Goal: Task Accomplishment & Management: Manage account settings

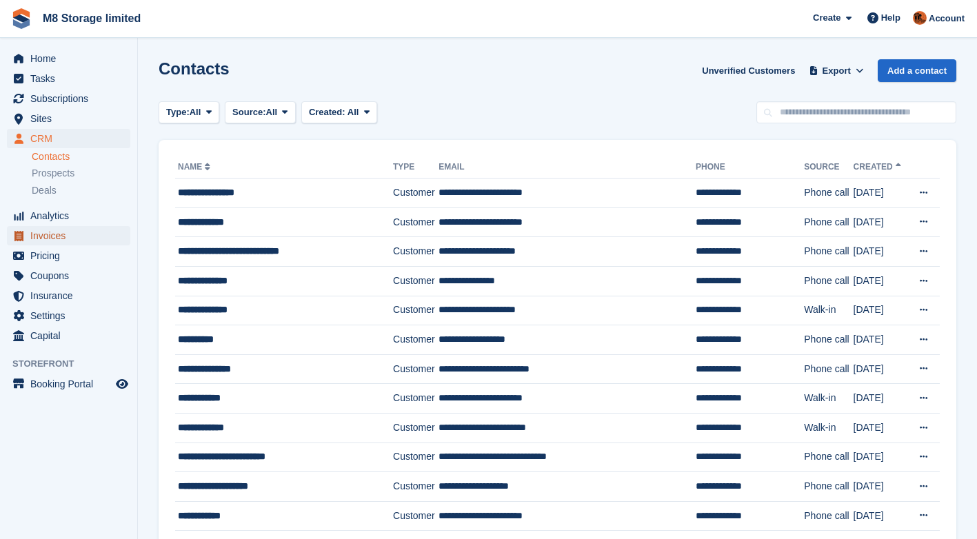
click at [63, 238] on span "Invoices" at bounding box center [71, 235] width 83 height 19
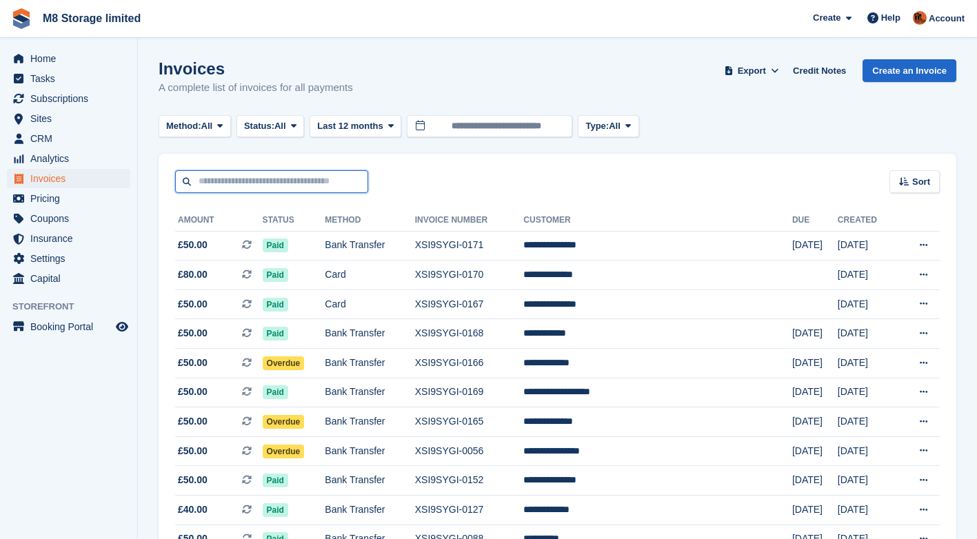
click at [247, 179] on input "text" at bounding box center [271, 181] width 193 height 23
type input "*****"
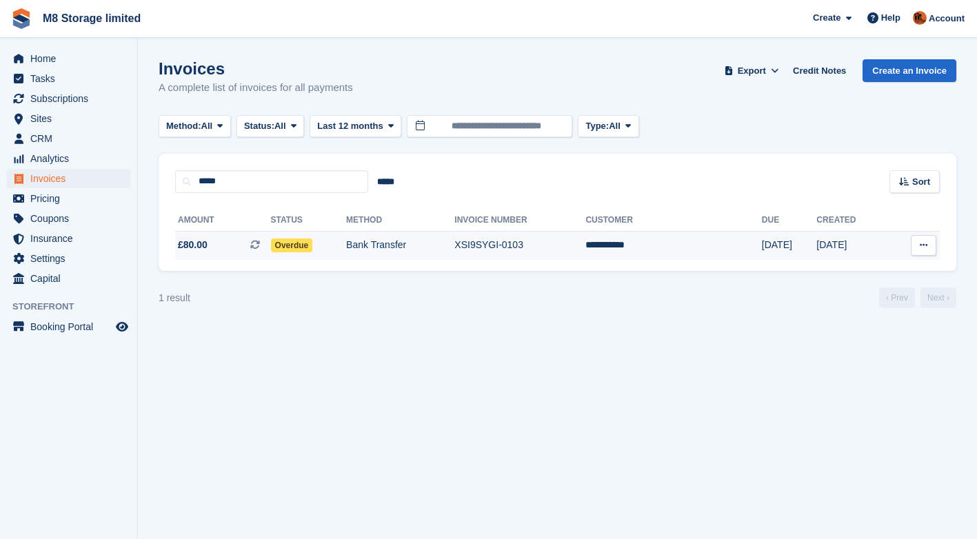
click at [313, 246] on span "Overdue" at bounding box center [292, 245] width 42 height 14
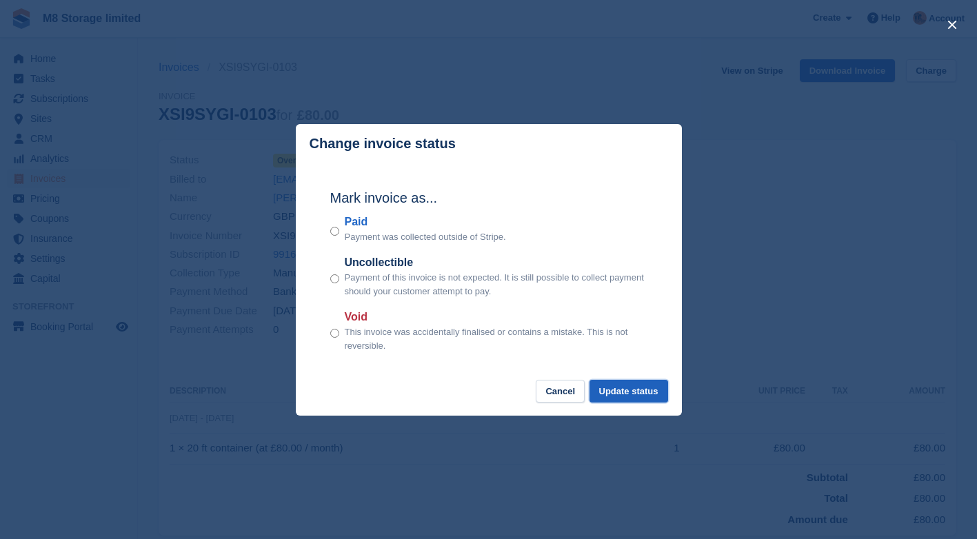
click at [631, 389] on button "Update status" at bounding box center [628, 391] width 79 height 23
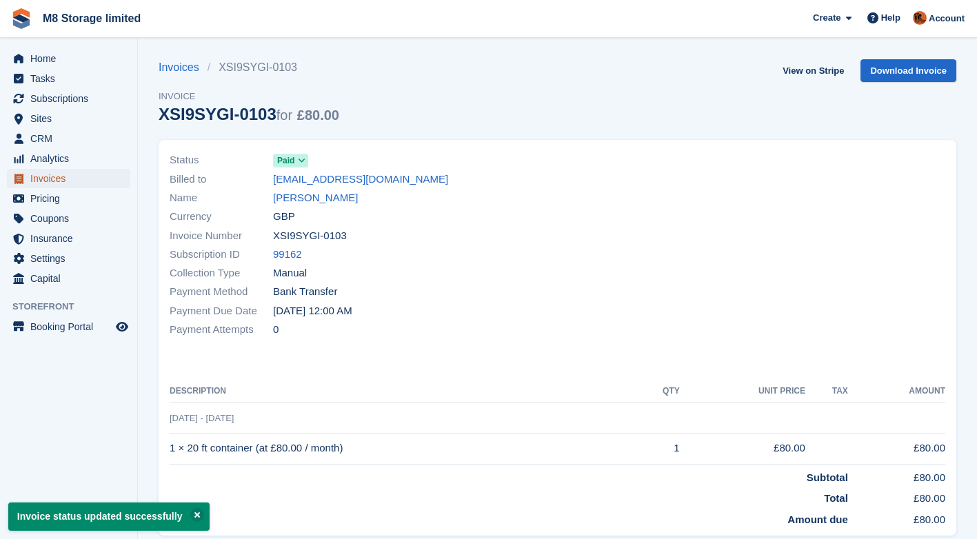
click at [65, 179] on span "Invoices" at bounding box center [71, 178] width 83 height 19
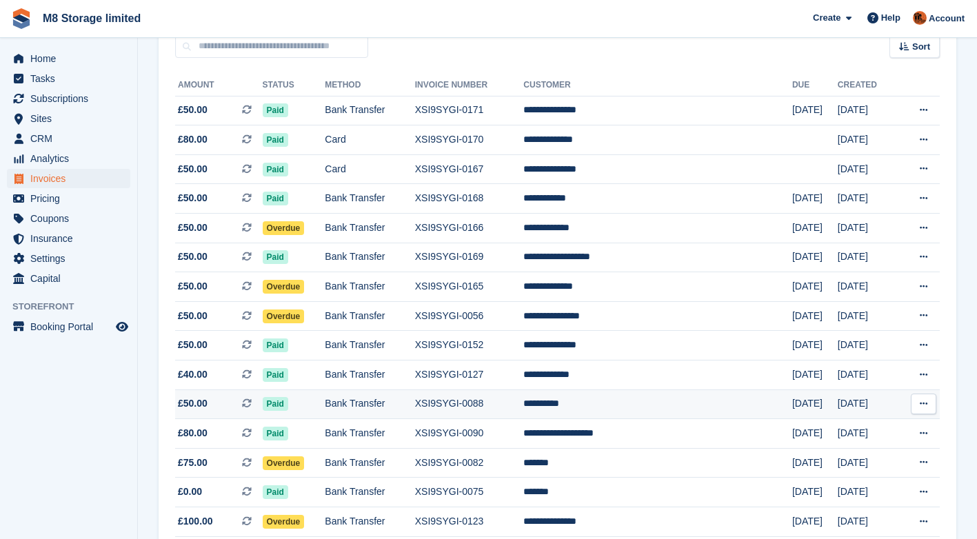
scroll to position [138, 0]
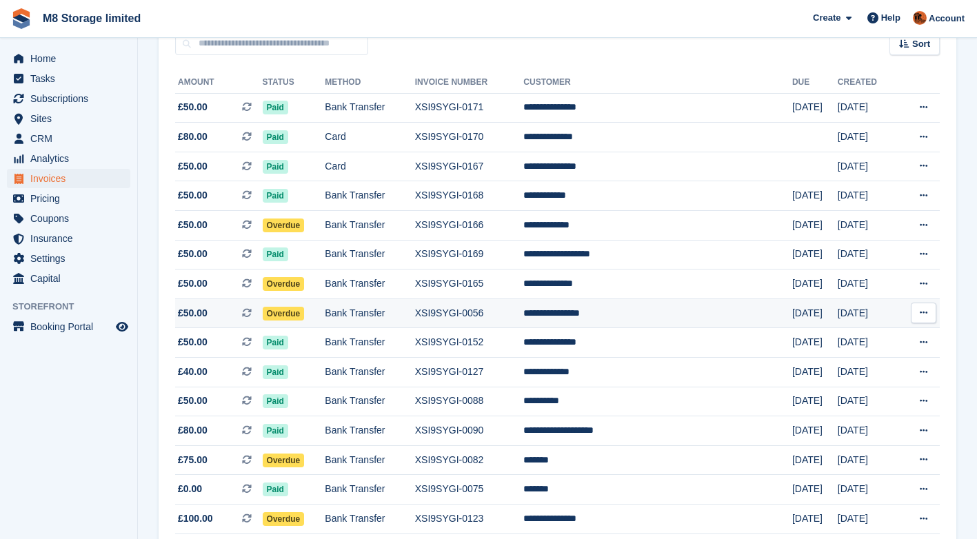
click at [296, 314] on span "Overdue" at bounding box center [284, 314] width 42 height 14
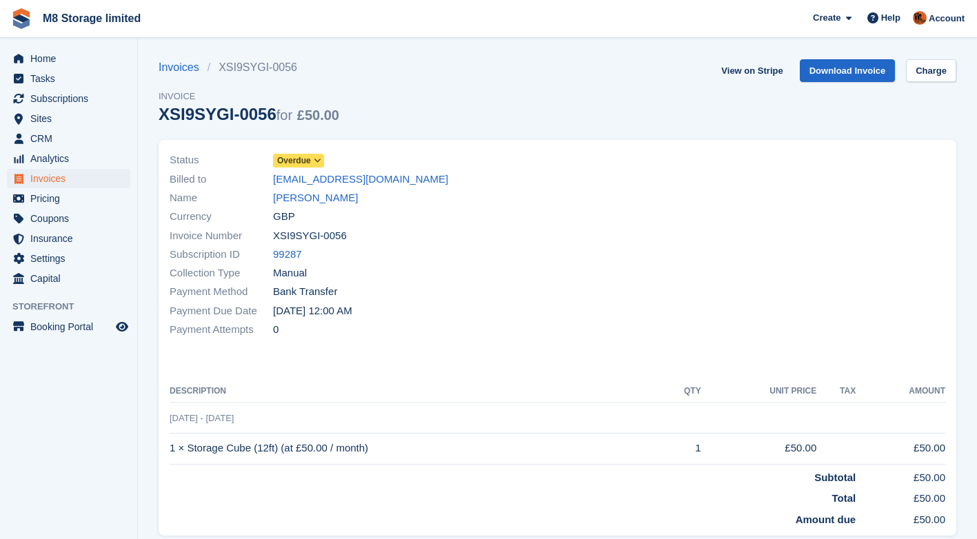
drag, startPoint x: 0, startPoint y: 0, endPoint x: 309, endPoint y: 160, distance: 348.3
click at [309, 160] on span "Overdue" at bounding box center [294, 160] width 34 height 12
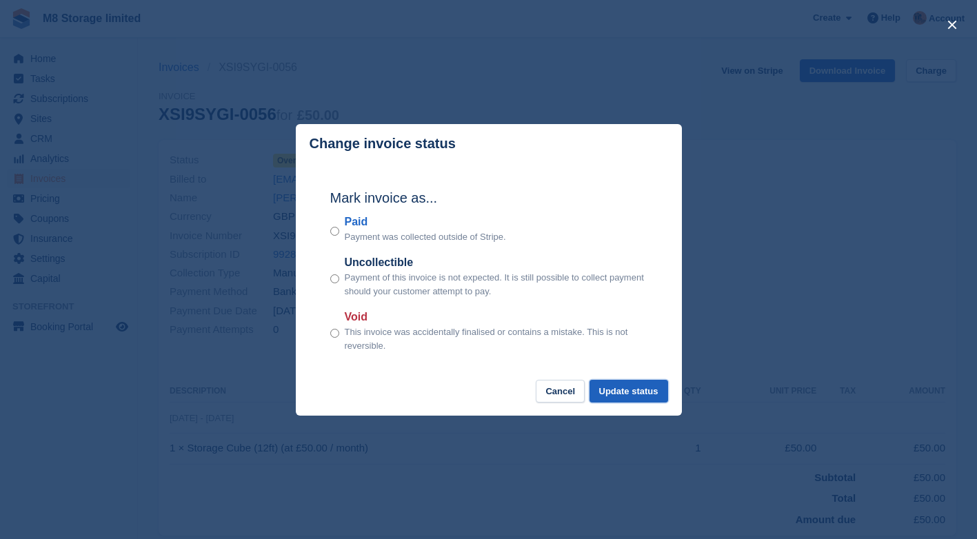
click at [617, 394] on button "Update status" at bounding box center [628, 391] width 79 height 23
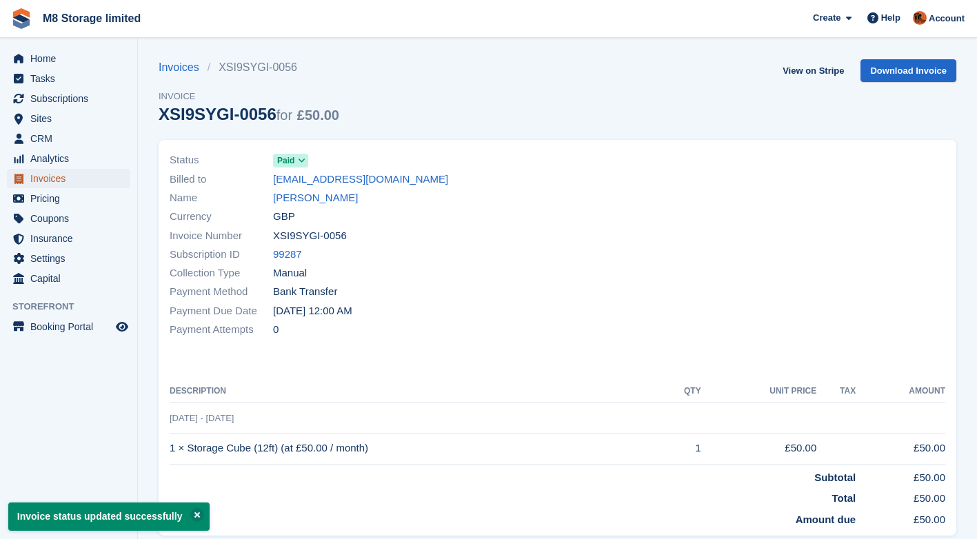
click at [45, 181] on span "Invoices" at bounding box center [71, 178] width 83 height 19
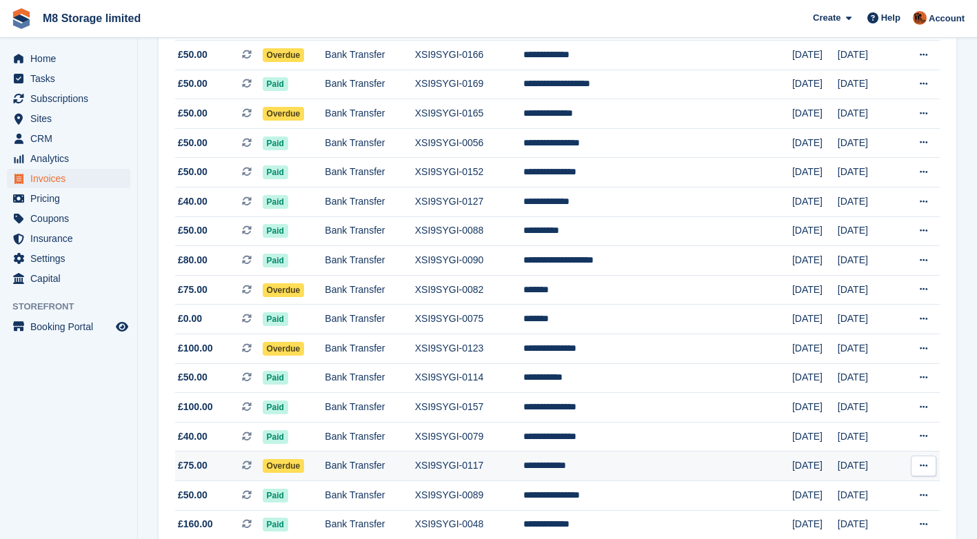
scroll to position [345, 0]
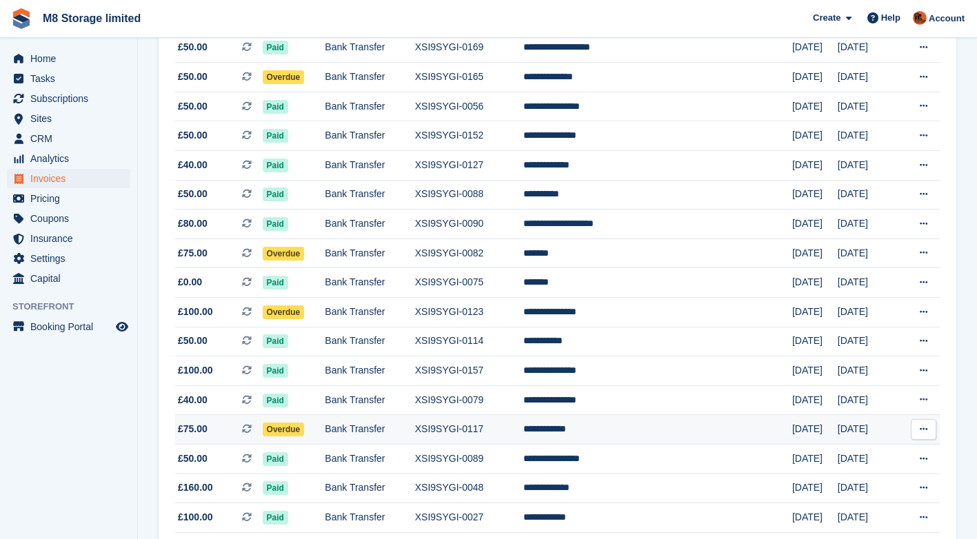
click at [304, 429] on span "Overdue" at bounding box center [284, 429] width 42 height 14
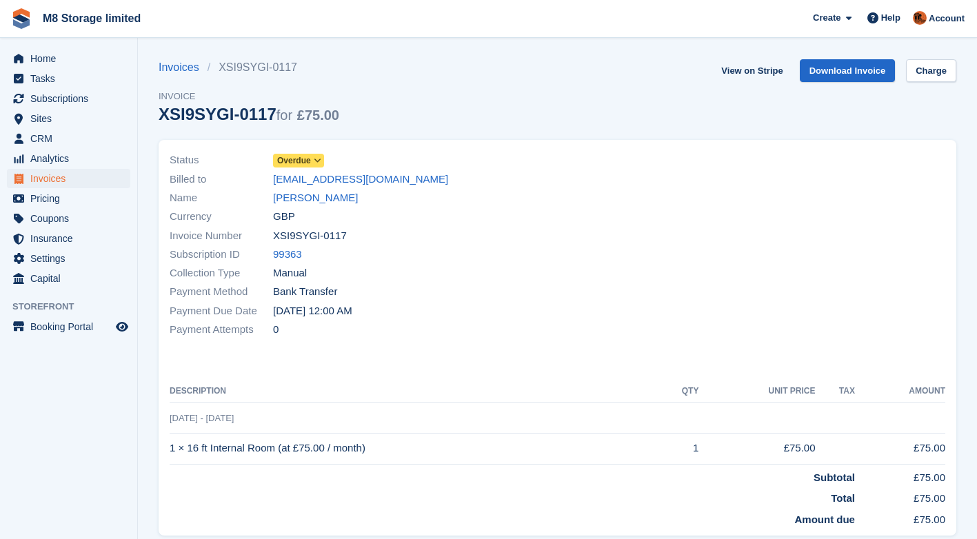
click at [312, 161] on span at bounding box center [317, 160] width 11 height 11
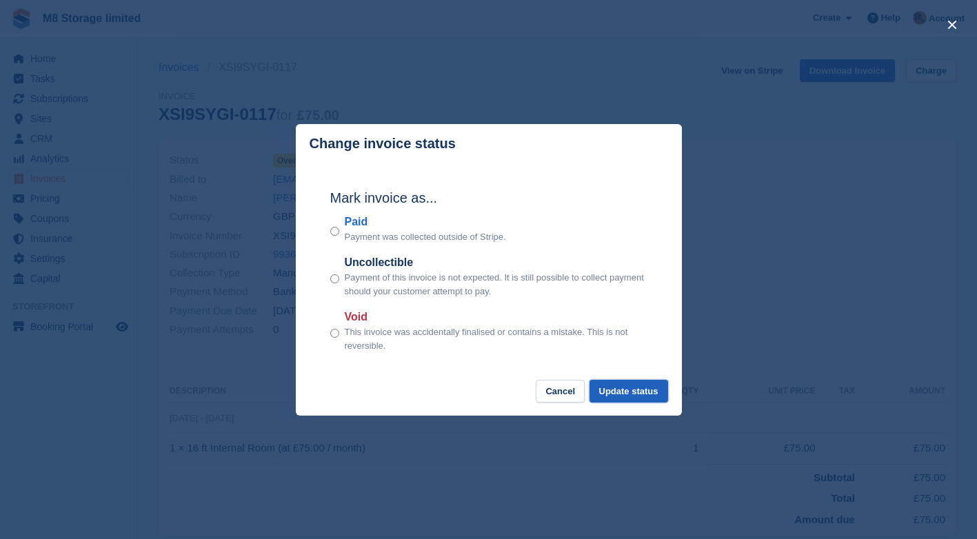
click at [609, 391] on button "Update status" at bounding box center [628, 391] width 79 height 23
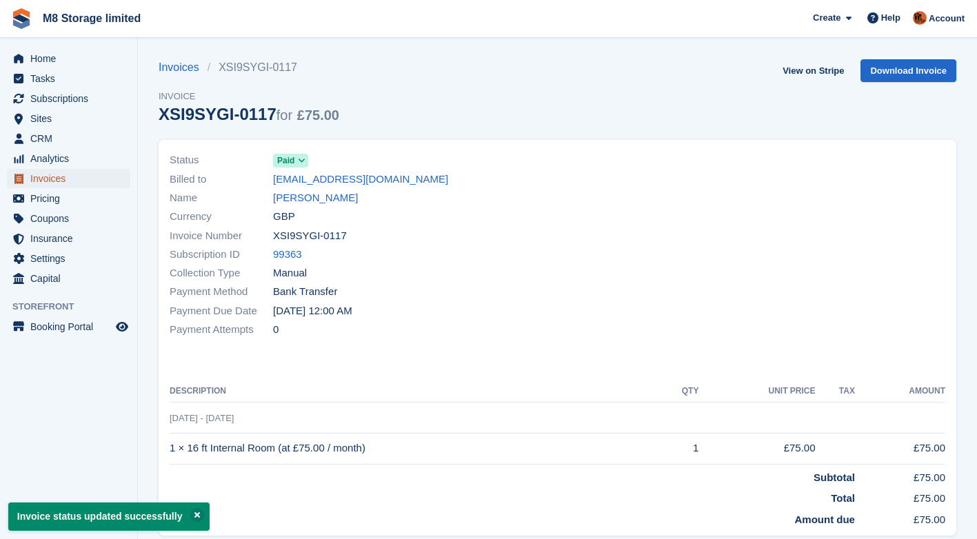
click at [59, 178] on span "Invoices" at bounding box center [71, 178] width 83 height 19
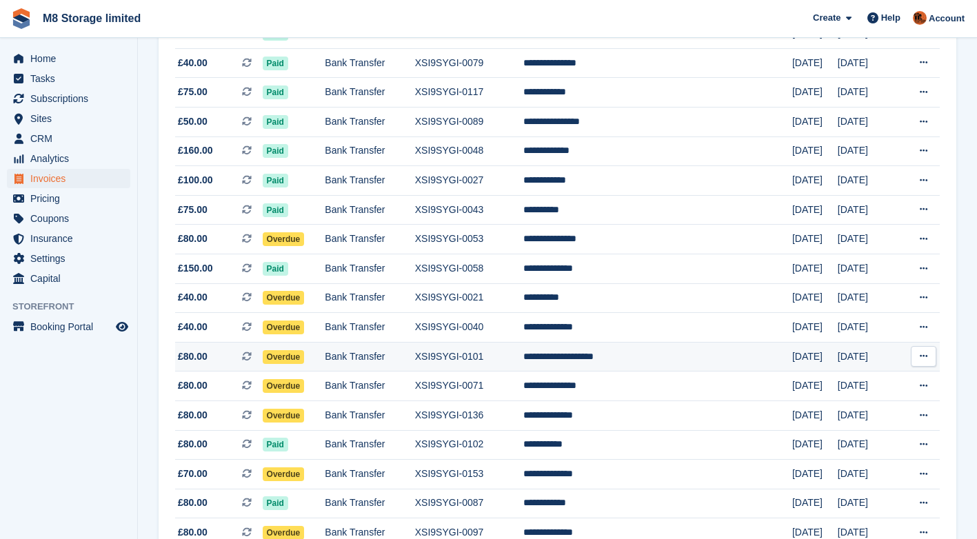
scroll to position [689, 0]
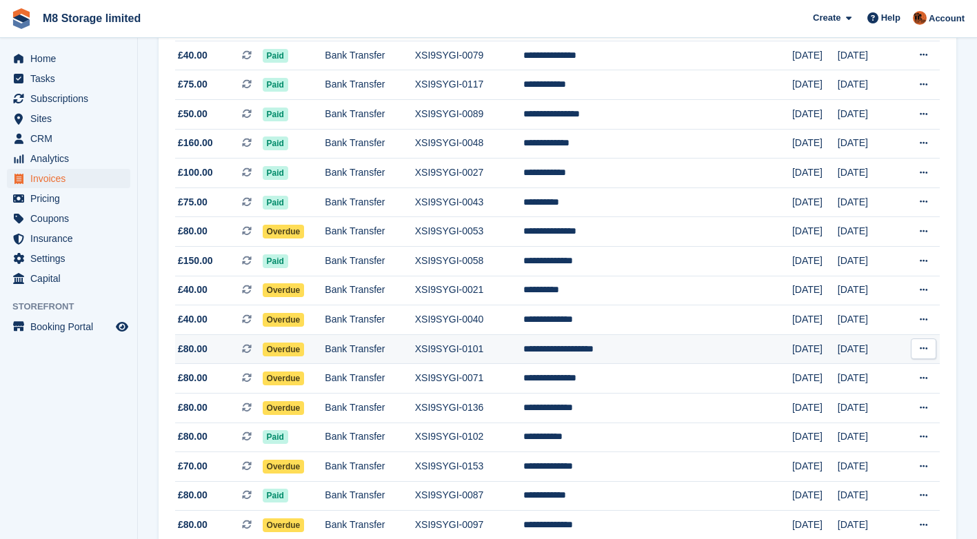
click at [305, 350] on span "Overdue" at bounding box center [284, 350] width 42 height 14
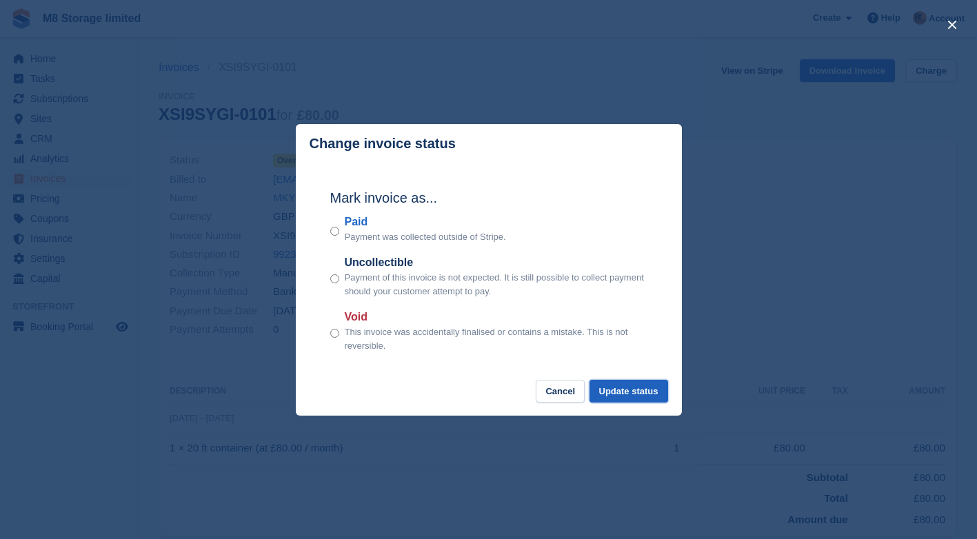
click at [624, 395] on button "Update status" at bounding box center [628, 391] width 79 height 23
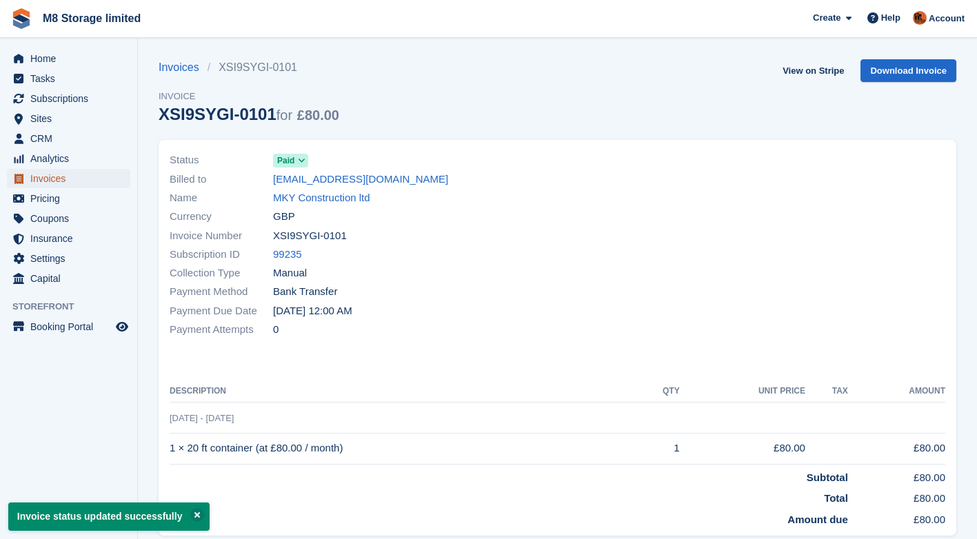
click at [41, 180] on span "Invoices" at bounding box center [71, 178] width 83 height 19
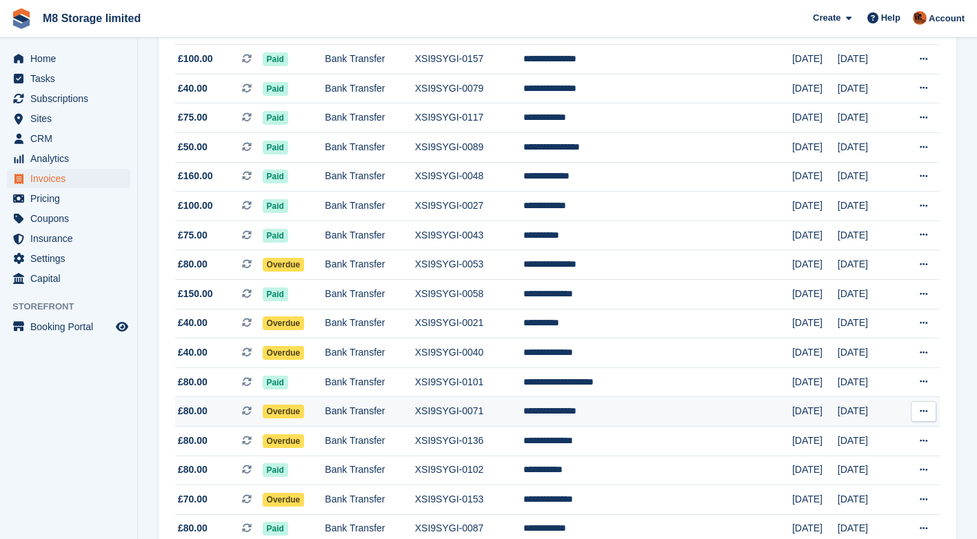
scroll to position [689, 0]
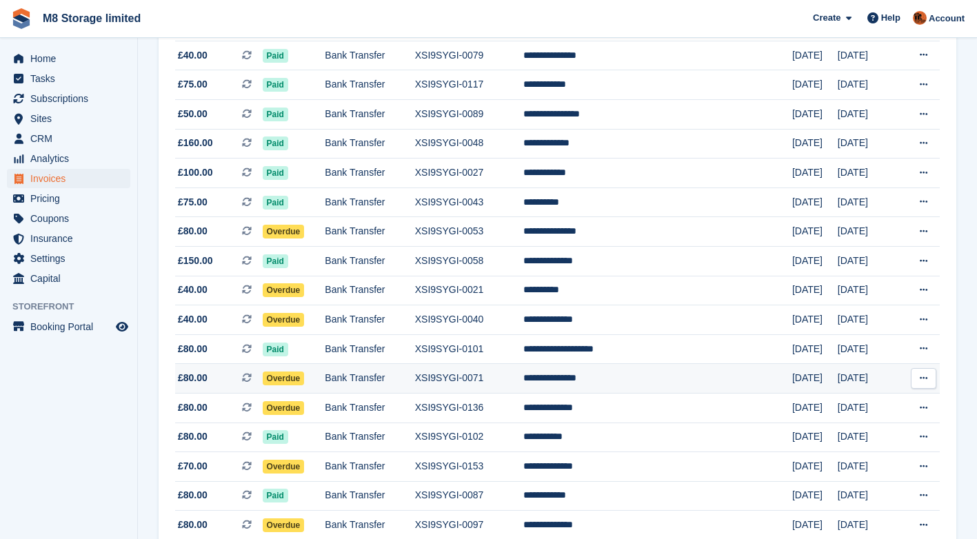
click at [300, 376] on span "Overdue" at bounding box center [284, 378] width 42 height 14
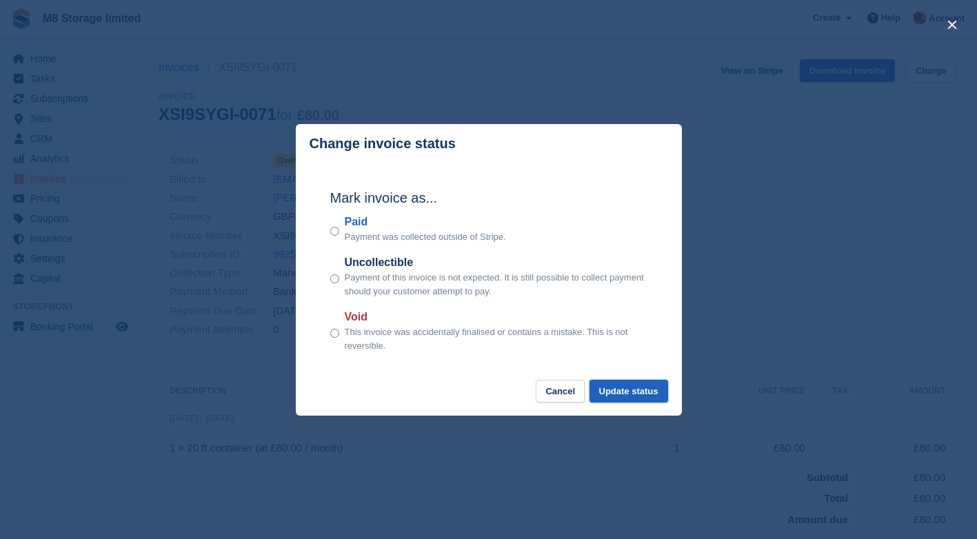
click at [614, 396] on button "Update status" at bounding box center [628, 391] width 79 height 23
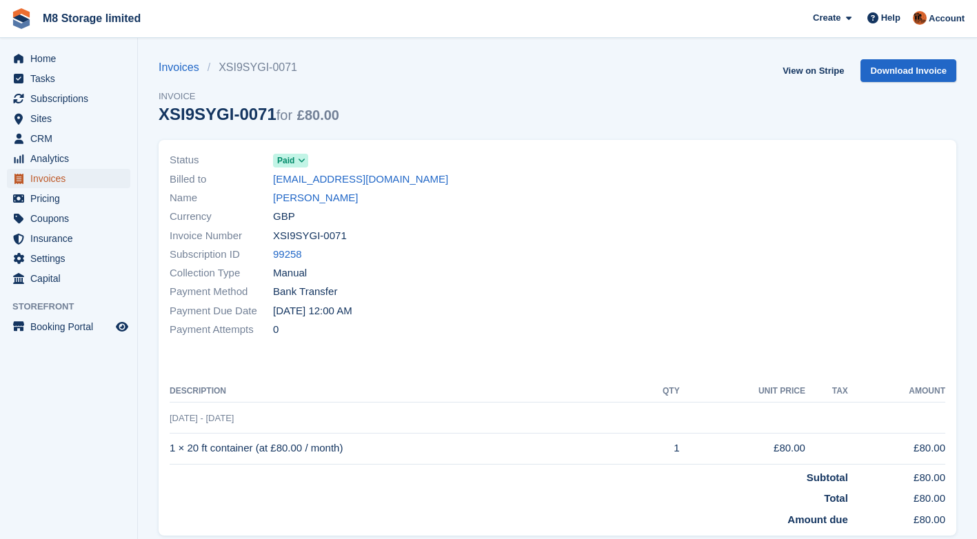
click at [62, 176] on span "Invoices" at bounding box center [71, 178] width 83 height 19
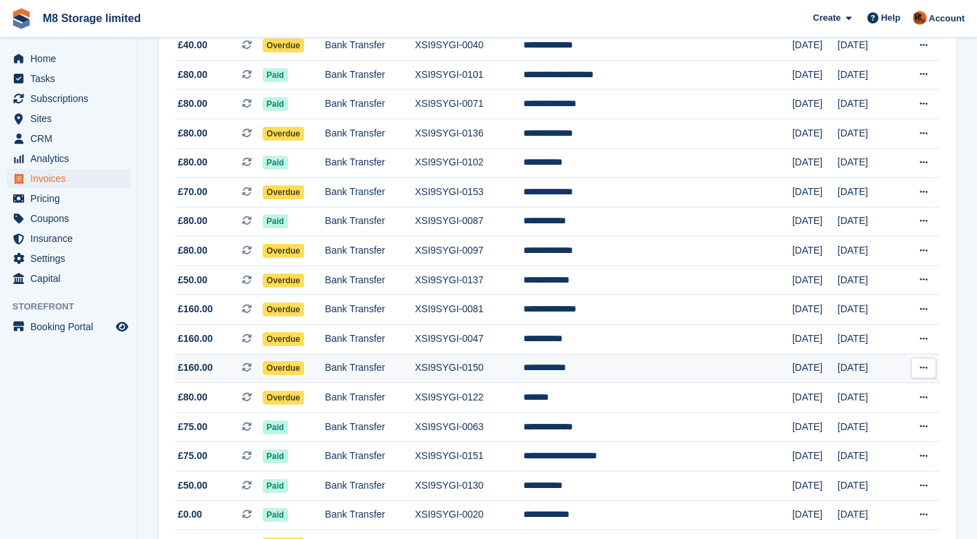
scroll to position [965, 0]
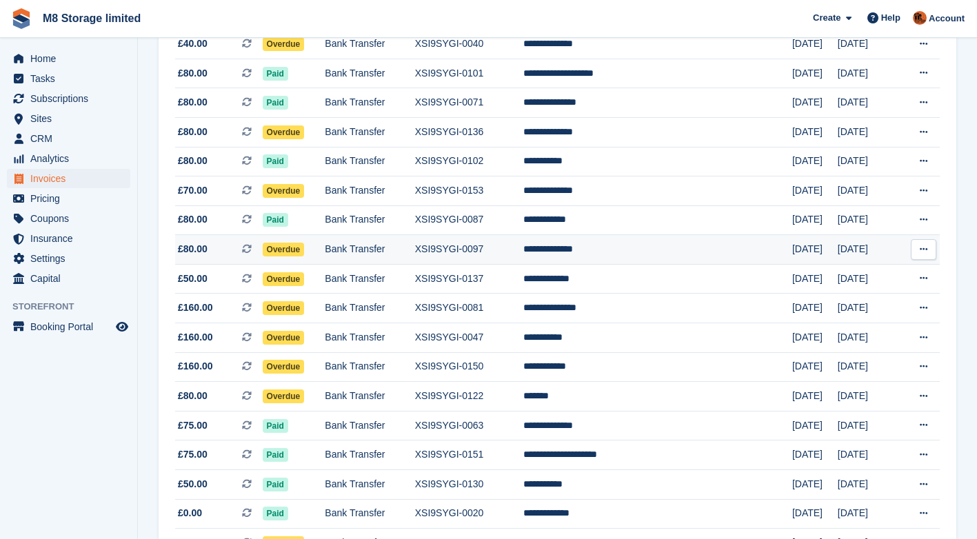
click at [300, 249] on span "Overdue" at bounding box center [284, 250] width 42 height 14
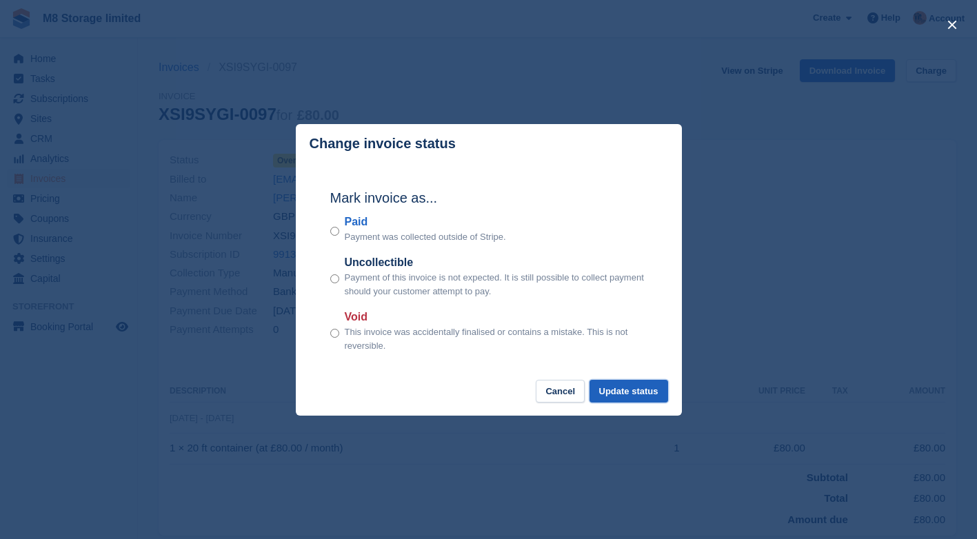
click at [617, 395] on button "Update status" at bounding box center [628, 391] width 79 height 23
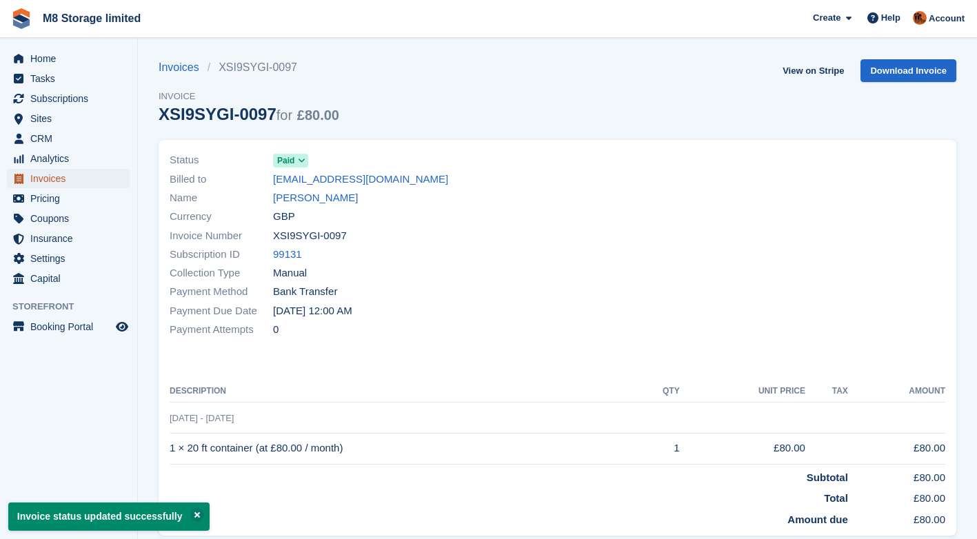
click at [52, 176] on span "Invoices" at bounding box center [71, 178] width 83 height 19
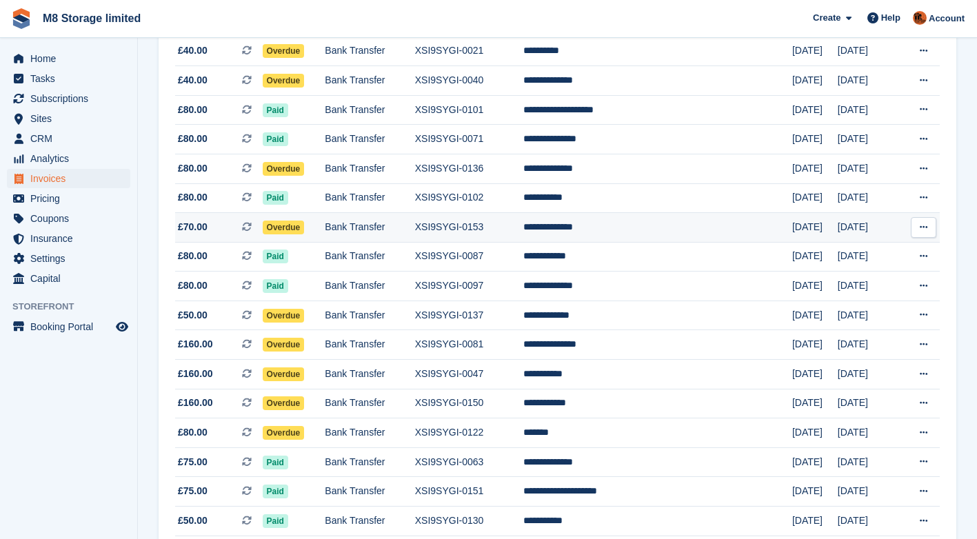
scroll to position [965, 0]
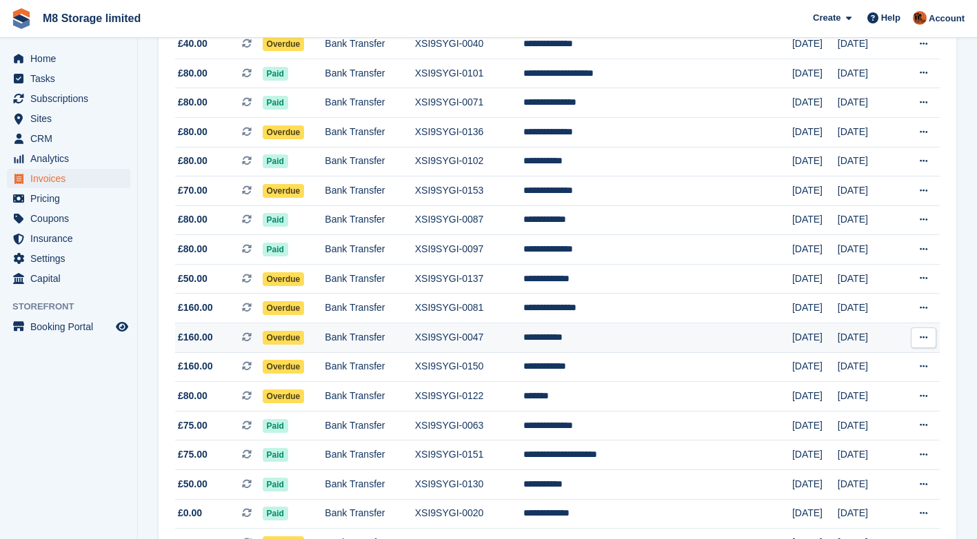
click at [305, 336] on span "Overdue" at bounding box center [284, 338] width 42 height 14
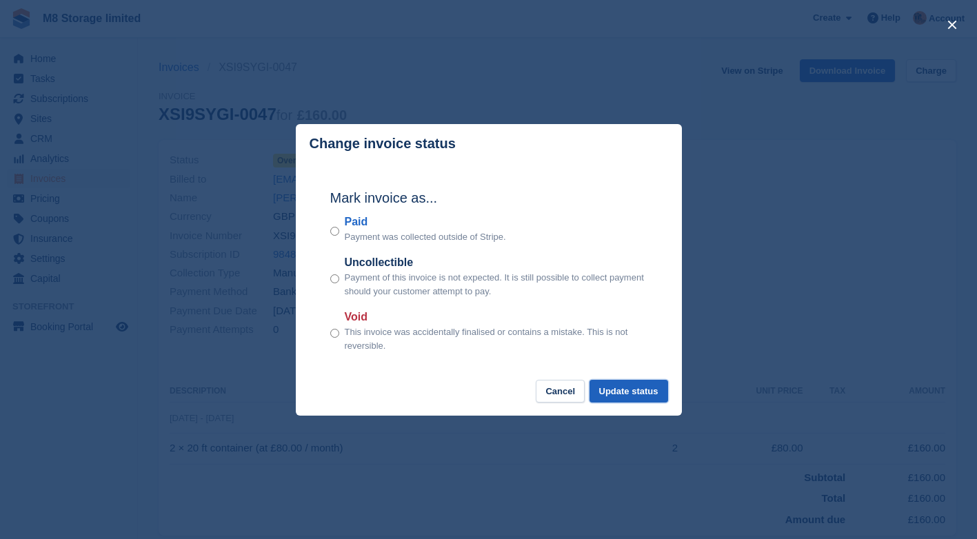
click at [625, 392] on button "Update status" at bounding box center [628, 391] width 79 height 23
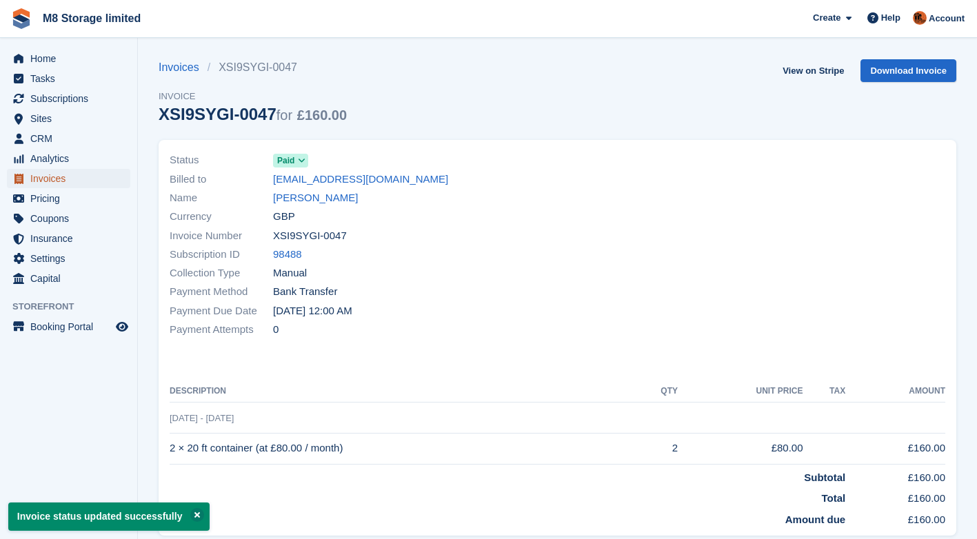
click at [57, 178] on span "Invoices" at bounding box center [71, 178] width 83 height 19
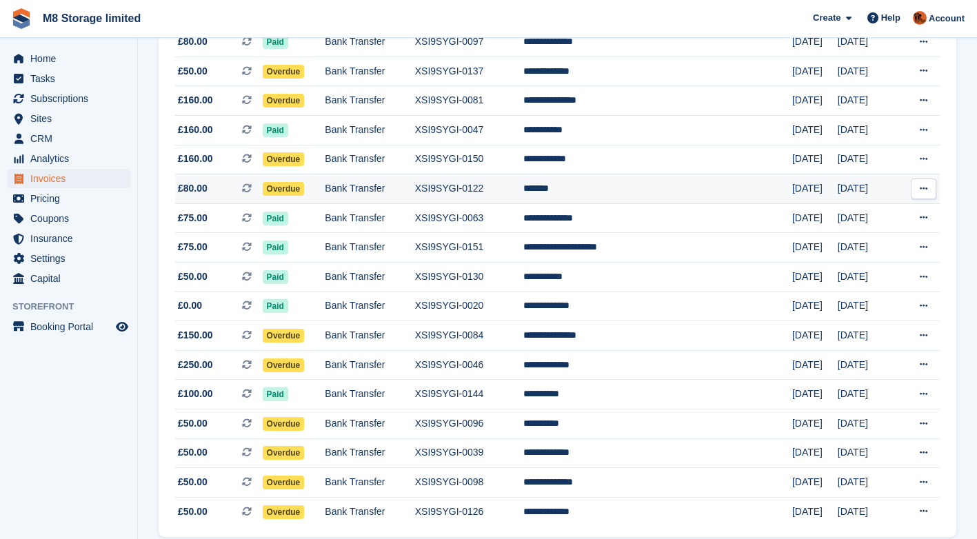
scroll to position [1228, 0]
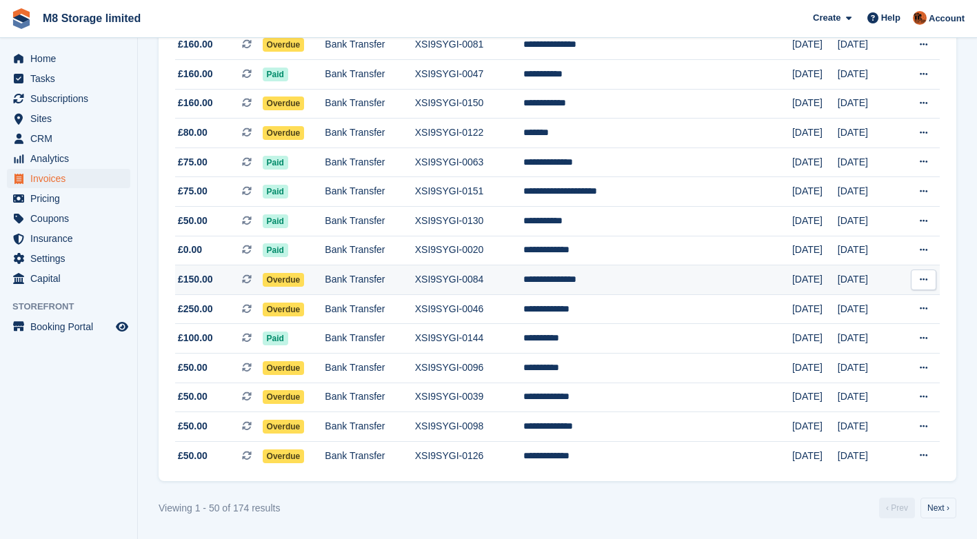
click at [301, 277] on span "Overdue" at bounding box center [284, 280] width 42 height 14
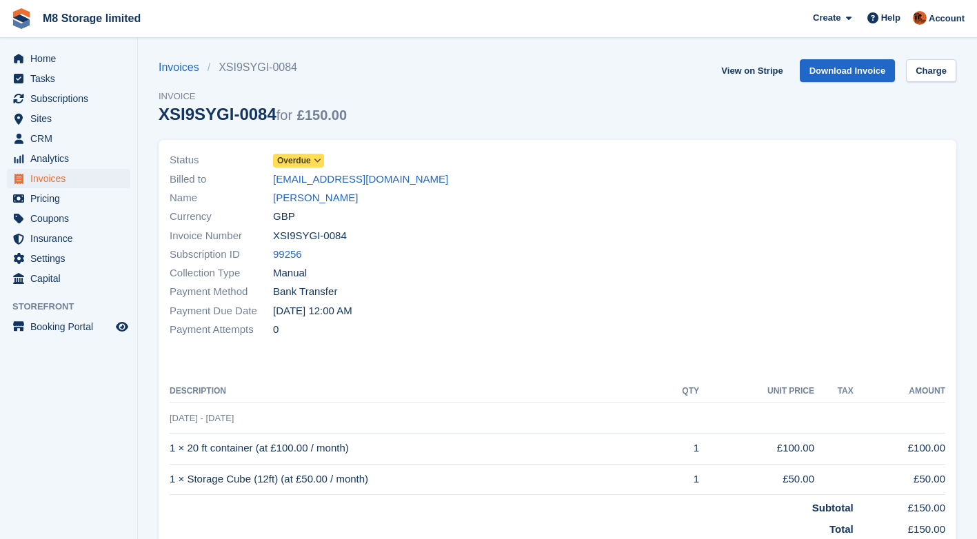
click at [308, 160] on span "Overdue" at bounding box center [294, 160] width 34 height 12
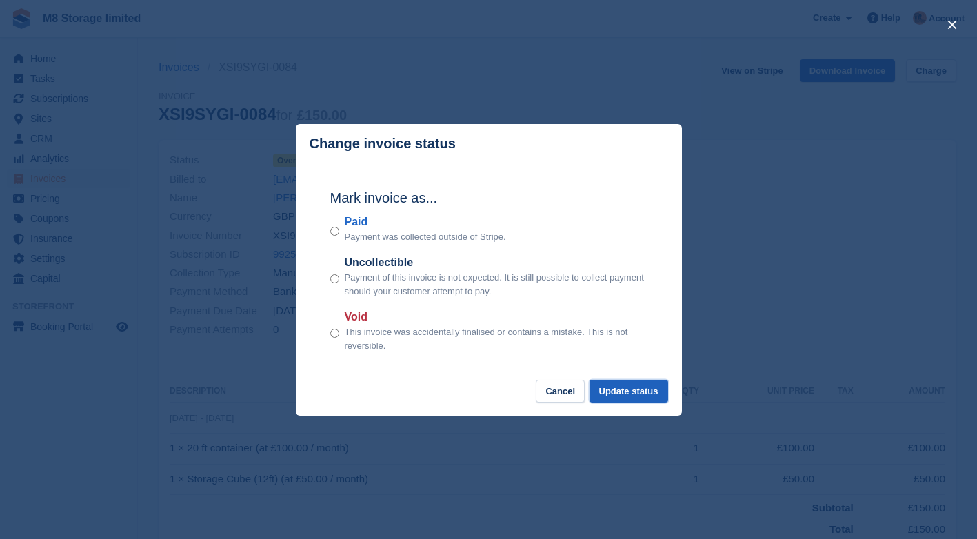
click at [627, 393] on button "Update status" at bounding box center [628, 391] width 79 height 23
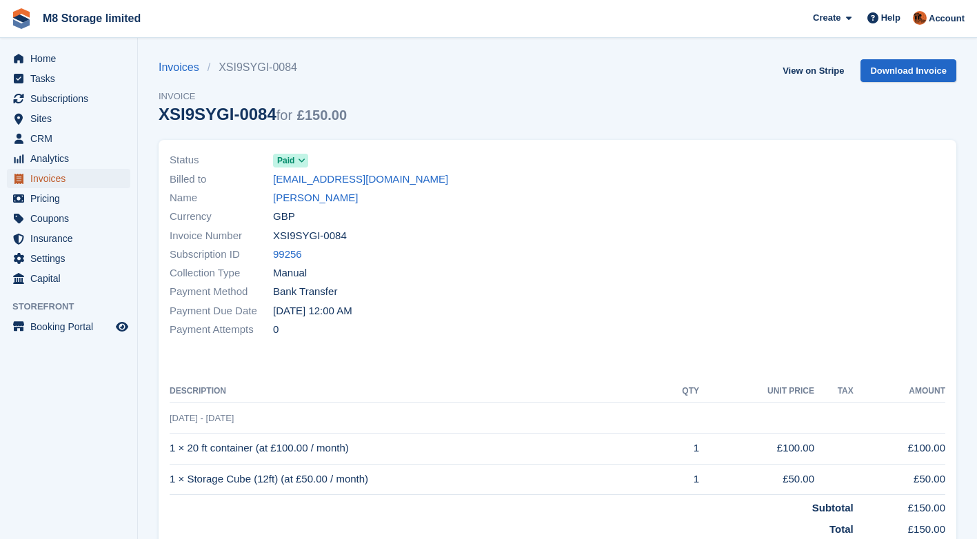
click at [54, 178] on span "Invoices" at bounding box center [71, 178] width 83 height 19
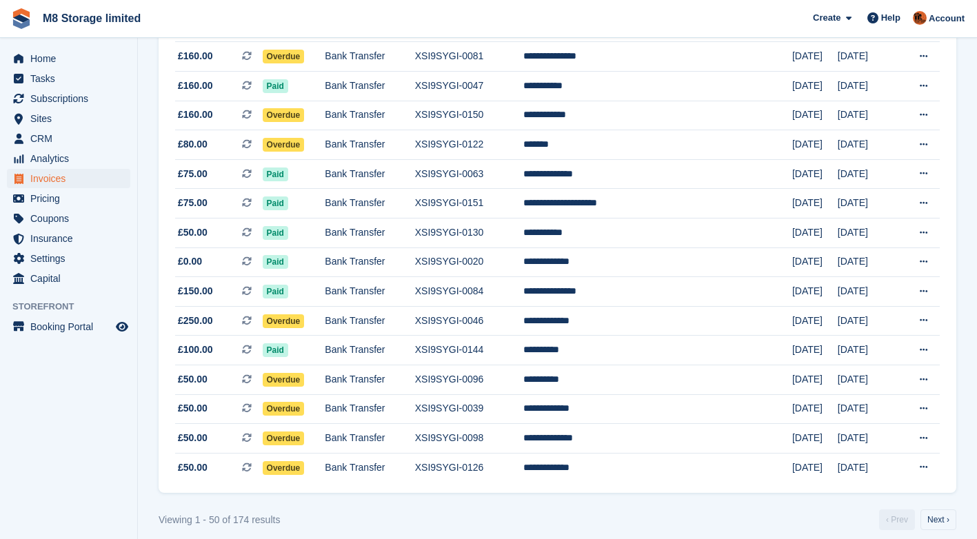
scroll to position [1228, 0]
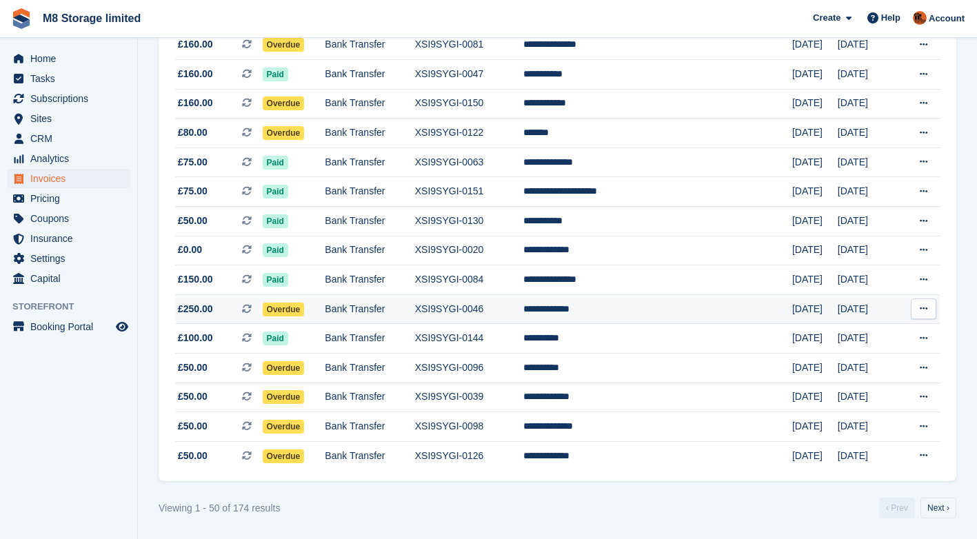
click at [305, 307] on span "Overdue" at bounding box center [284, 310] width 42 height 14
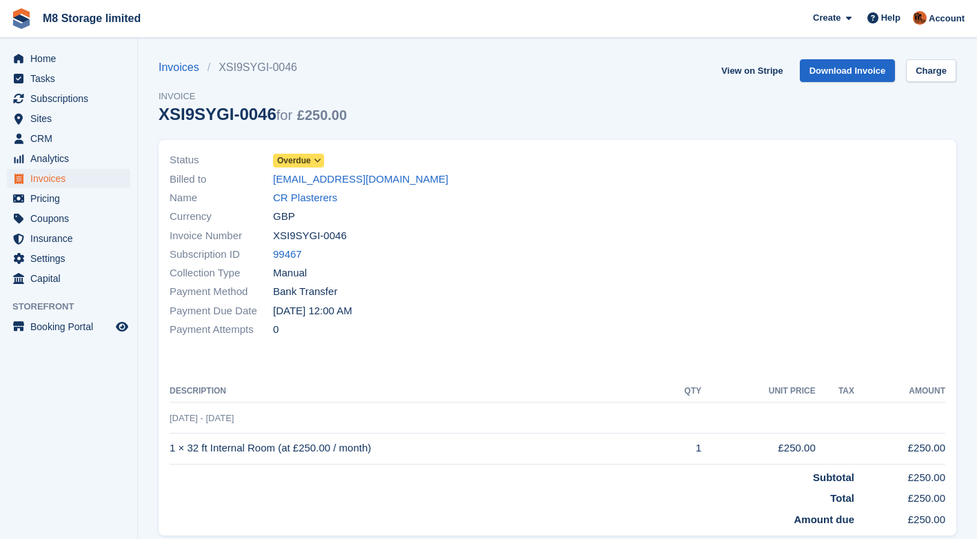
click at [302, 159] on span "Overdue" at bounding box center [294, 160] width 34 height 12
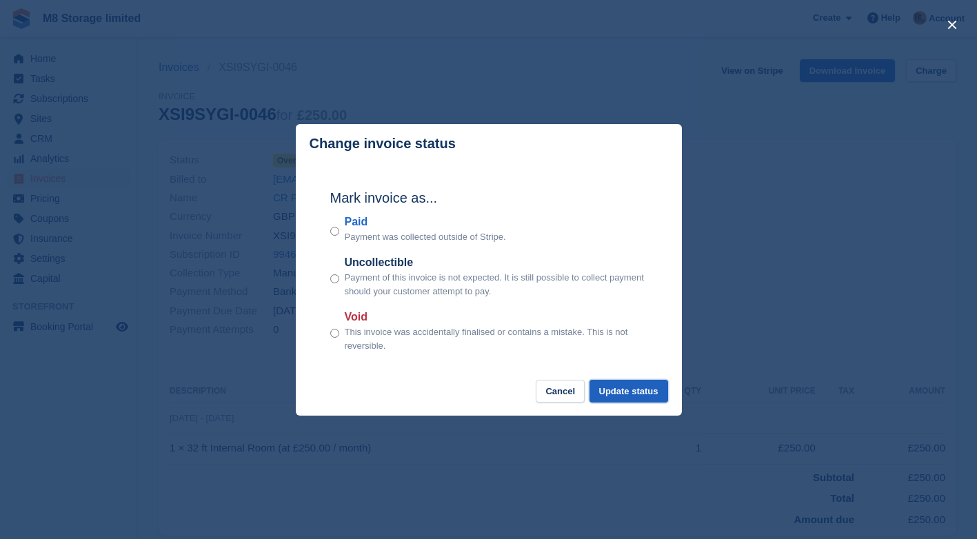
click at [615, 387] on button "Update status" at bounding box center [628, 391] width 79 height 23
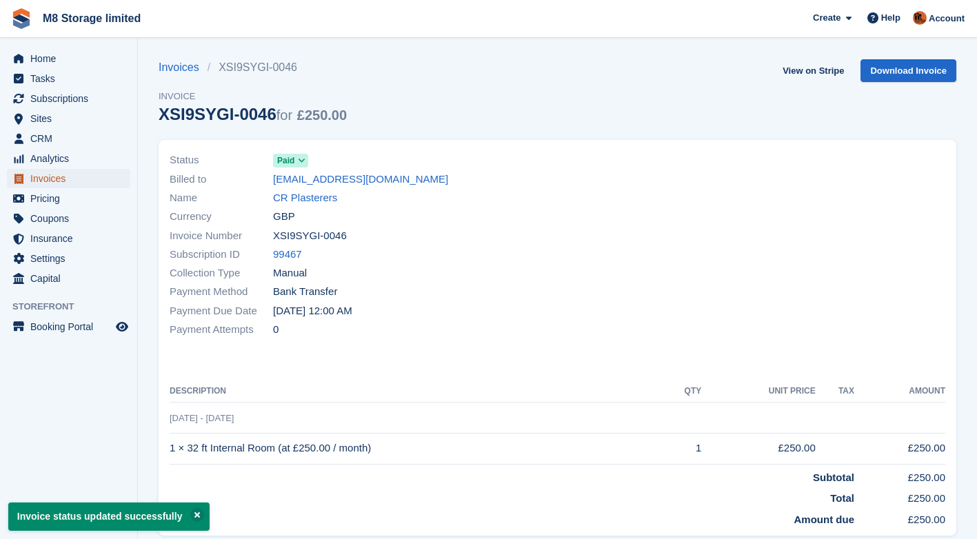
click at [63, 180] on span "Invoices" at bounding box center [71, 178] width 83 height 19
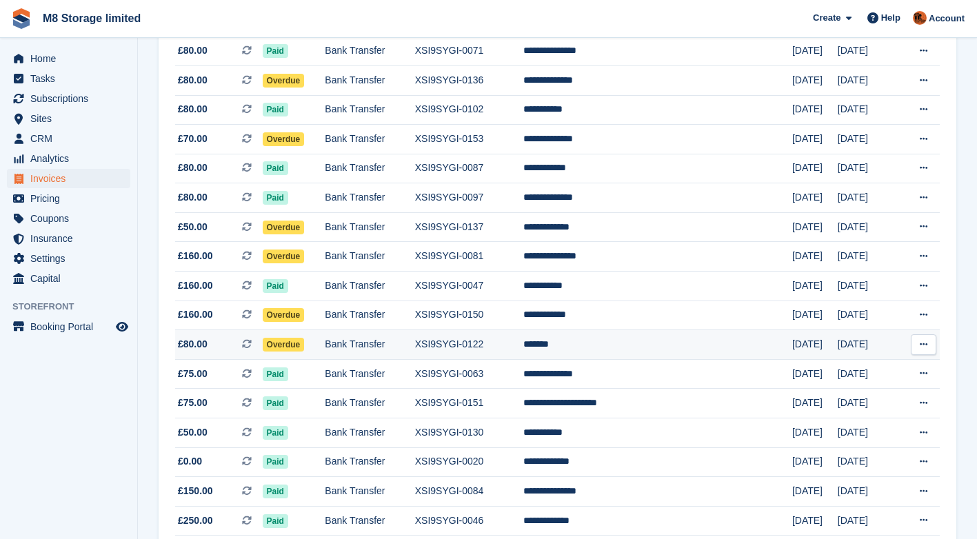
scroll to position [1228, 0]
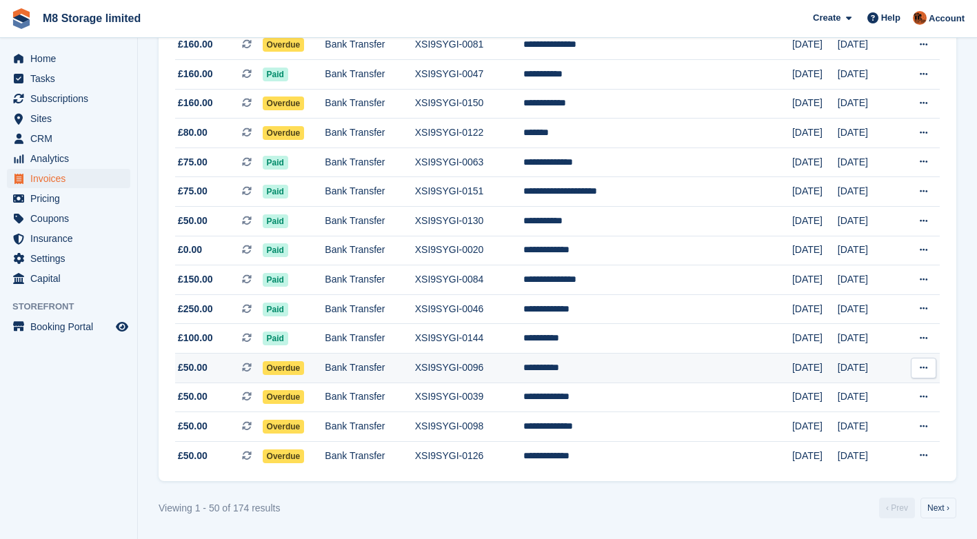
click at [305, 367] on span "Overdue" at bounding box center [284, 368] width 42 height 14
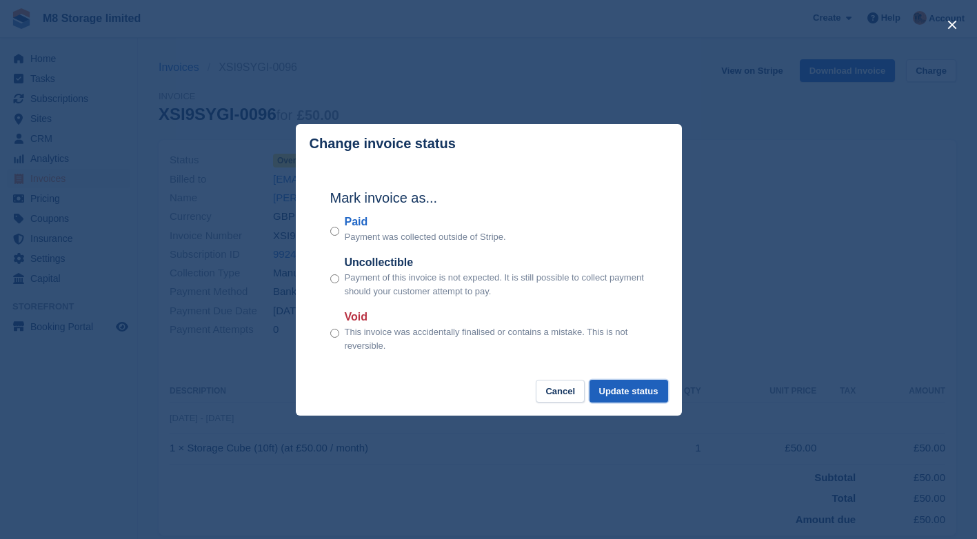
click at [620, 392] on button "Update status" at bounding box center [628, 391] width 79 height 23
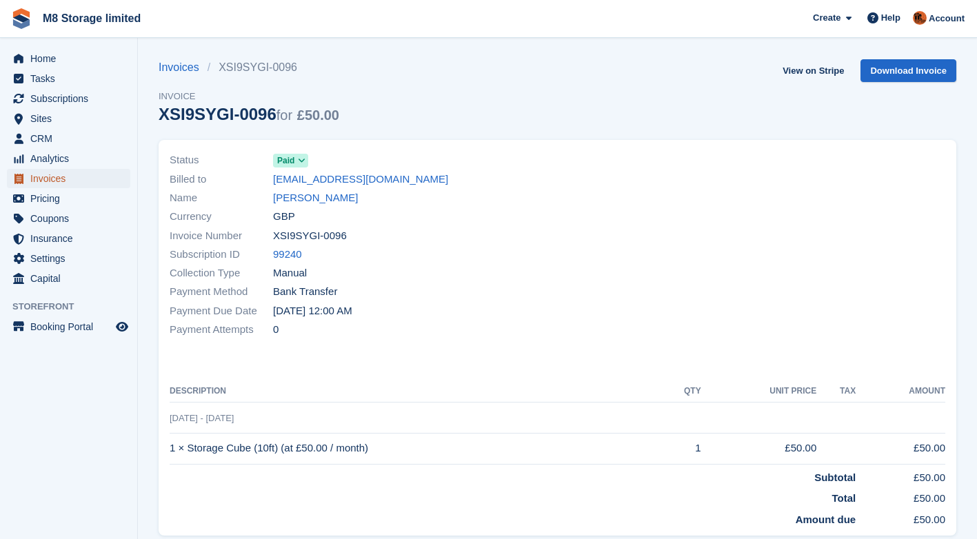
click at [53, 181] on span "Invoices" at bounding box center [71, 178] width 83 height 19
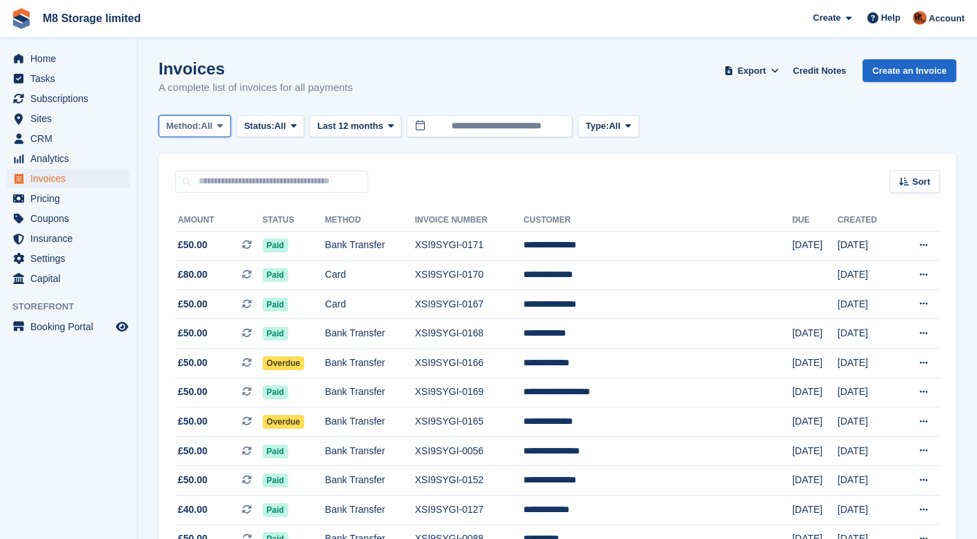
click at [217, 125] on button "Method: All" at bounding box center [195, 126] width 72 height 23
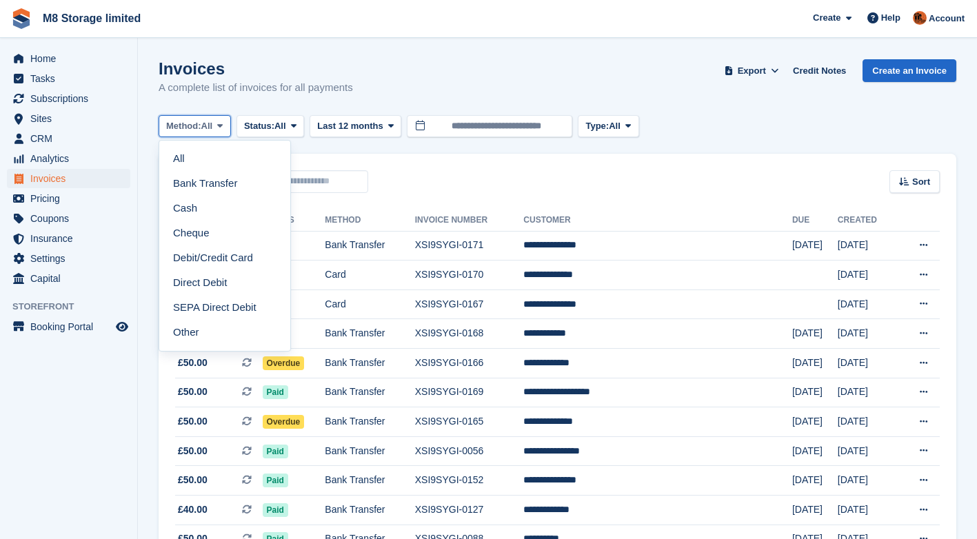
click at [217, 125] on button "Method: All" at bounding box center [195, 126] width 72 height 23
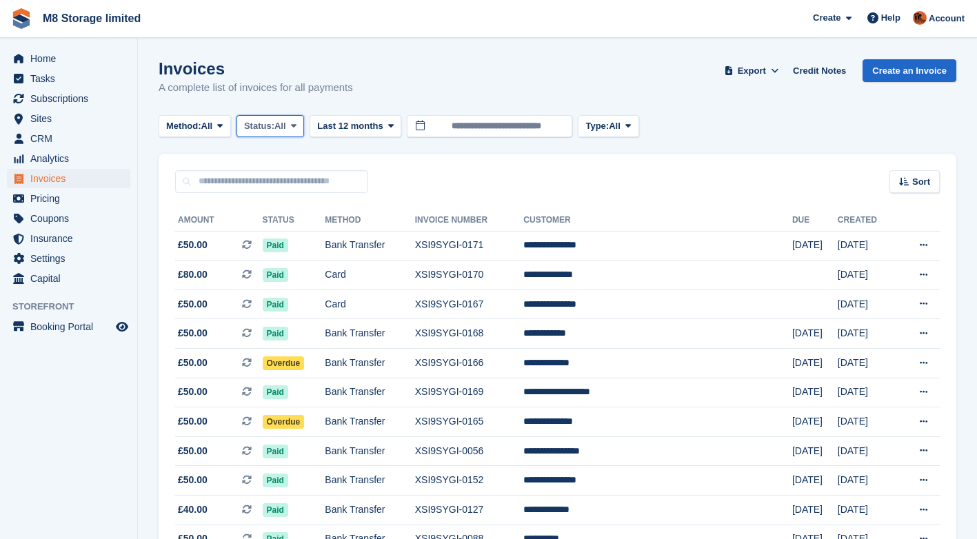
click at [280, 131] on span "All" at bounding box center [280, 126] width 12 height 14
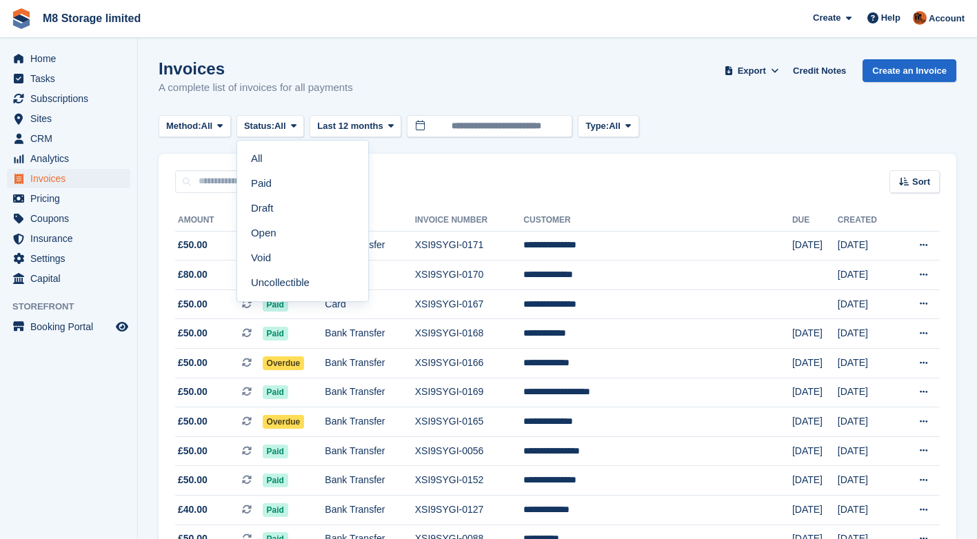
click at [498, 81] on div "Invoices A complete list of invoices for all payments Export Export Invoices Ex…" at bounding box center [557, 85] width 797 height 53
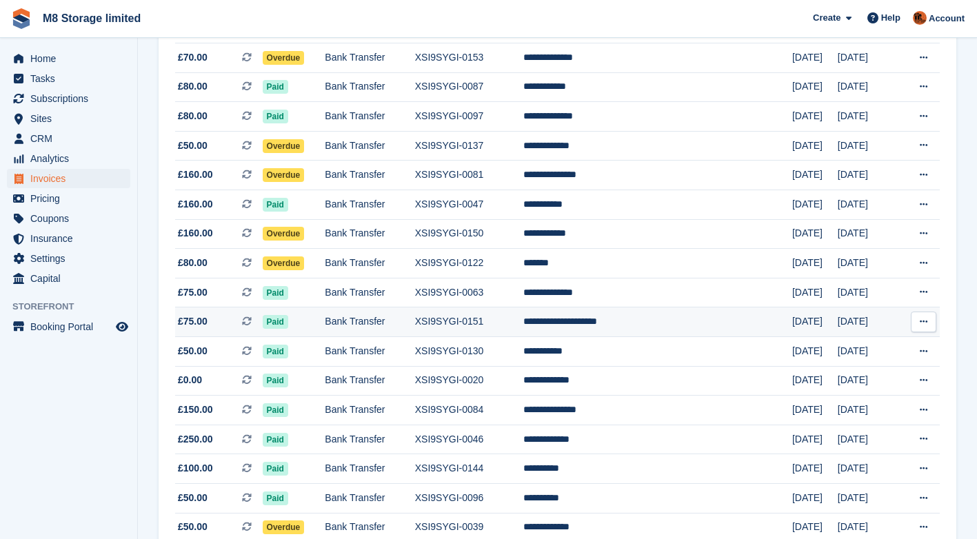
scroll to position [1228, 0]
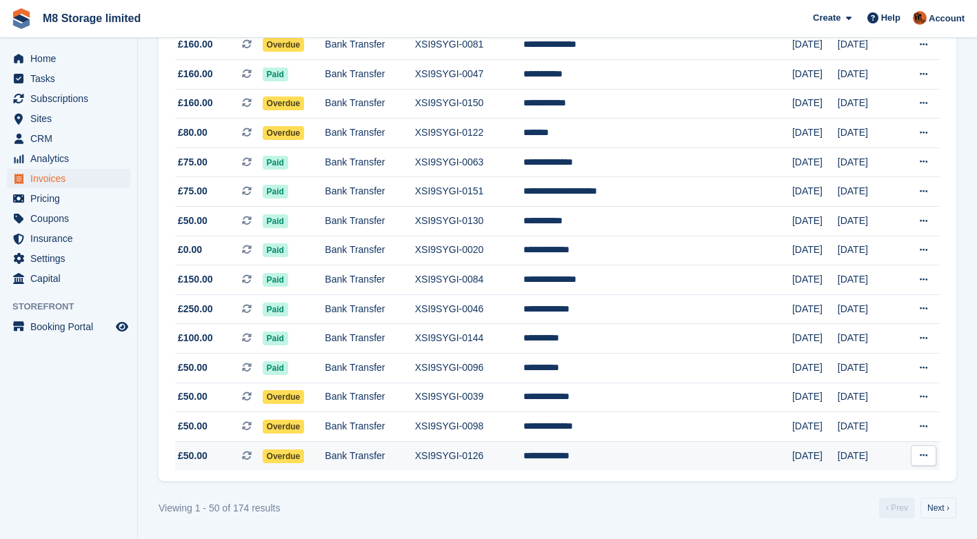
click at [305, 459] on span "Overdue" at bounding box center [284, 456] width 42 height 14
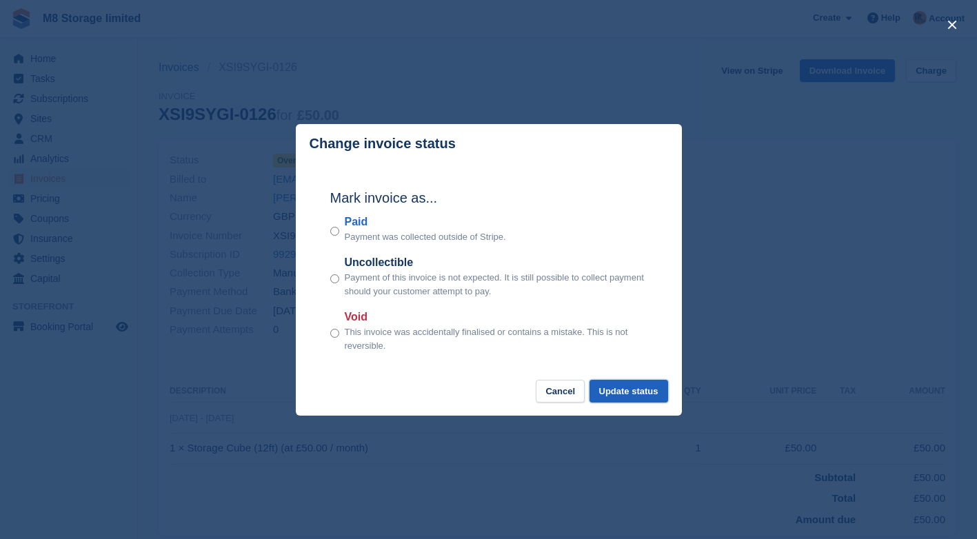
click at [638, 391] on button "Update status" at bounding box center [628, 391] width 79 height 23
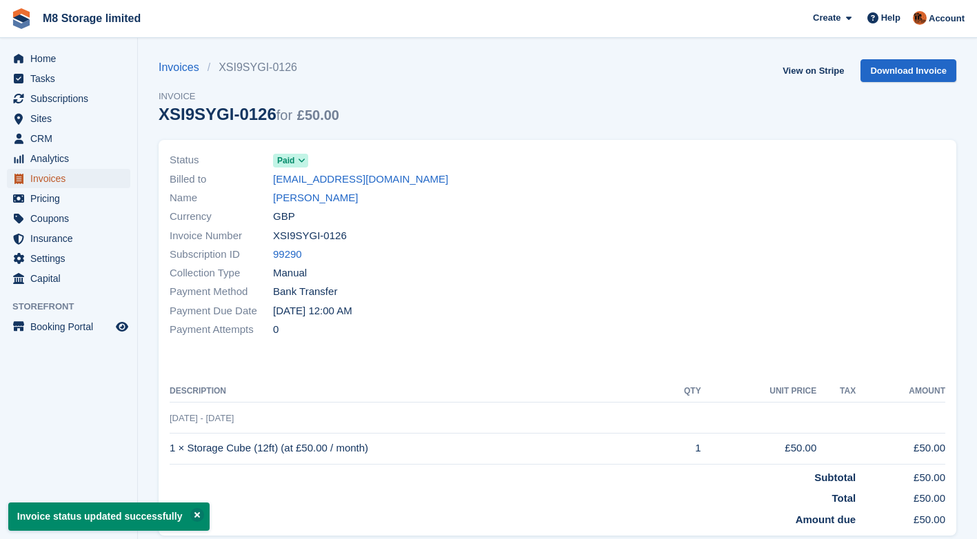
click at [39, 177] on span "Invoices" at bounding box center [71, 178] width 83 height 19
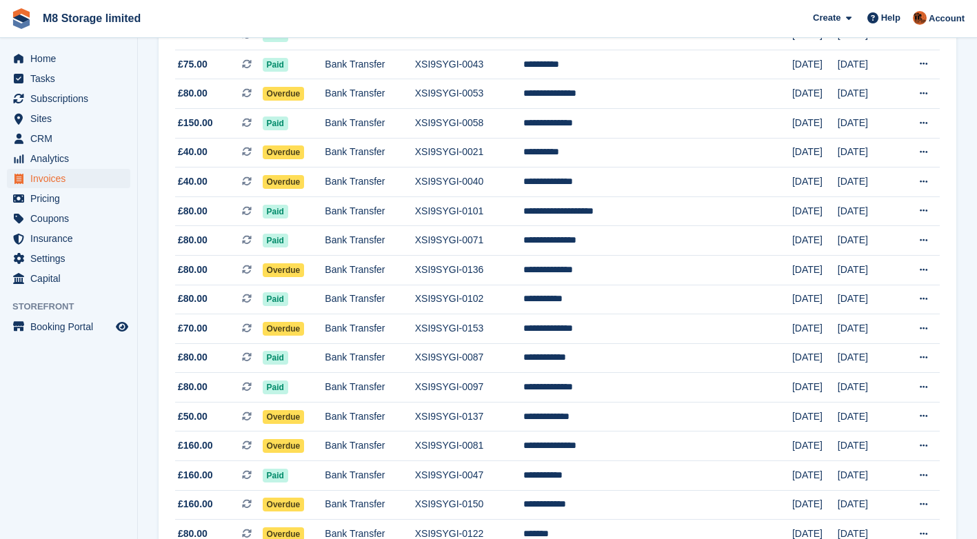
scroll to position [1228, 0]
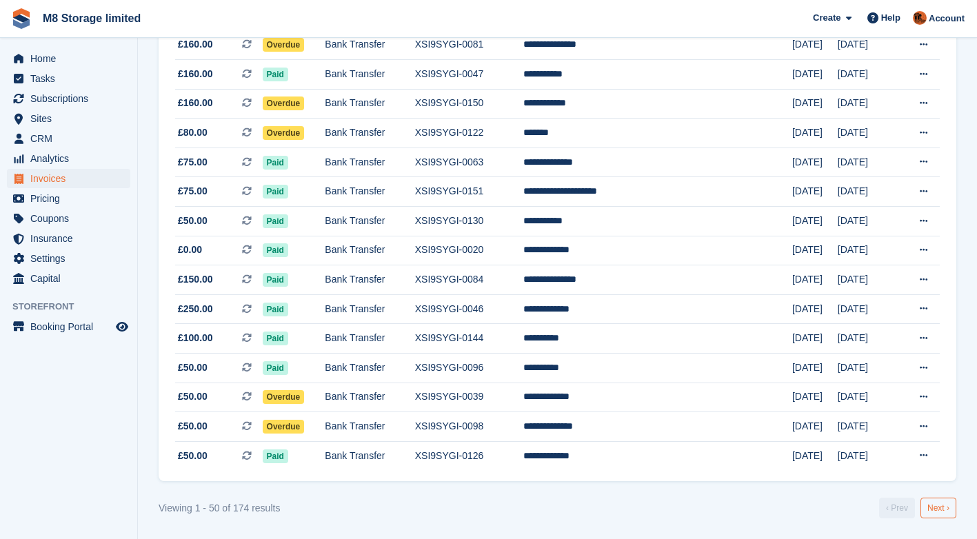
click at [939, 507] on link "Next ›" at bounding box center [938, 508] width 36 height 21
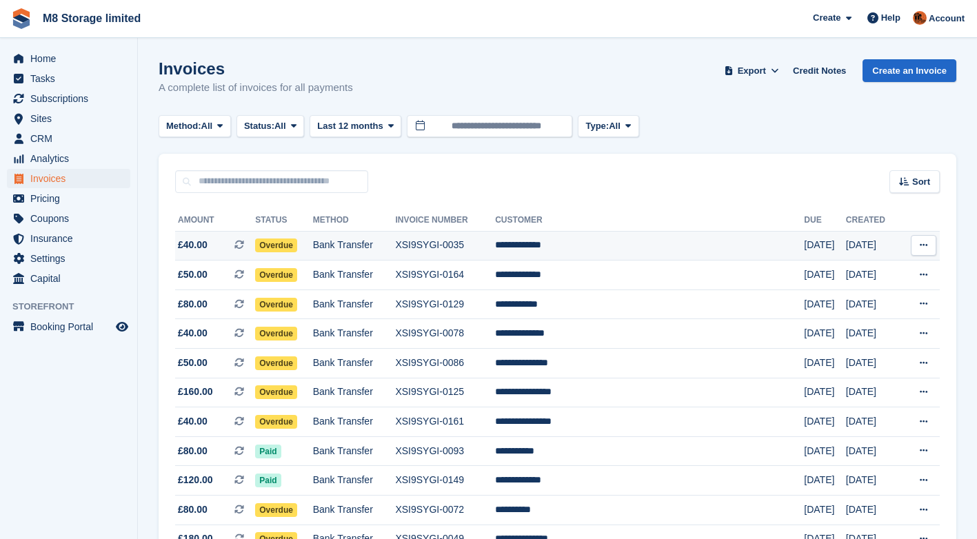
click at [289, 244] on span "Overdue" at bounding box center [276, 245] width 42 height 14
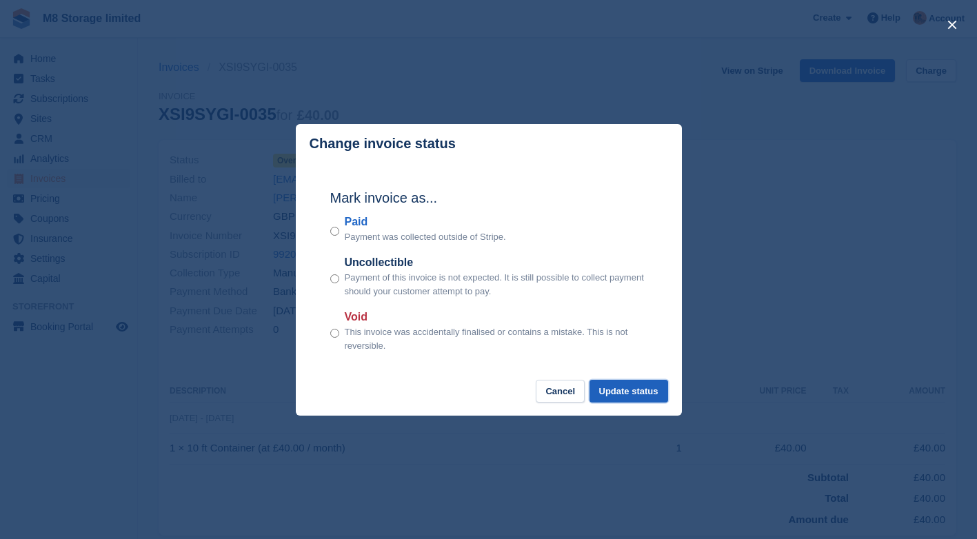
click at [630, 394] on button "Update status" at bounding box center [628, 391] width 79 height 23
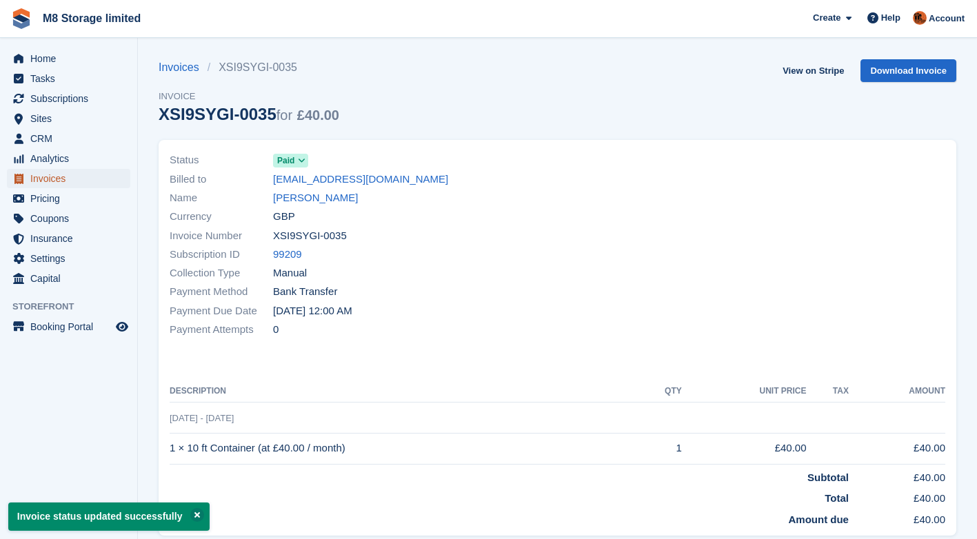
click at [37, 177] on span "Invoices" at bounding box center [71, 178] width 83 height 19
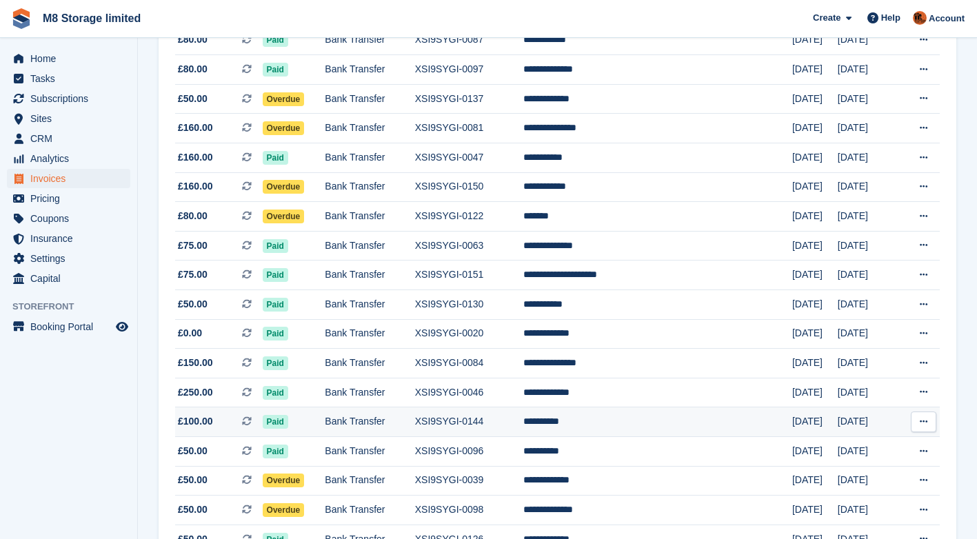
scroll to position [1228, 0]
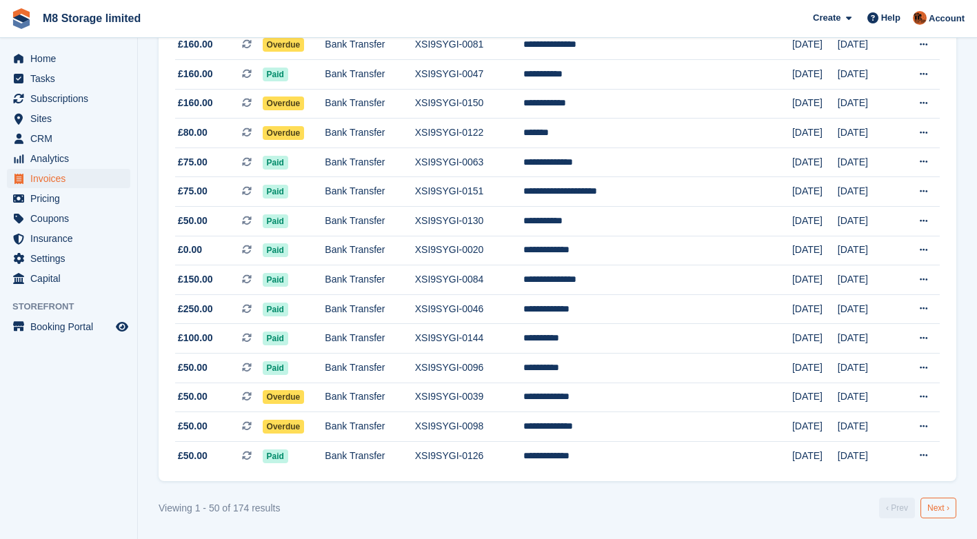
click at [948, 509] on link "Next ›" at bounding box center [938, 508] width 36 height 21
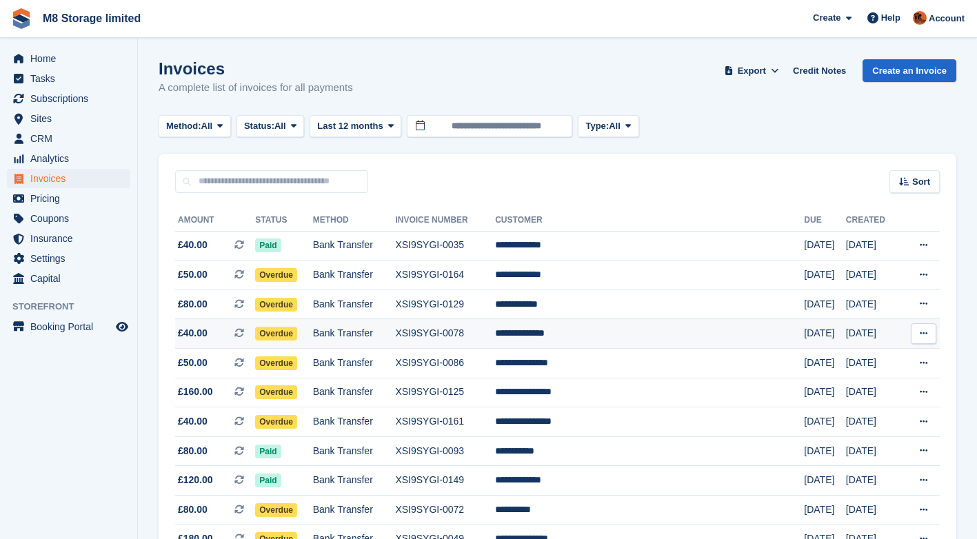
click at [297, 334] on span "Overdue" at bounding box center [276, 334] width 42 height 14
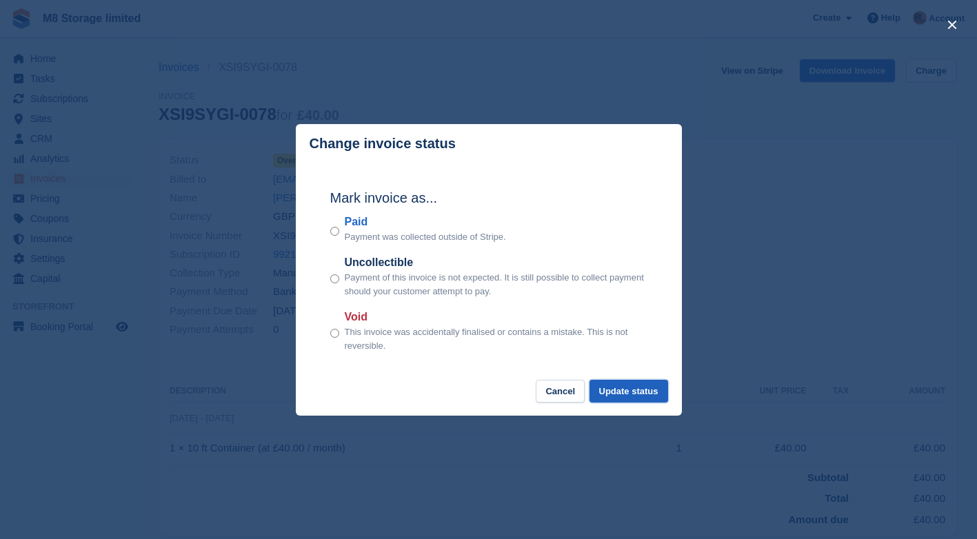
click at [628, 390] on button "Update status" at bounding box center [628, 391] width 79 height 23
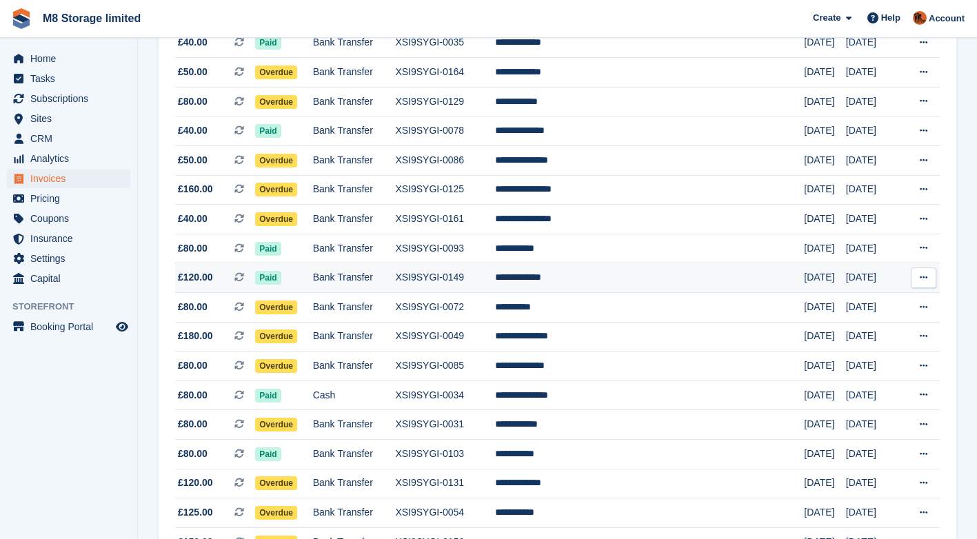
scroll to position [207, 0]
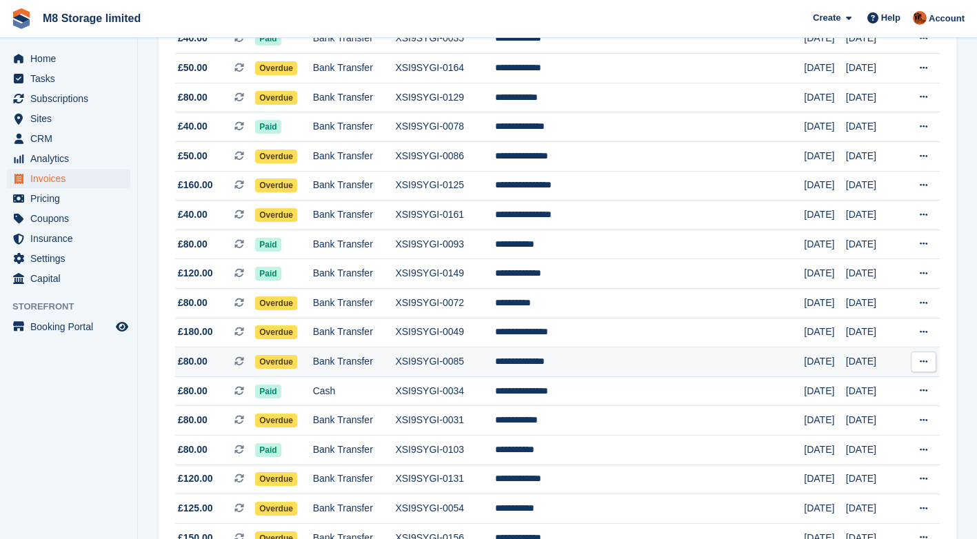
click at [296, 362] on span "Overdue" at bounding box center [276, 362] width 42 height 14
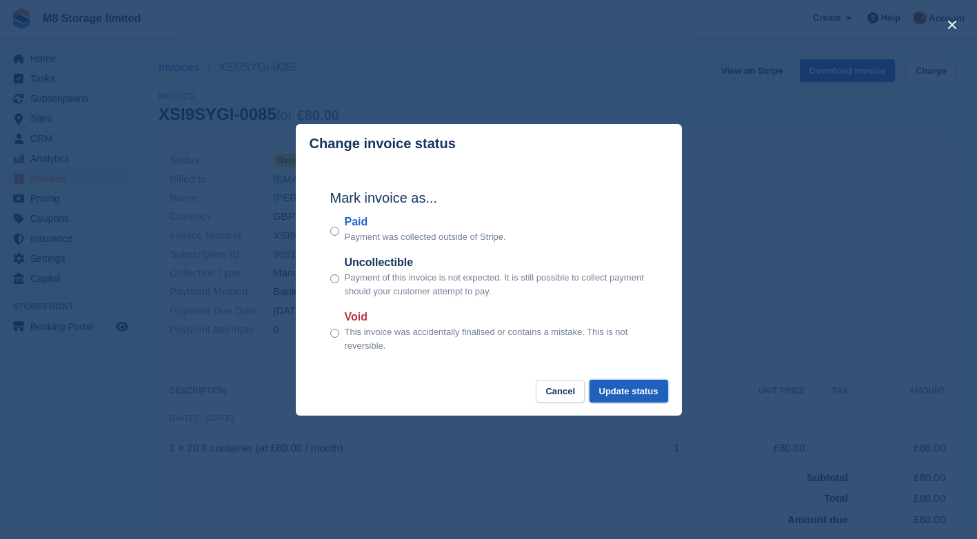
click at [629, 391] on button "Update status" at bounding box center [628, 391] width 79 height 23
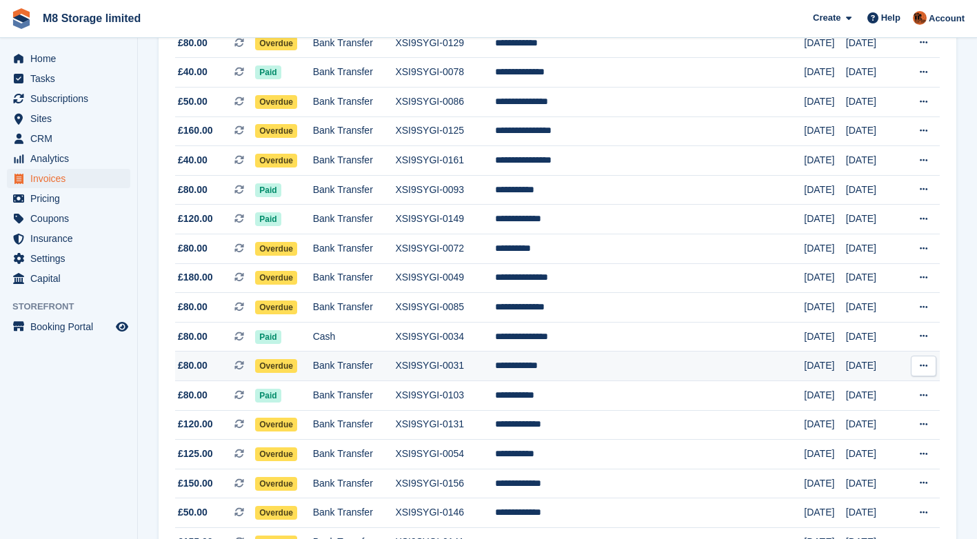
scroll to position [276, 0]
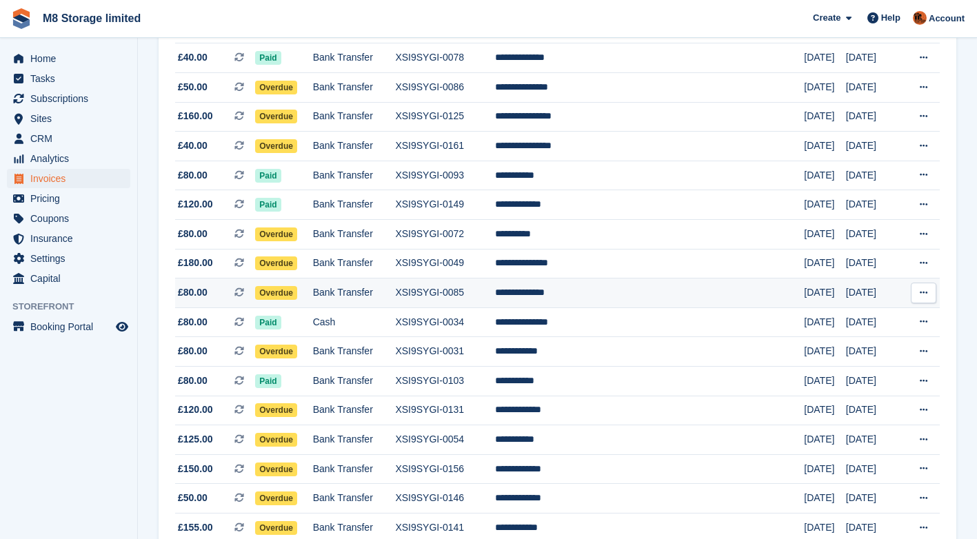
click at [297, 294] on span "Overdue" at bounding box center [276, 293] width 42 height 14
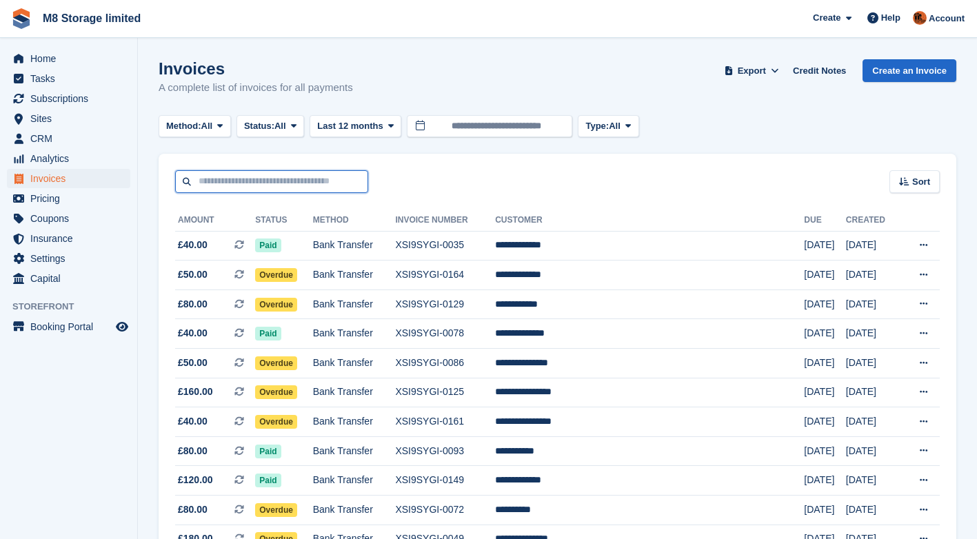
click at [320, 179] on input "text" at bounding box center [271, 181] width 193 height 23
type input "***"
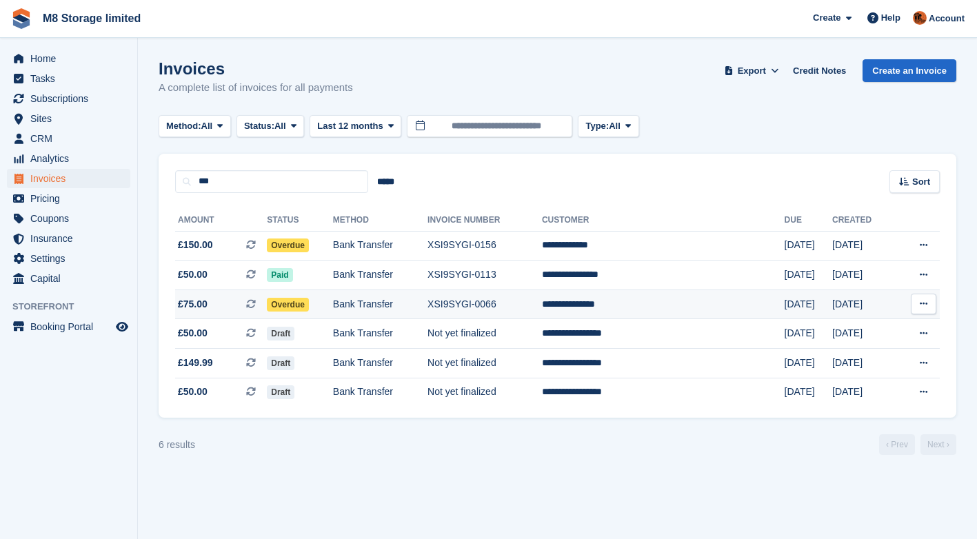
click at [309, 304] on span "Overdue" at bounding box center [288, 305] width 42 height 14
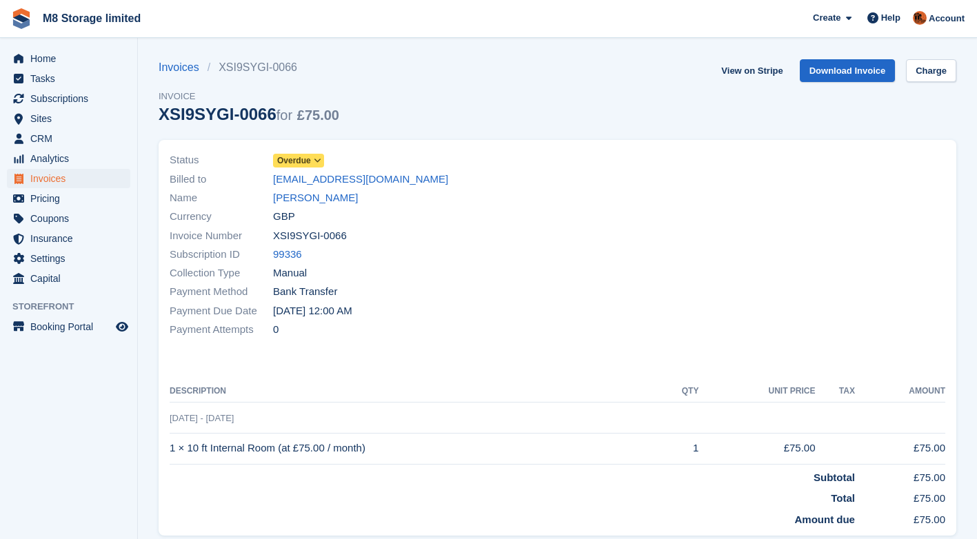
click at [296, 160] on span "Overdue" at bounding box center [294, 160] width 34 height 12
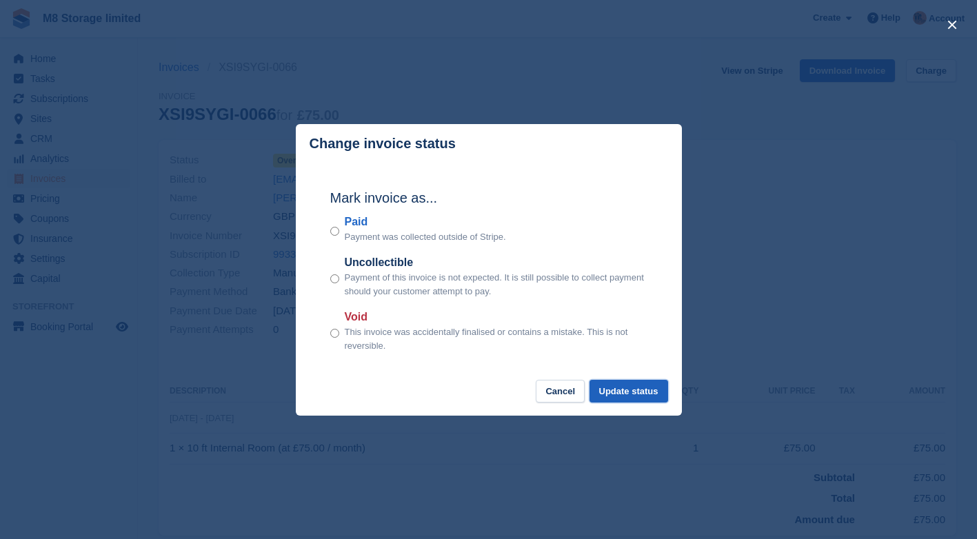
click at [659, 394] on button "Update status" at bounding box center [628, 391] width 79 height 23
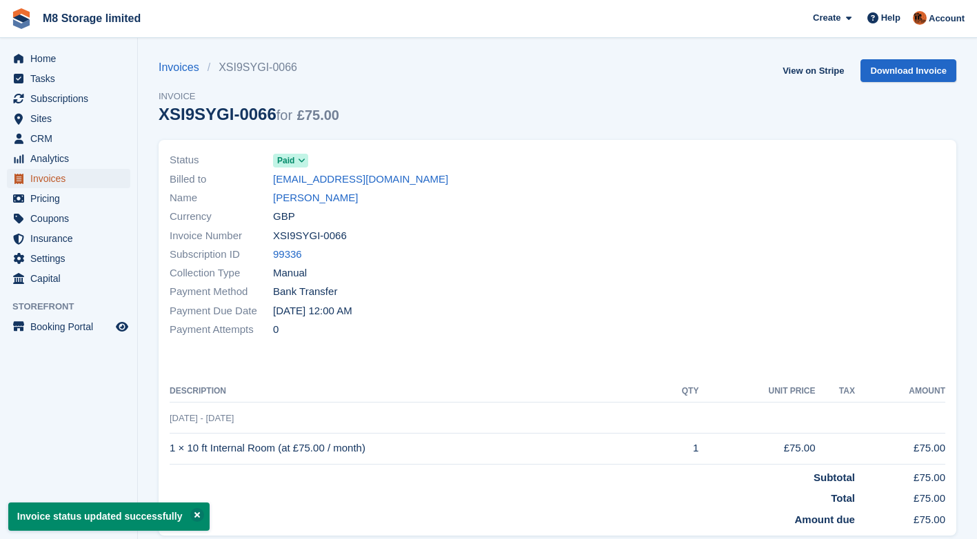
click at [74, 178] on span "Invoices" at bounding box center [71, 178] width 83 height 19
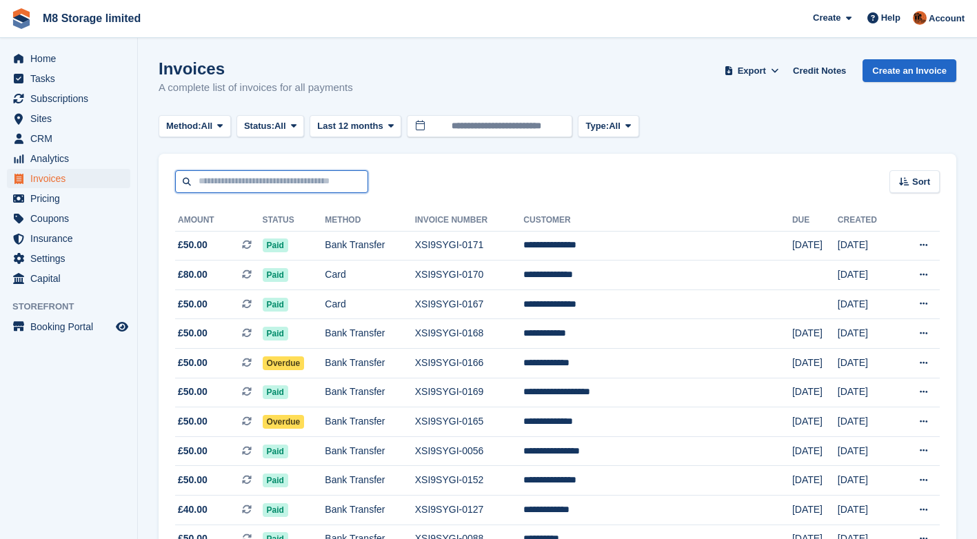
click at [256, 183] on input "text" at bounding box center [271, 181] width 193 height 23
type input "****"
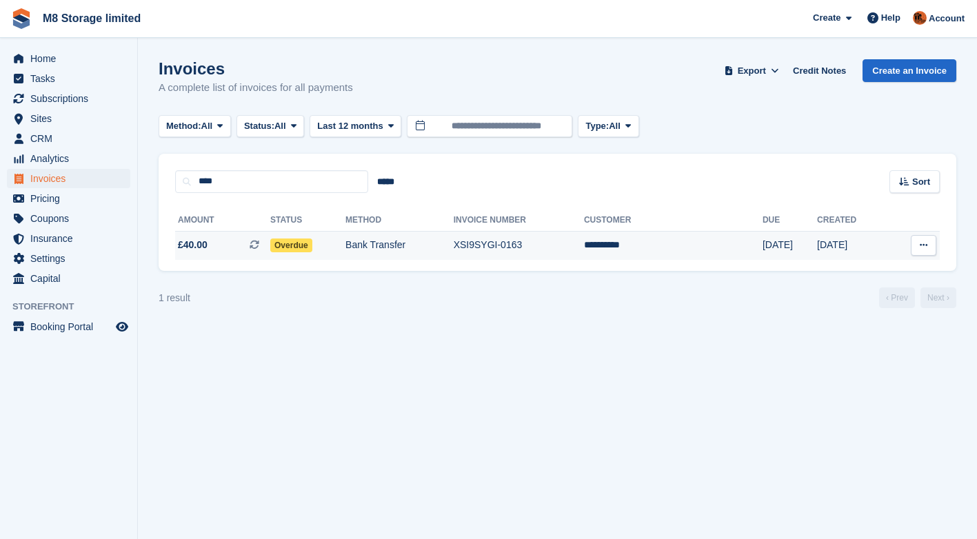
click at [310, 245] on span "Overdue" at bounding box center [291, 245] width 42 height 14
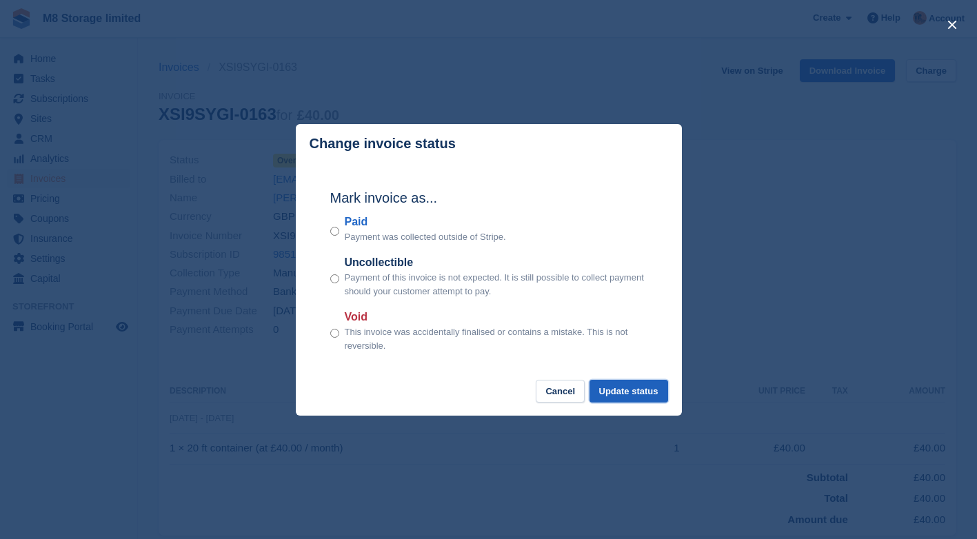
click at [606, 388] on button "Update status" at bounding box center [628, 391] width 79 height 23
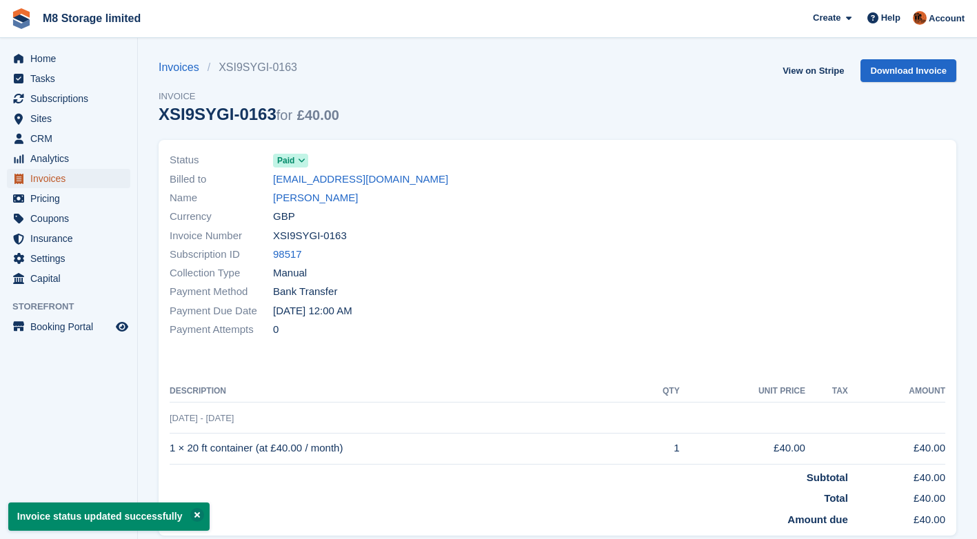
click at [50, 181] on span "Invoices" at bounding box center [71, 178] width 83 height 19
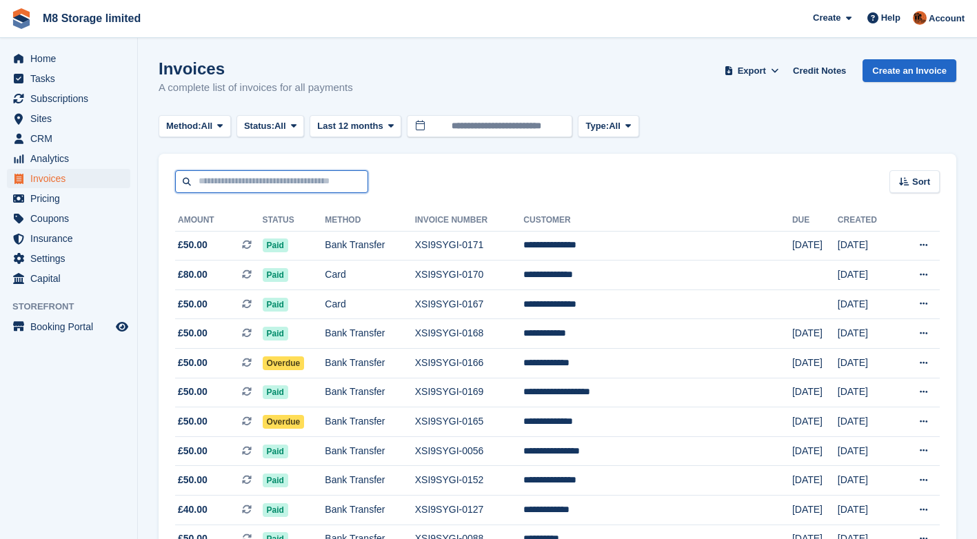
click at [236, 183] on input "text" at bounding box center [271, 181] width 193 height 23
type input "***"
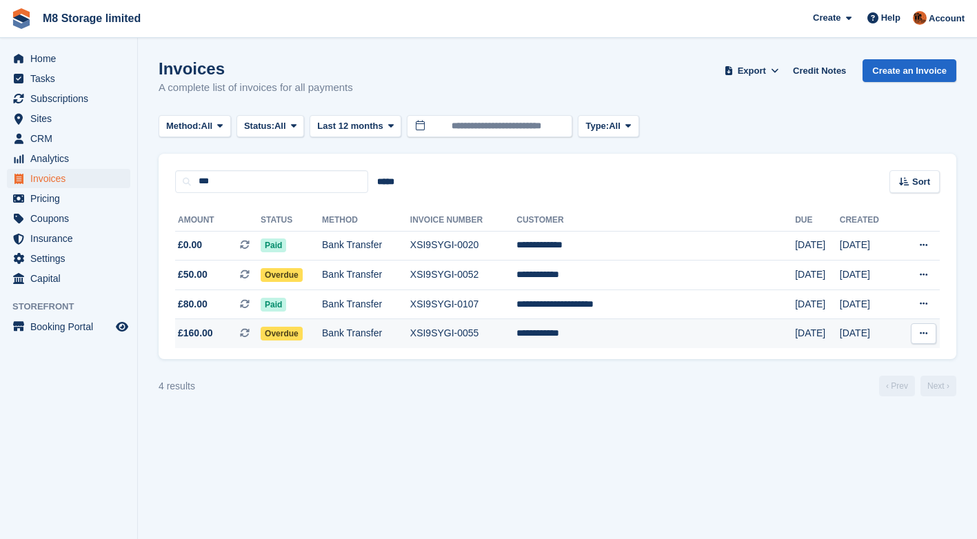
click at [298, 334] on span "Overdue" at bounding box center [282, 334] width 42 height 14
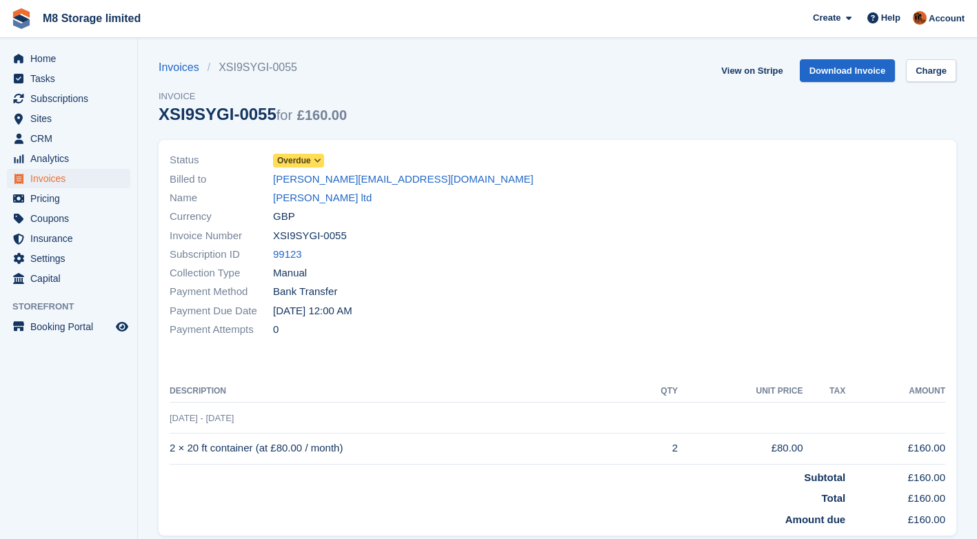
click at [314, 158] on icon at bounding box center [318, 160] width 8 height 8
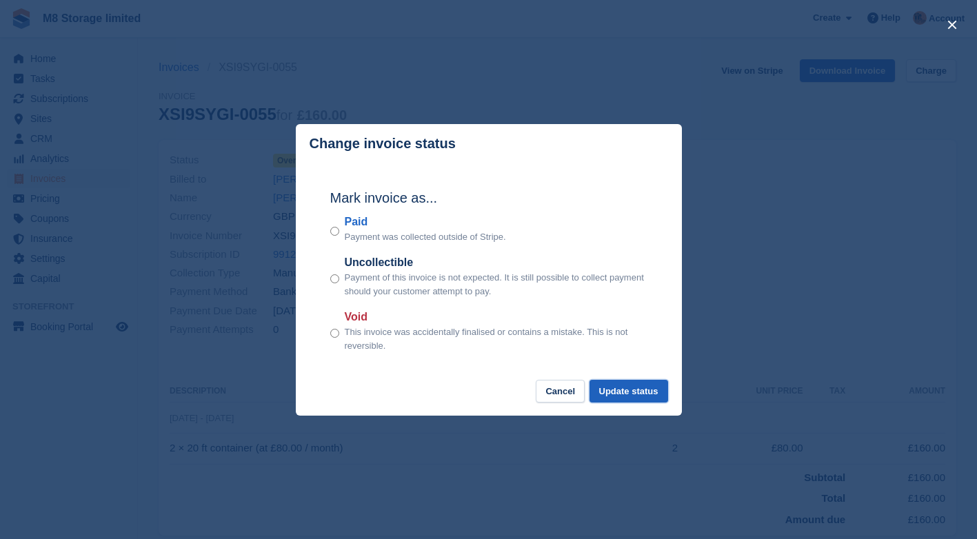
click at [615, 394] on button "Update status" at bounding box center [628, 391] width 79 height 23
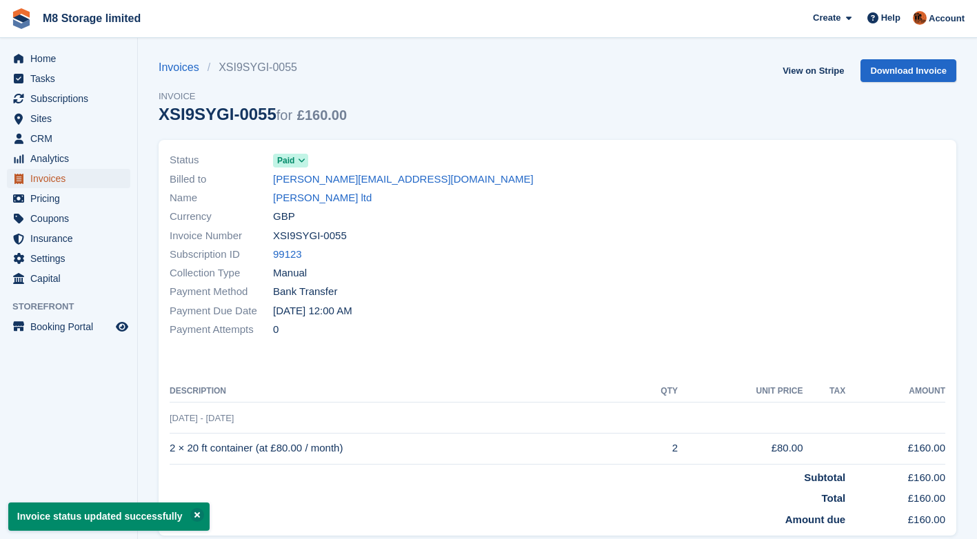
click at [54, 182] on span "Invoices" at bounding box center [71, 178] width 83 height 19
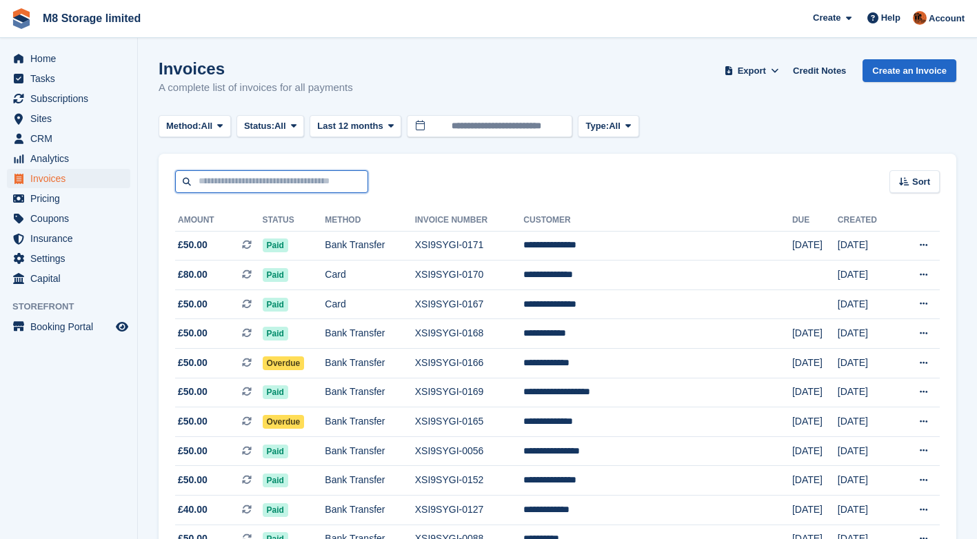
click at [276, 176] on input "text" at bounding box center [271, 181] width 193 height 23
type input "******"
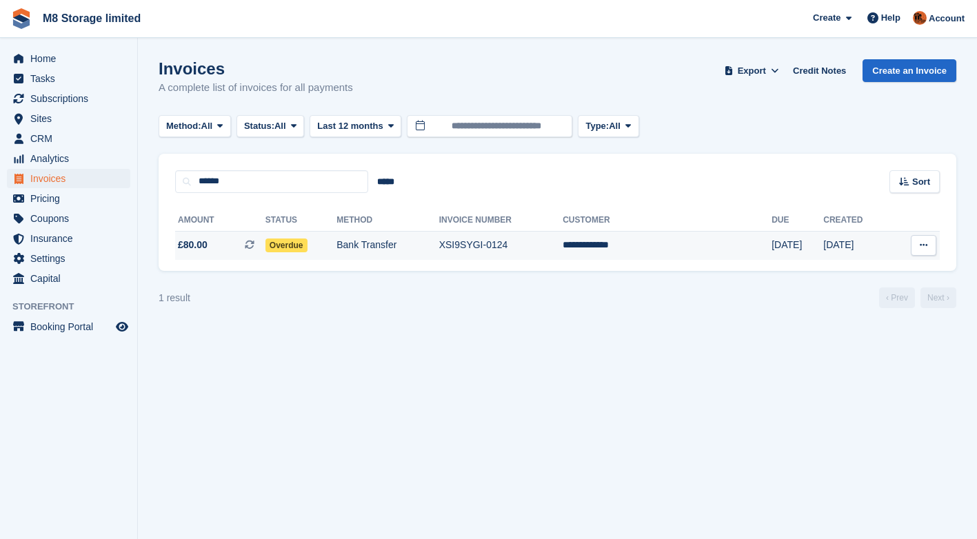
click at [307, 243] on span "Overdue" at bounding box center [286, 245] width 42 height 14
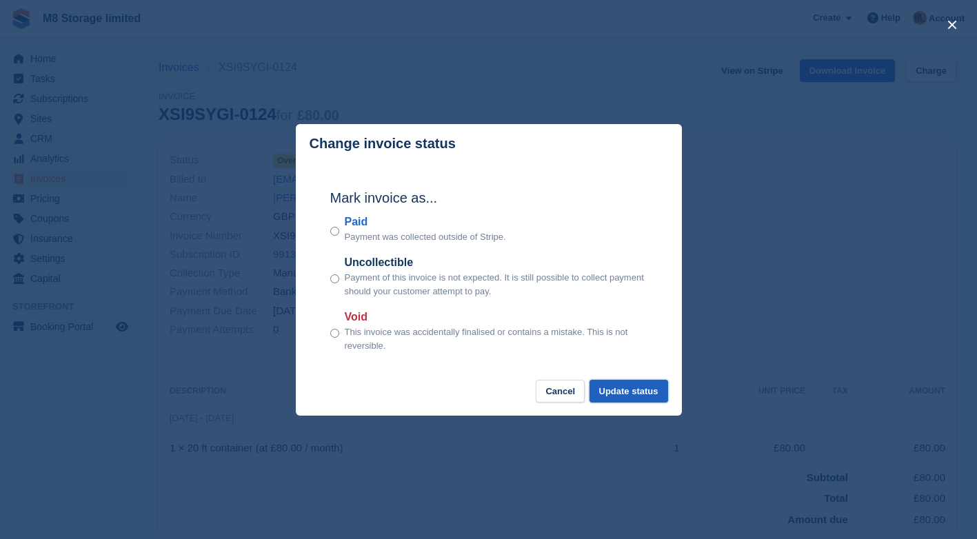
click at [620, 396] on button "Update status" at bounding box center [628, 391] width 79 height 23
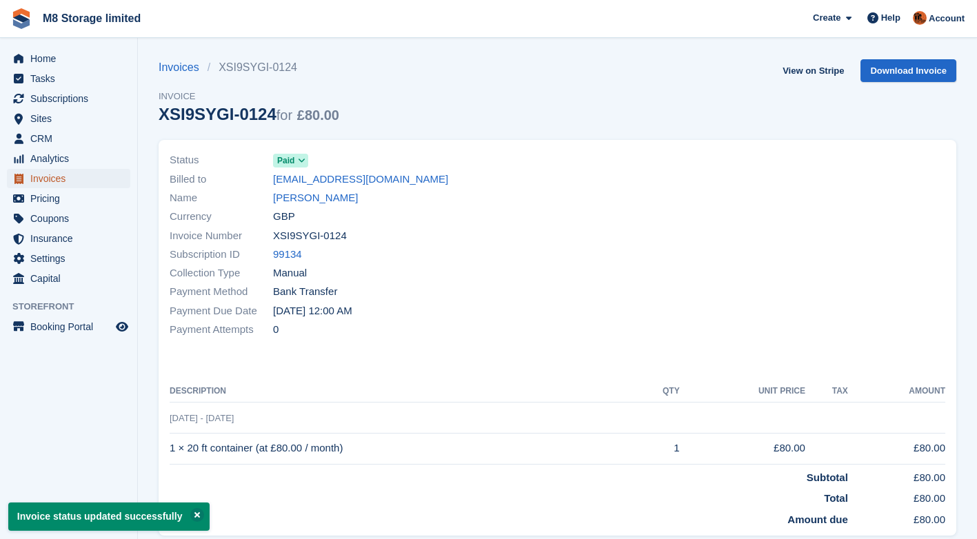
click at [48, 176] on span "Invoices" at bounding box center [71, 178] width 83 height 19
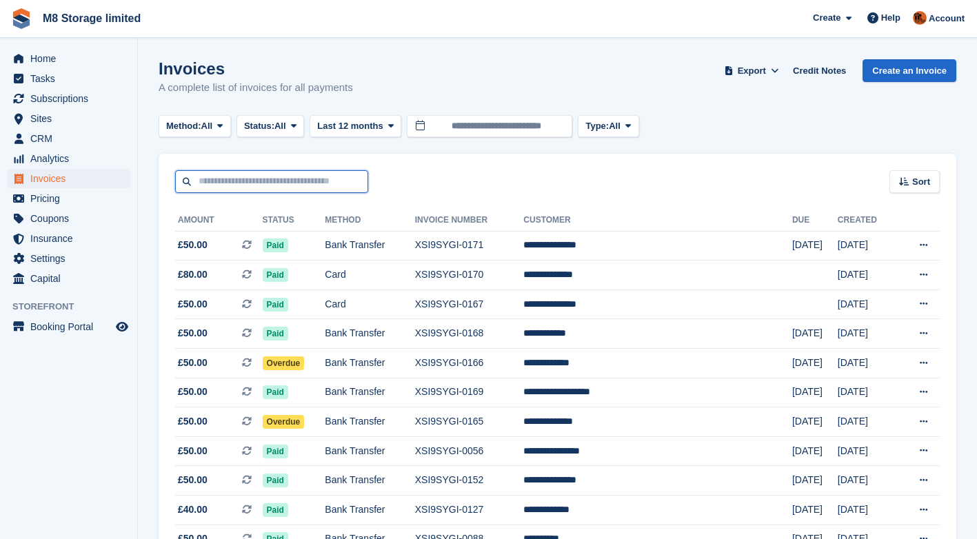
click at [258, 185] on input "text" at bounding box center [271, 181] width 193 height 23
type input "*****"
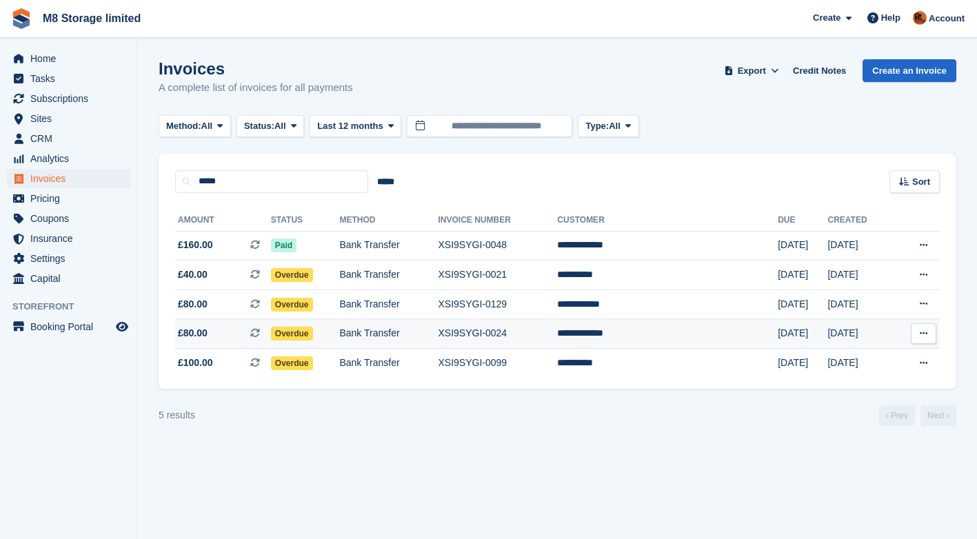
click at [304, 332] on span "Overdue" at bounding box center [292, 334] width 42 height 14
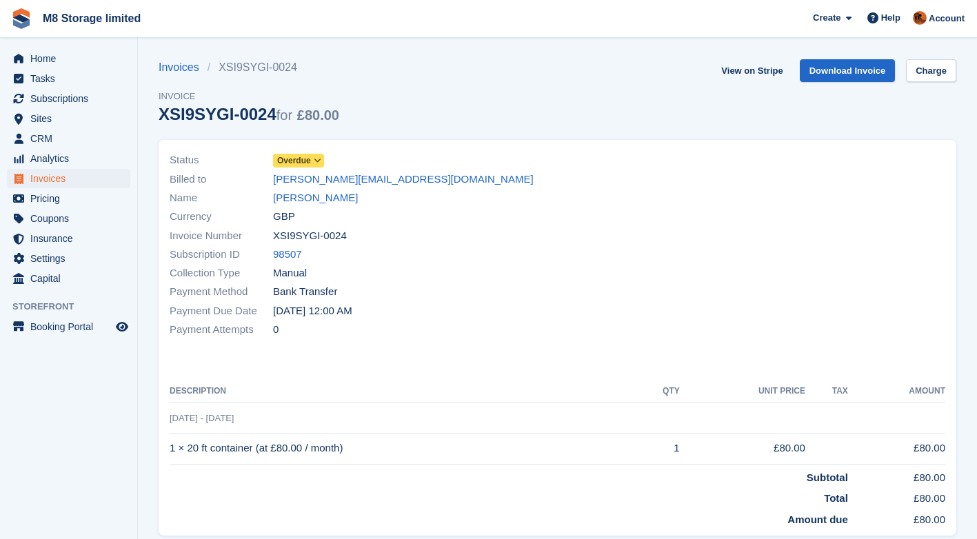
click at [294, 159] on span "Overdue" at bounding box center [294, 160] width 34 height 12
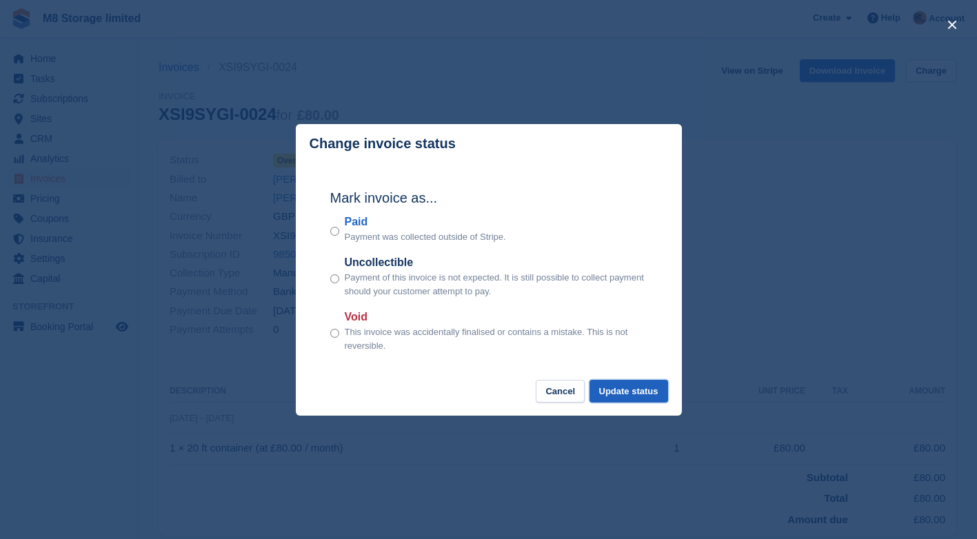
click at [615, 395] on button "Update status" at bounding box center [628, 391] width 79 height 23
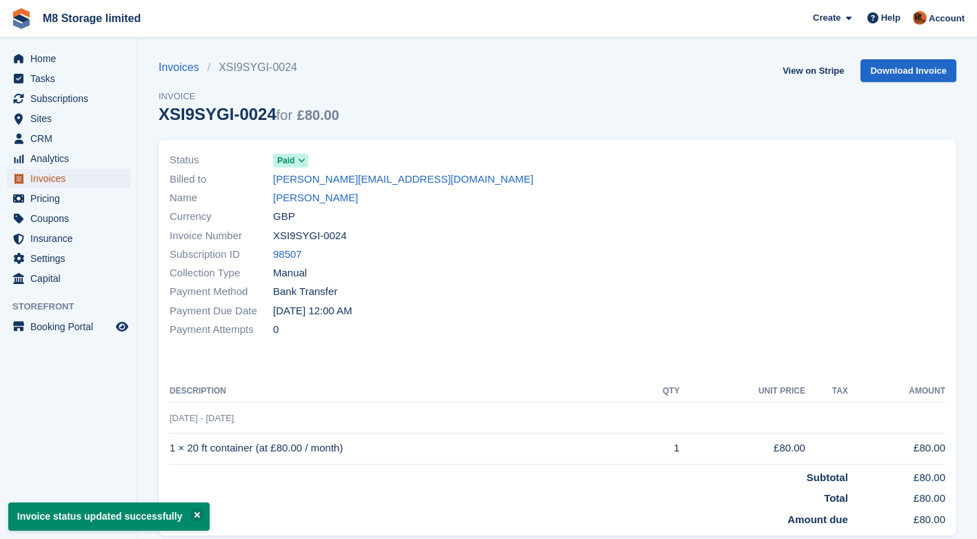
click at [57, 181] on span "Invoices" at bounding box center [71, 178] width 83 height 19
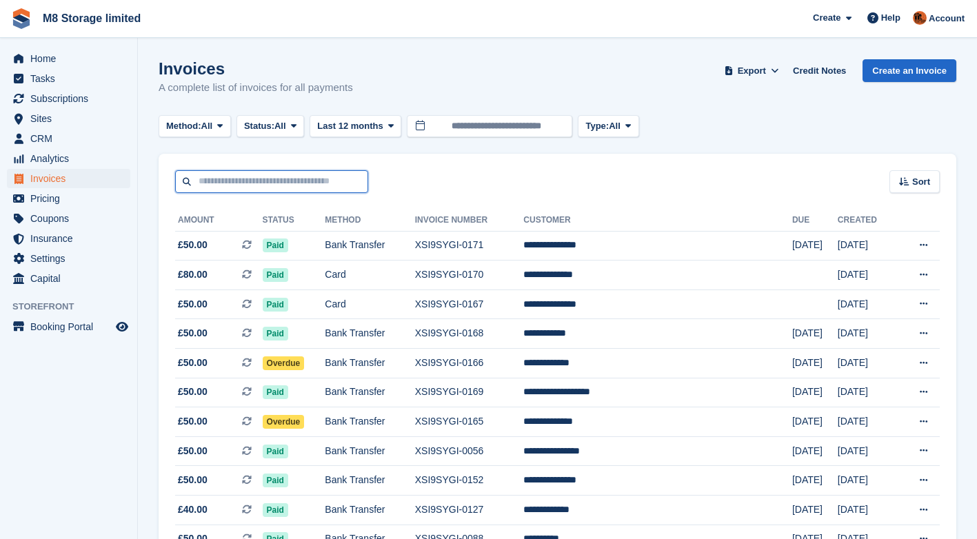
click at [254, 180] on input "text" at bounding box center [271, 181] width 193 height 23
type input "*****"
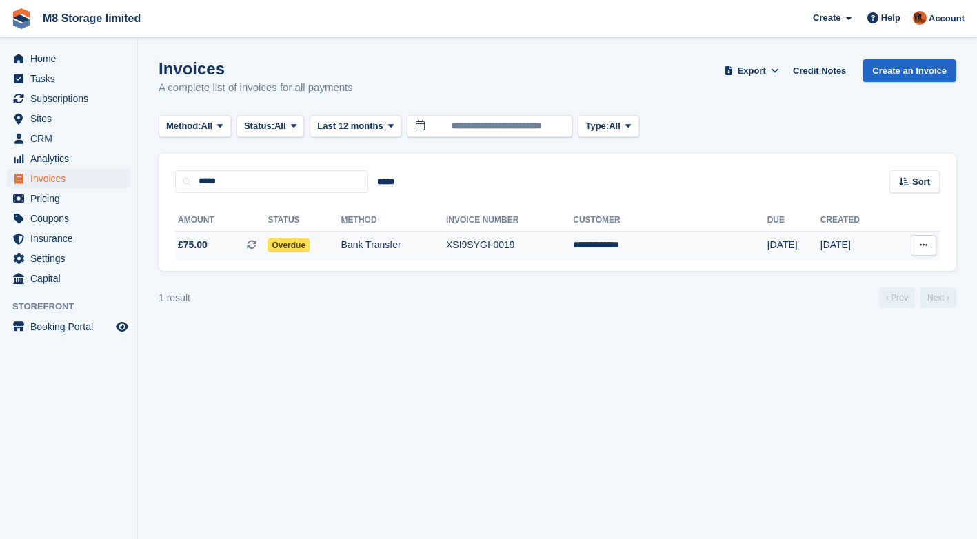
click at [298, 244] on span "Overdue" at bounding box center [288, 245] width 42 height 14
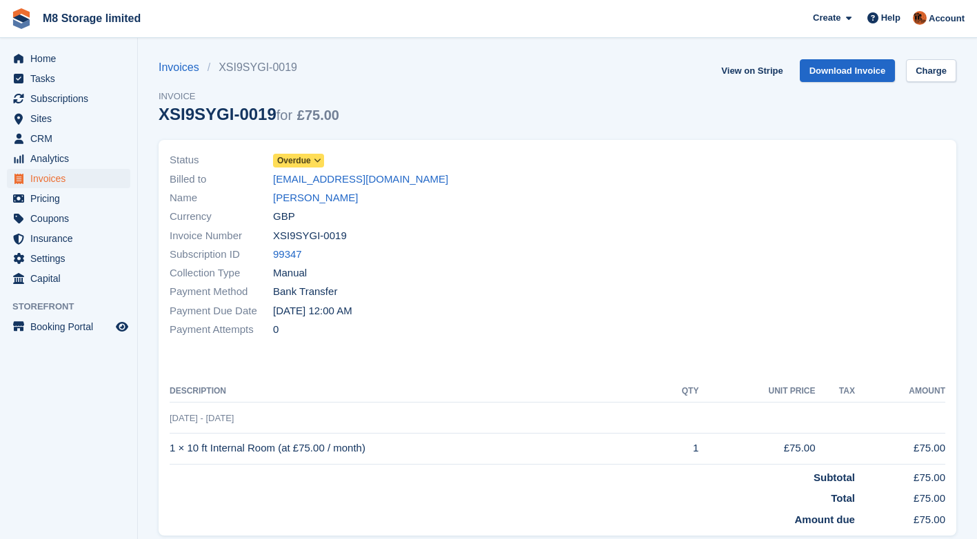
click at [307, 161] on span "Overdue" at bounding box center [294, 160] width 34 height 12
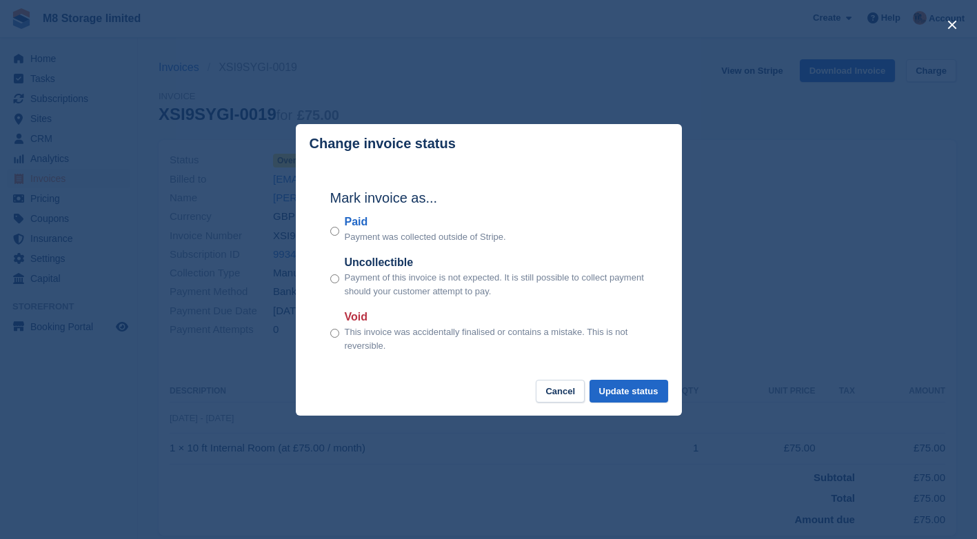
click at [328, 231] on div "Mark invoice as... Paid Payment was collected outside of Stripe. Uncollectible …" at bounding box center [488, 271] width 345 height 217
click at [606, 392] on button "Update status" at bounding box center [628, 391] width 79 height 23
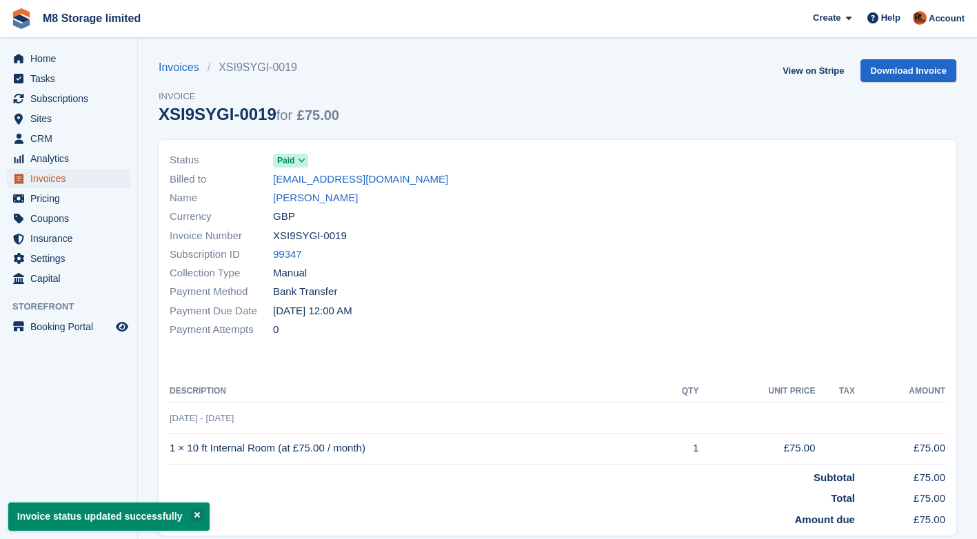
click at [59, 180] on span "Invoices" at bounding box center [71, 178] width 83 height 19
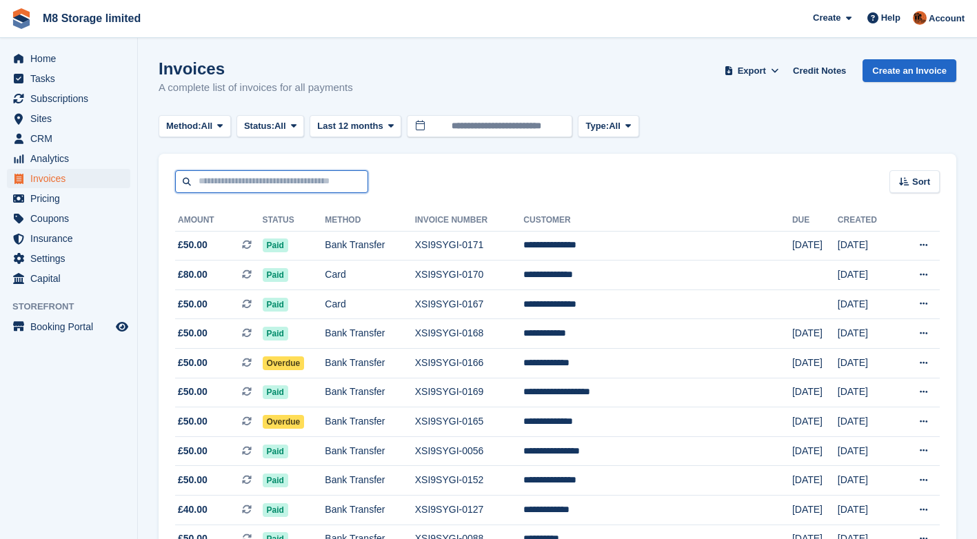
click at [285, 188] on input "text" at bounding box center [271, 181] width 193 height 23
type input "*********"
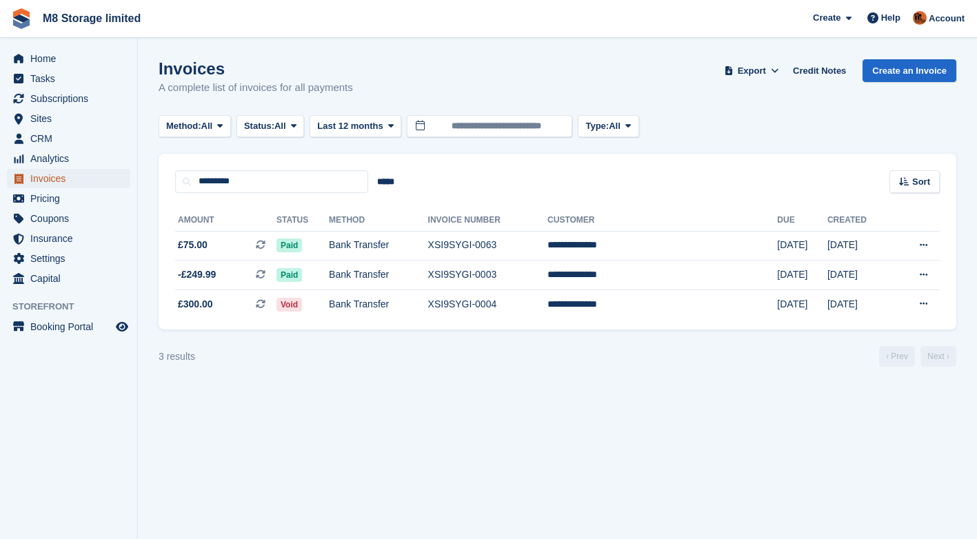
click at [50, 181] on span "Invoices" at bounding box center [71, 178] width 83 height 19
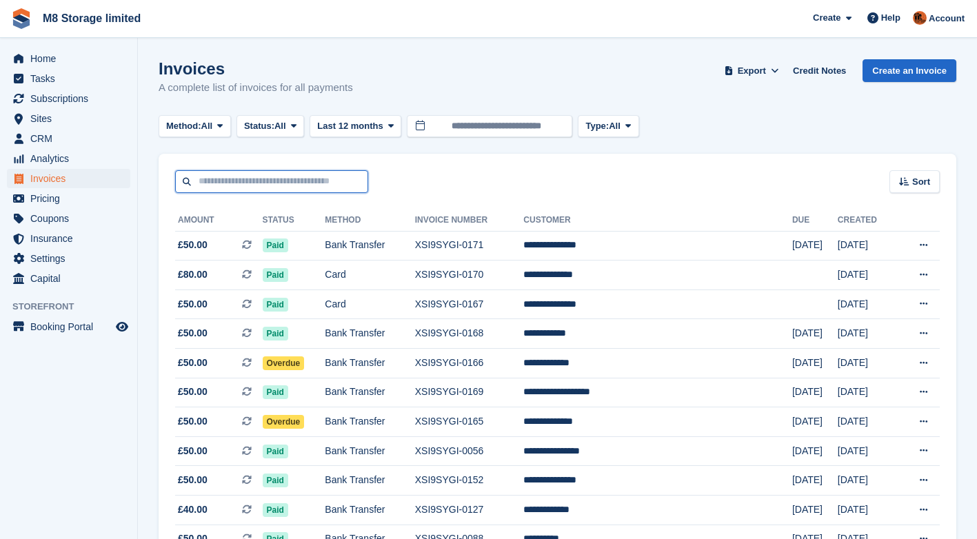
drag, startPoint x: 287, startPoint y: 179, endPoint x: 287, endPoint y: 189, distance: 9.7
click at [287, 180] on input "text" at bounding box center [271, 181] width 193 height 23
type input "****"
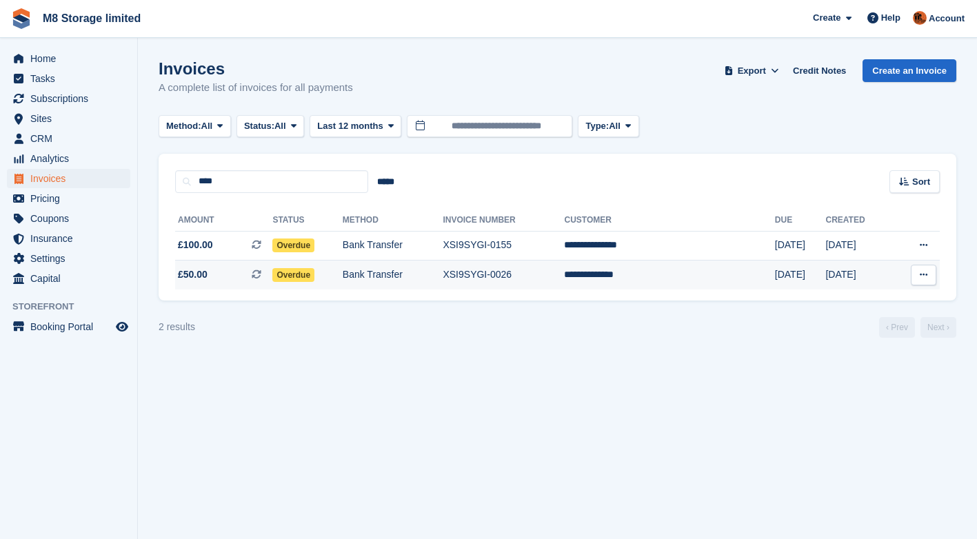
click at [314, 277] on span "Overdue" at bounding box center [293, 275] width 42 height 14
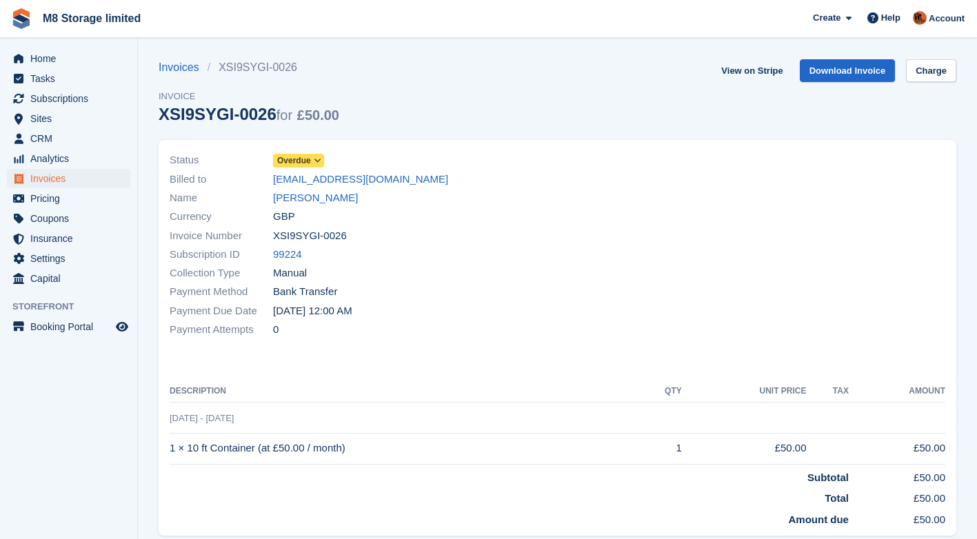
click at [309, 161] on span "Overdue" at bounding box center [294, 160] width 34 height 12
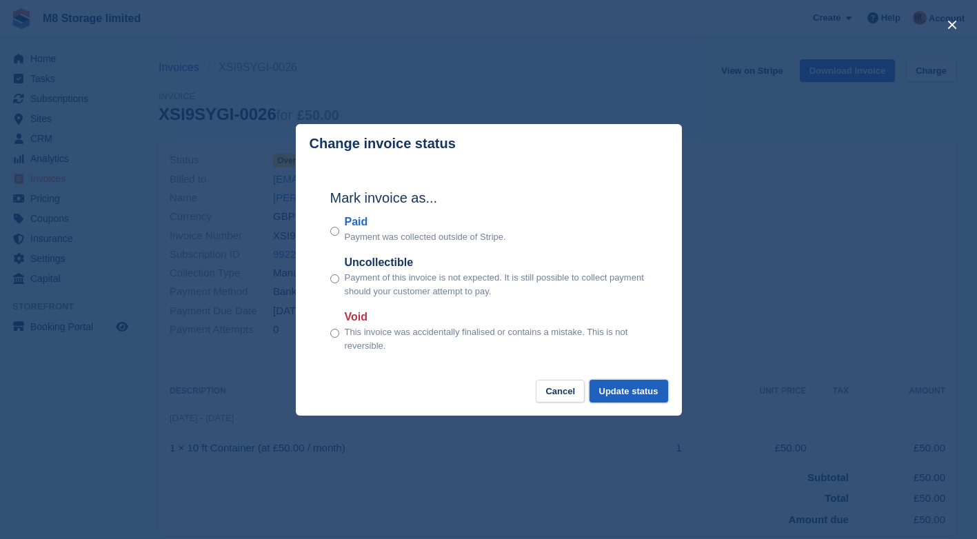
click at [613, 393] on button "Update status" at bounding box center [628, 391] width 79 height 23
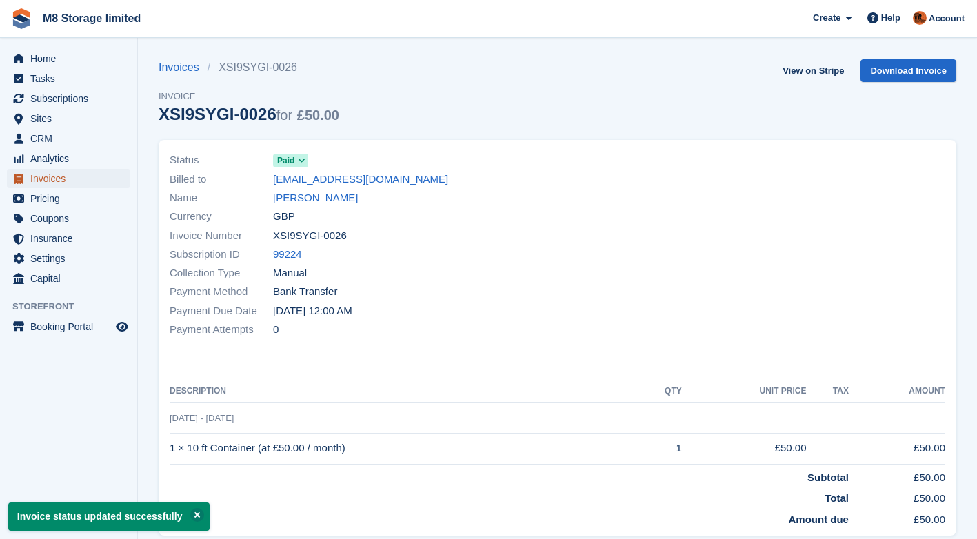
click at [67, 178] on span "Invoices" at bounding box center [71, 178] width 83 height 19
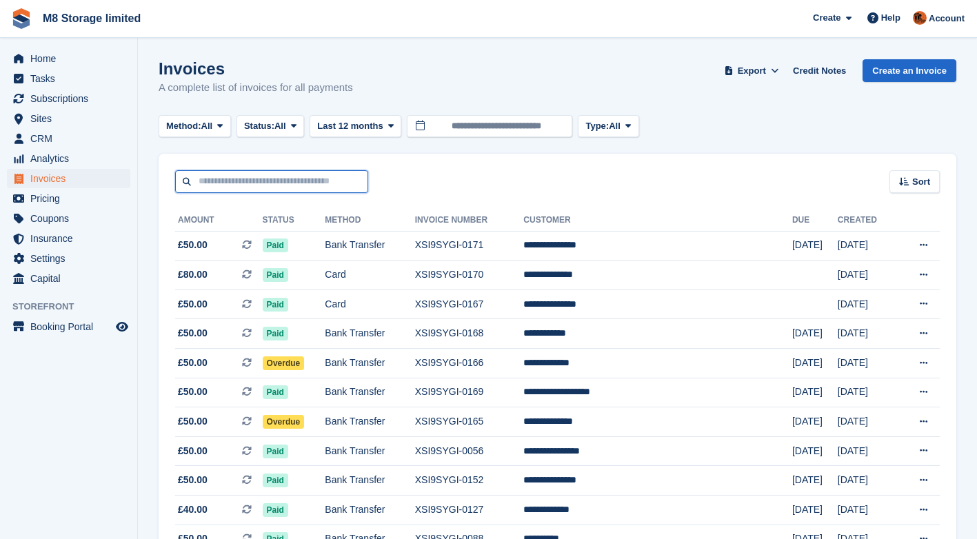
click at [225, 185] on input "text" at bounding box center [271, 181] width 193 height 23
type input "*****"
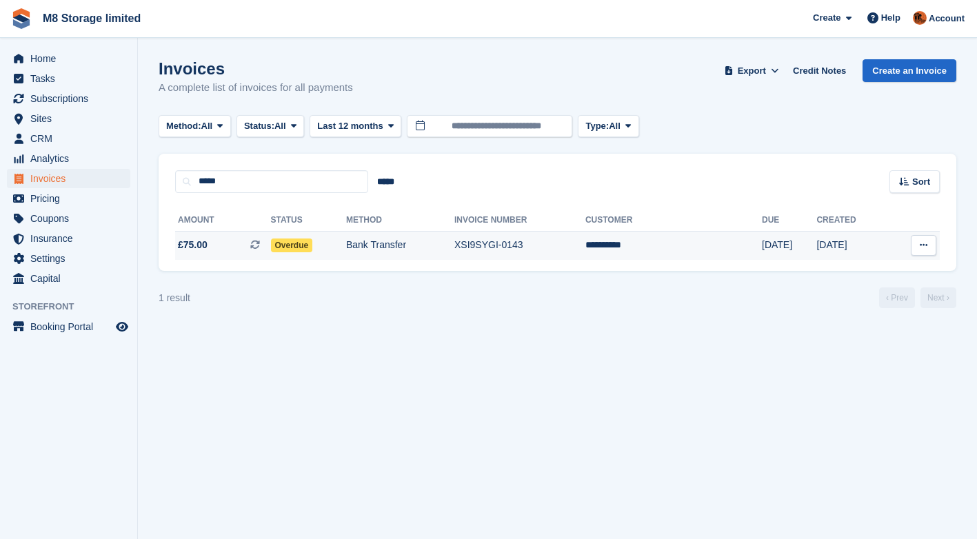
click at [309, 249] on span "Overdue" at bounding box center [292, 245] width 42 height 14
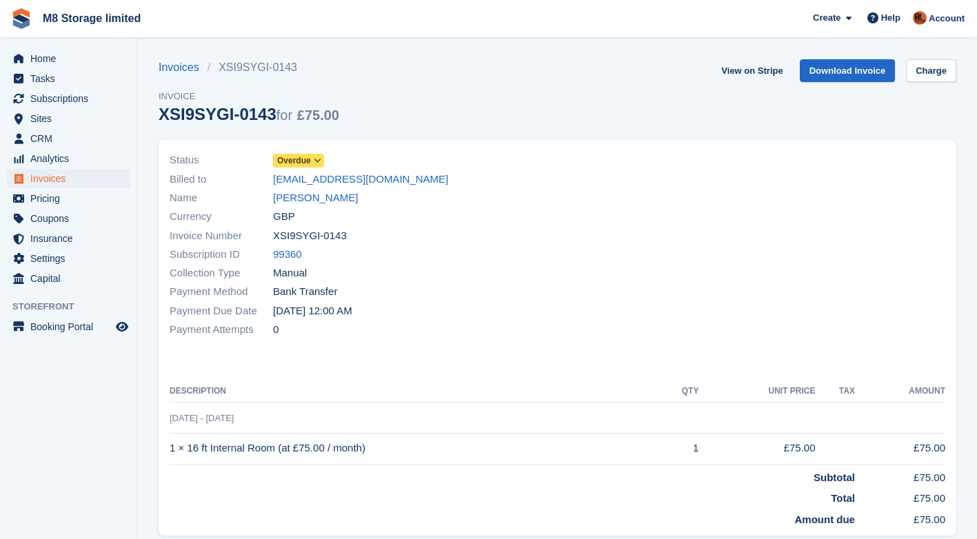
click at [297, 159] on span "Overdue" at bounding box center [294, 160] width 34 height 12
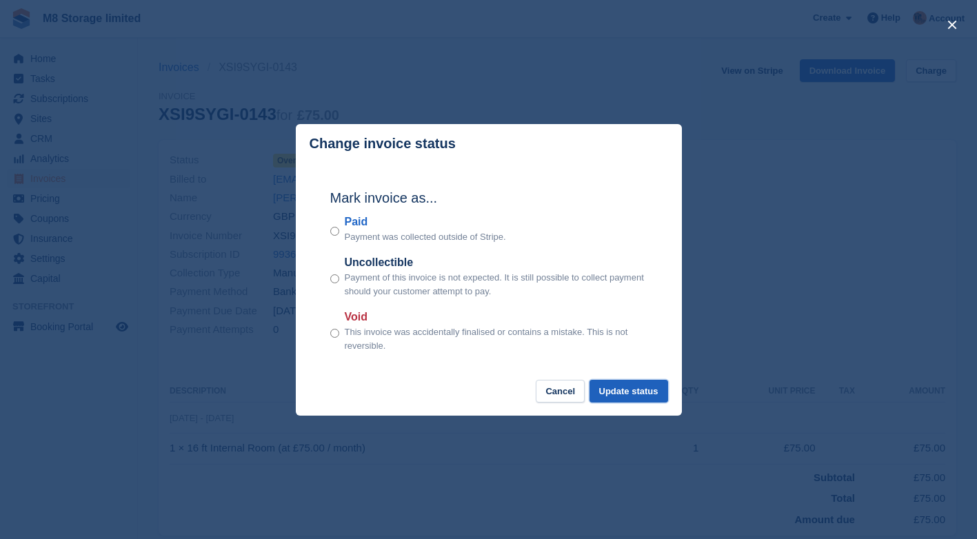
click at [615, 390] on button "Update status" at bounding box center [628, 391] width 79 height 23
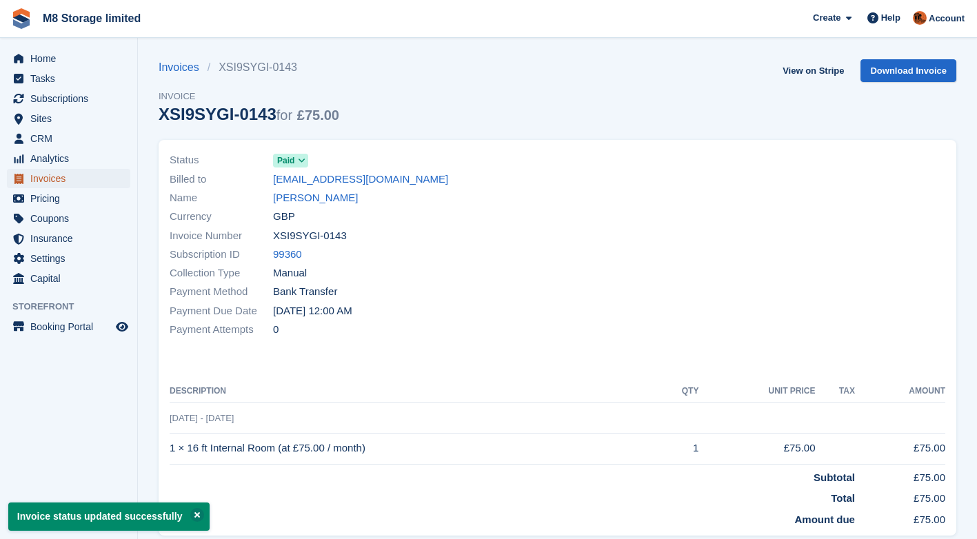
click at [53, 181] on span "Invoices" at bounding box center [71, 178] width 83 height 19
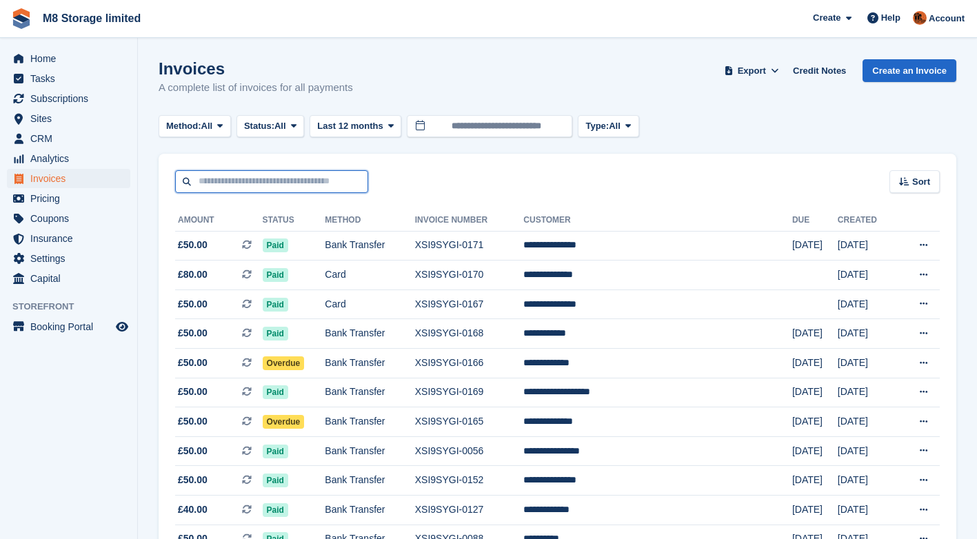
click at [294, 182] on input "text" at bounding box center [271, 181] width 193 height 23
type input "**"
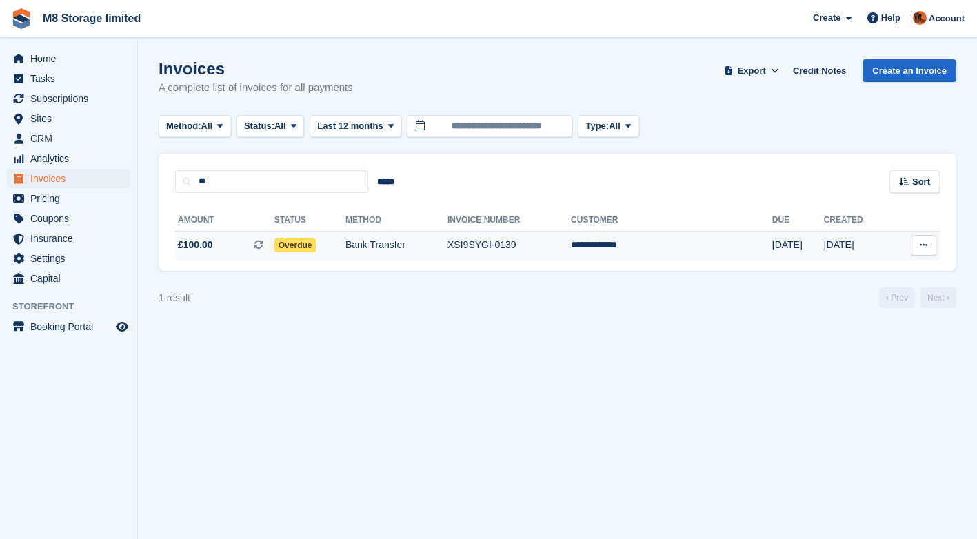
click at [302, 247] on span "Overdue" at bounding box center [295, 245] width 42 height 14
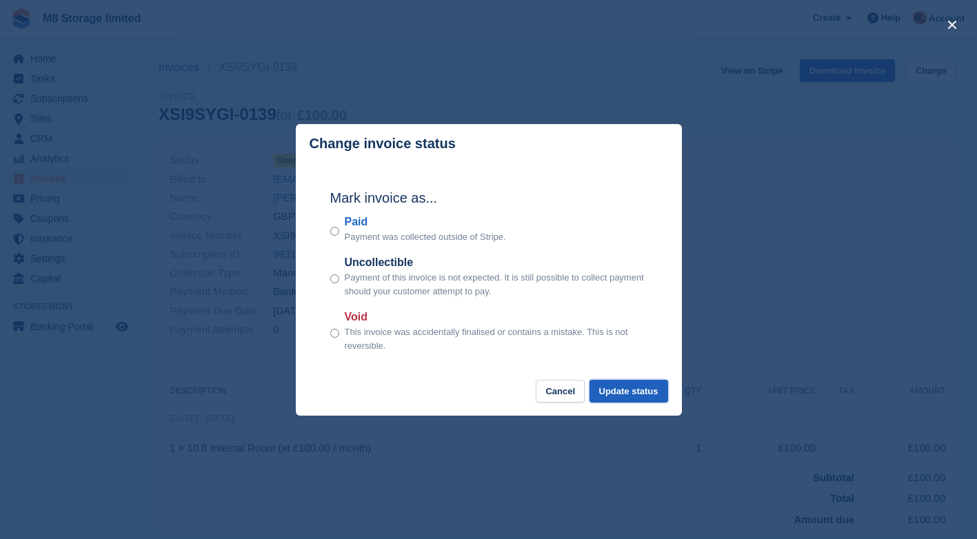
click at [630, 395] on button "Update status" at bounding box center [628, 391] width 79 height 23
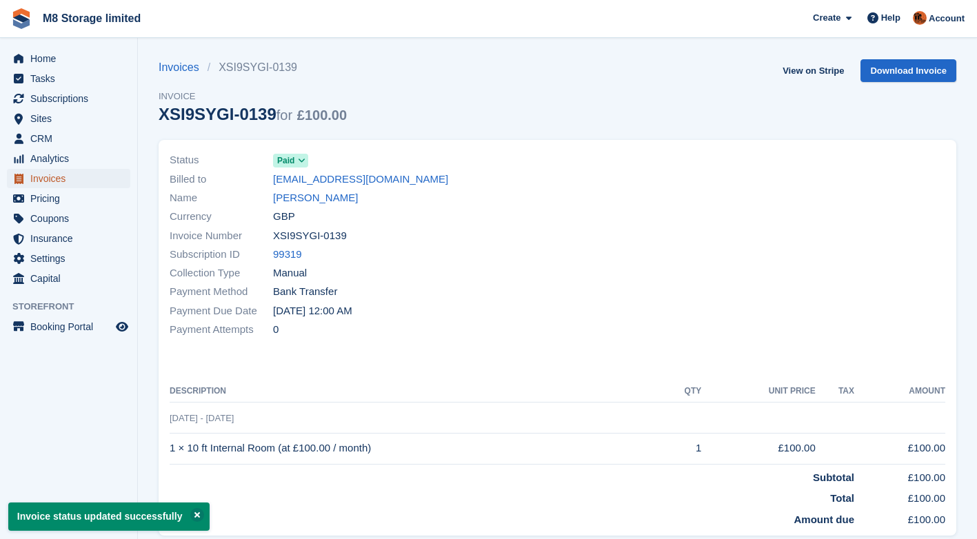
click at [55, 181] on span "Invoices" at bounding box center [71, 178] width 83 height 19
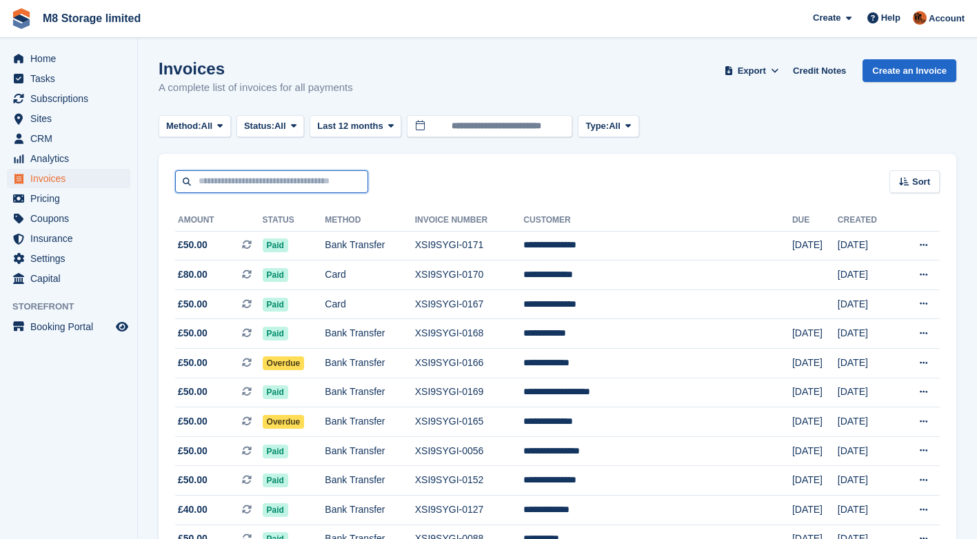
click at [289, 179] on input "text" at bounding box center [271, 181] width 193 height 23
type input "***"
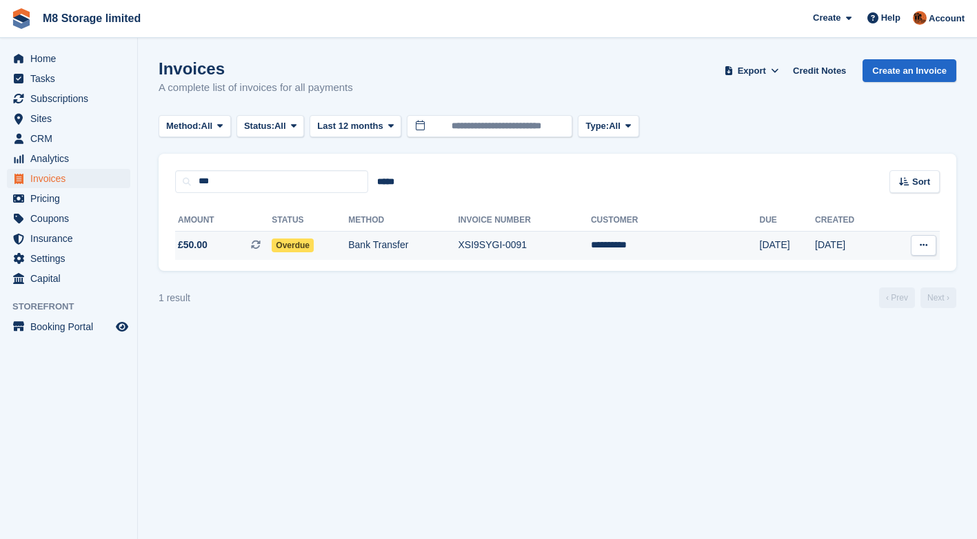
click at [305, 246] on span "Overdue" at bounding box center [293, 245] width 42 height 14
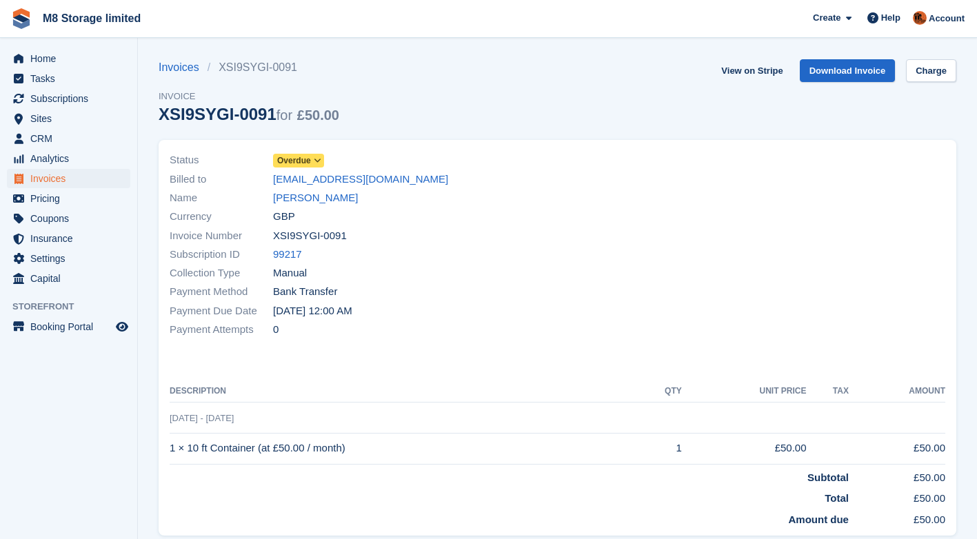
click at [300, 159] on span "Overdue" at bounding box center [294, 160] width 34 height 12
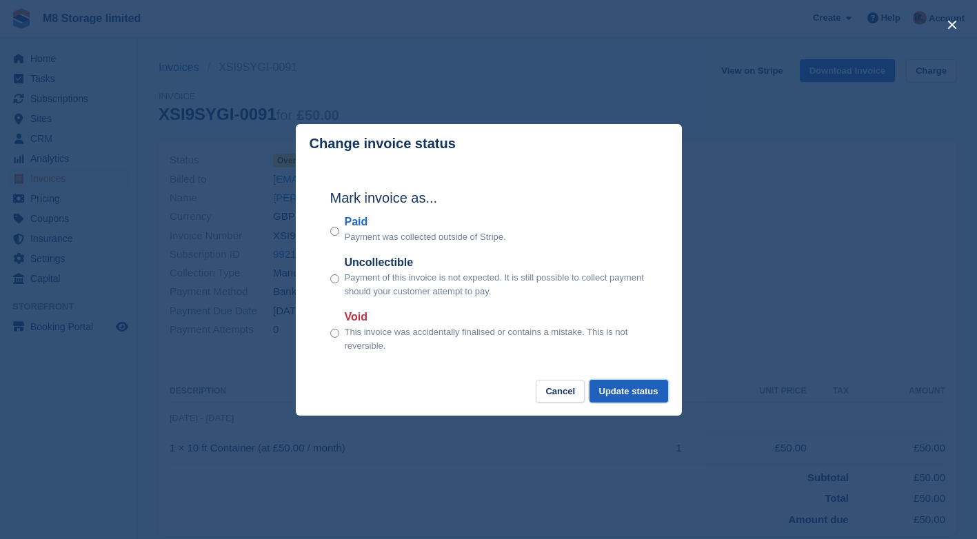
click at [617, 392] on button "Update status" at bounding box center [628, 391] width 79 height 23
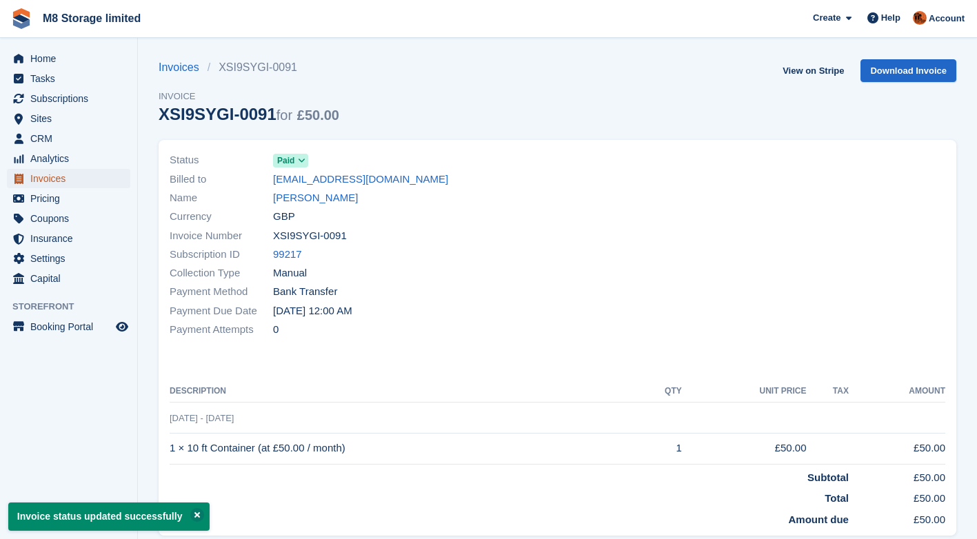
click at [52, 179] on span "Invoices" at bounding box center [71, 178] width 83 height 19
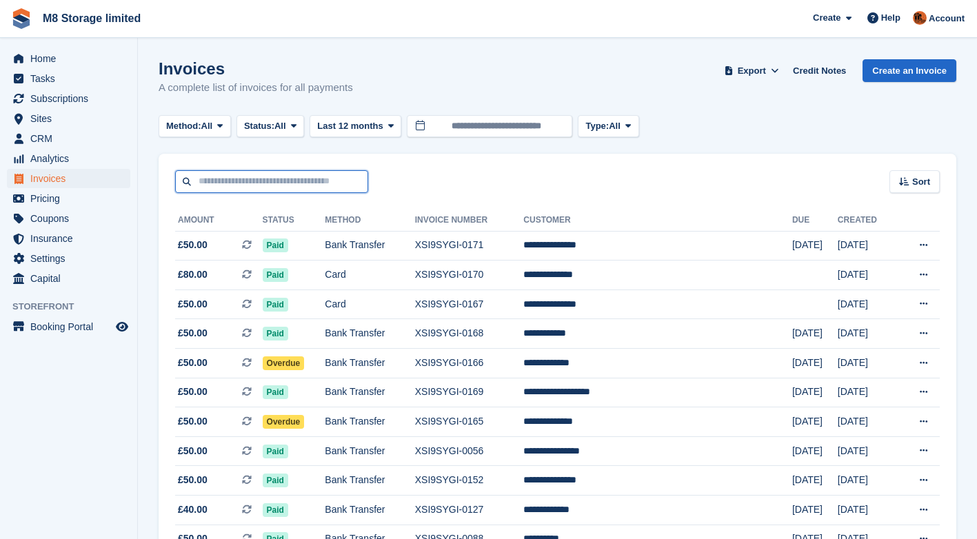
click at [256, 181] on input "text" at bounding box center [271, 181] width 193 height 23
type input "***"
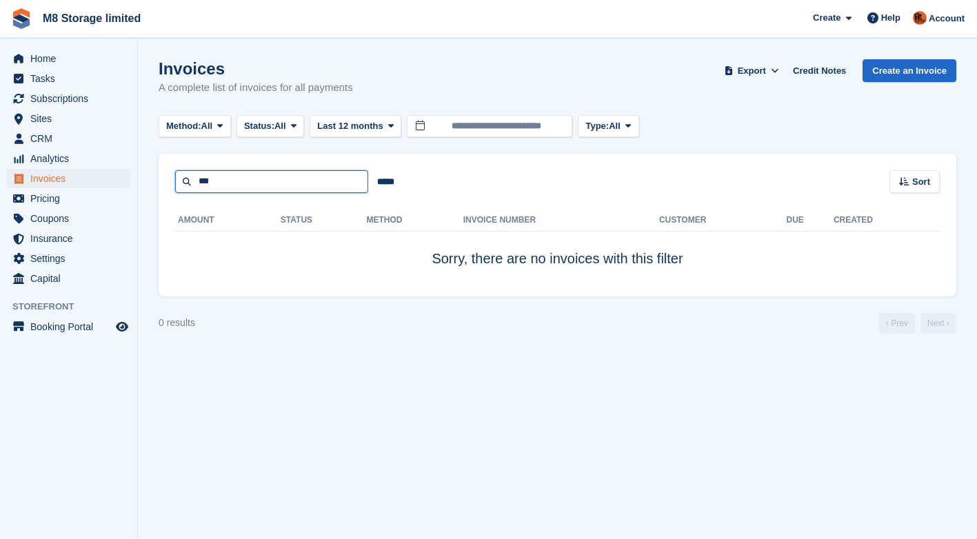
click at [252, 179] on input "***" at bounding box center [271, 181] width 193 height 23
type input "**"
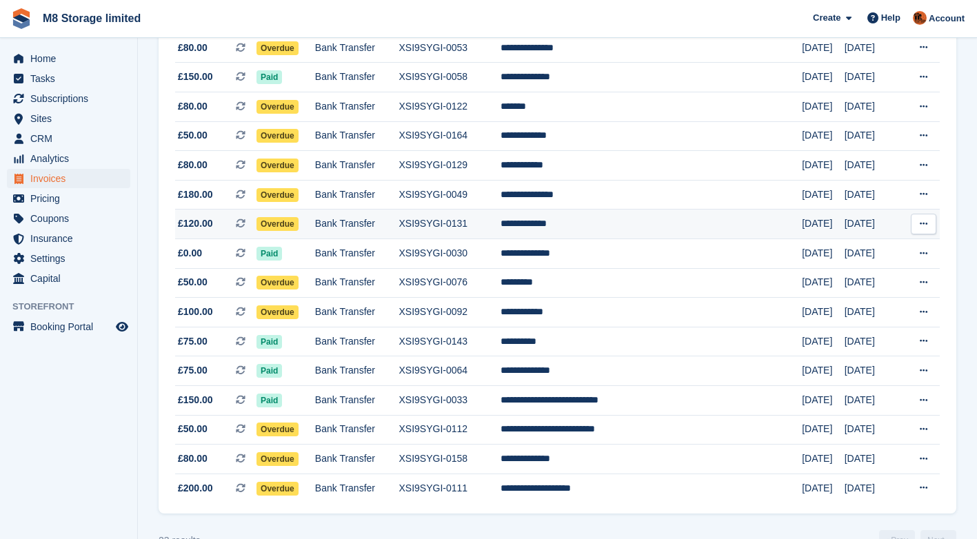
scroll to position [414, 0]
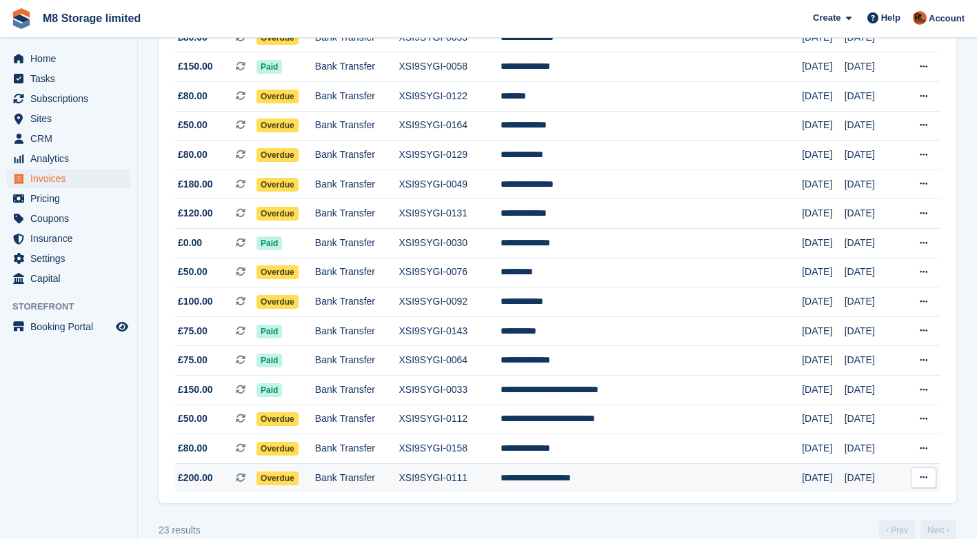
click at [292, 478] on span "Overdue" at bounding box center [277, 478] width 42 height 14
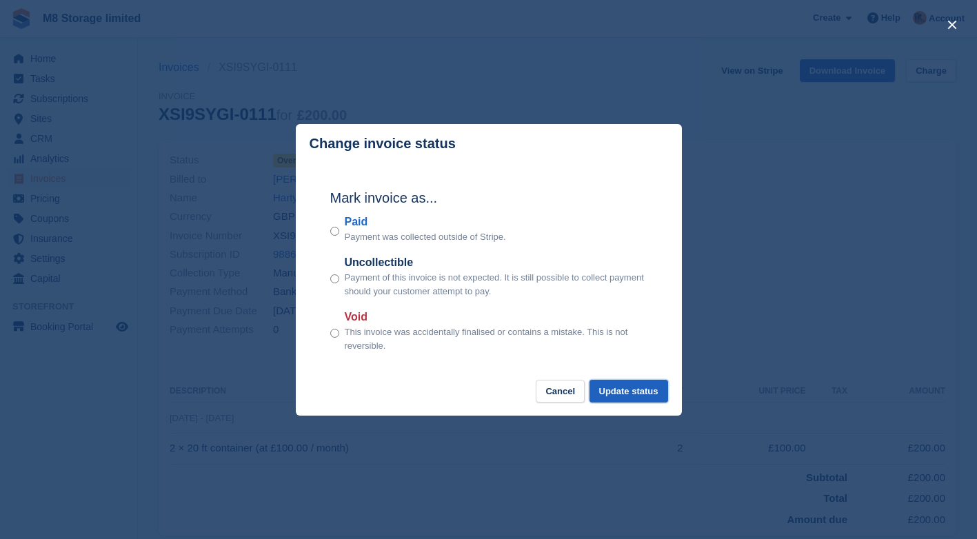
click at [607, 395] on button "Update status" at bounding box center [628, 391] width 79 height 23
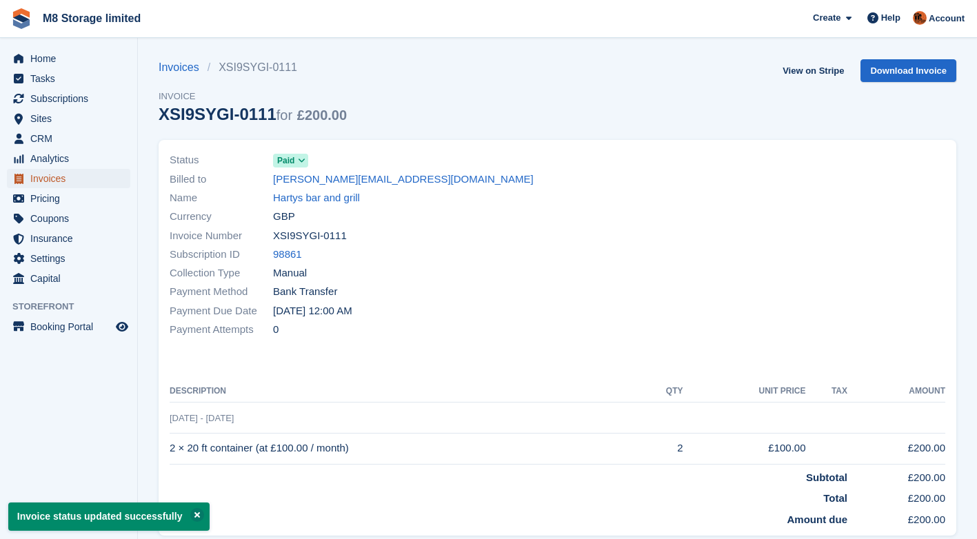
click at [57, 180] on span "Invoices" at bounding box center [71, 178] width 83 height 19
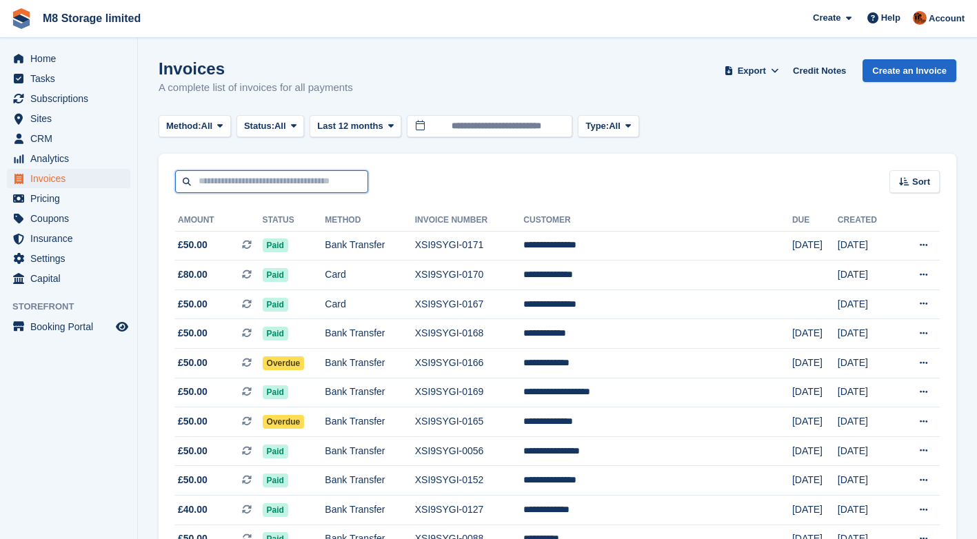
click at [274, 181] on input "text" at bounding box center [271, 181] width 193 height 23
type input "***"
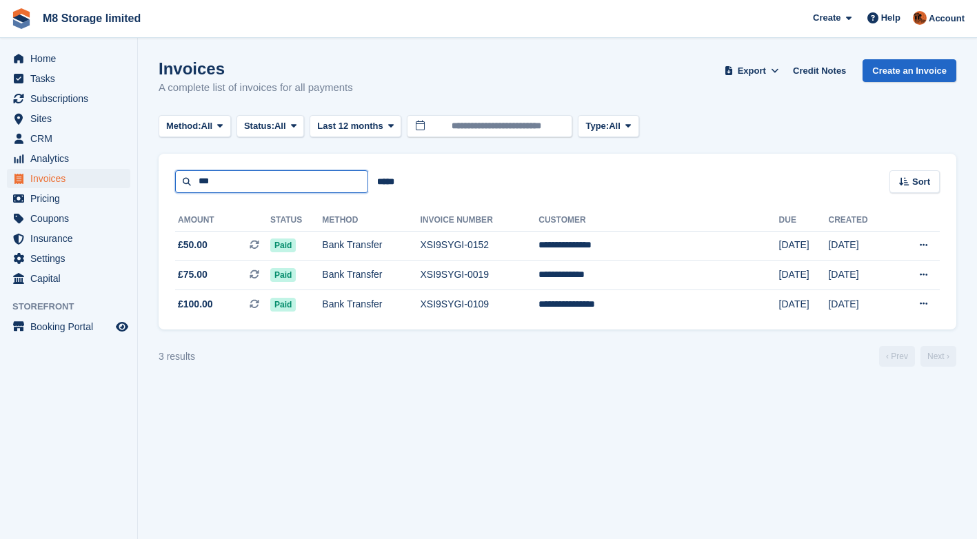
click at [248, 181] on input "***" at bounding box center [271, 181] width 193 height 23
type input "********"
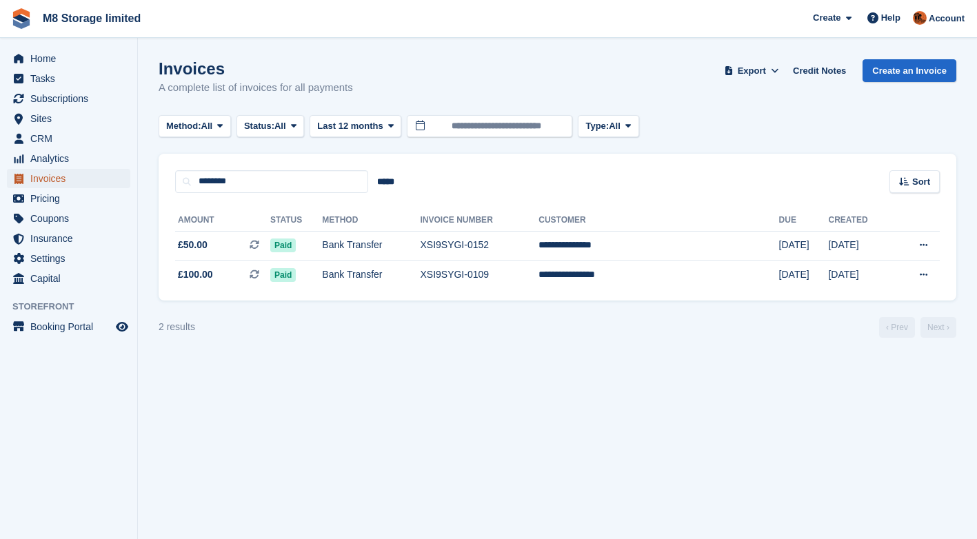
click at [61, 176] on span "Invoices" at bounding box center [71, 178] width 83 height 19
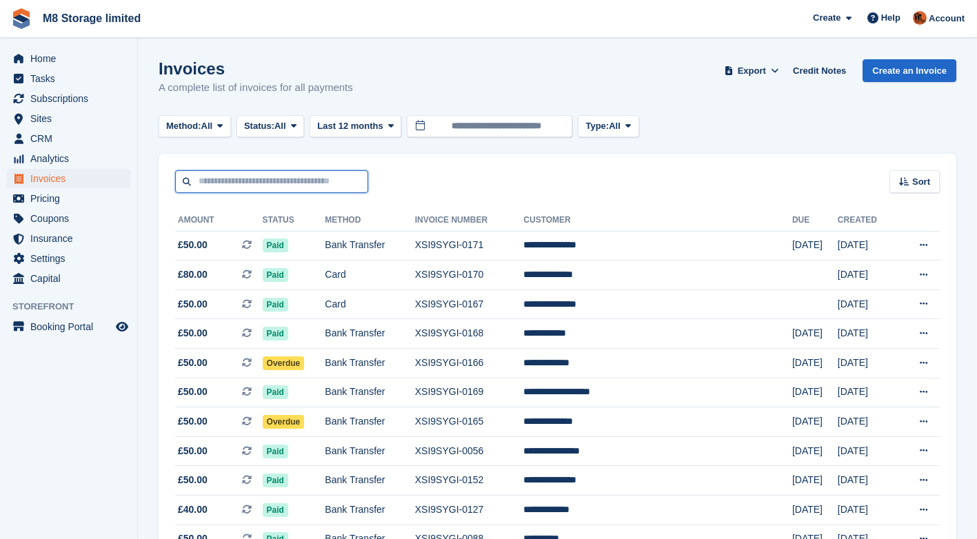
click at [232, 181] on input "text" at bounding box center [271, 181] width 193 height 23
type input "****"
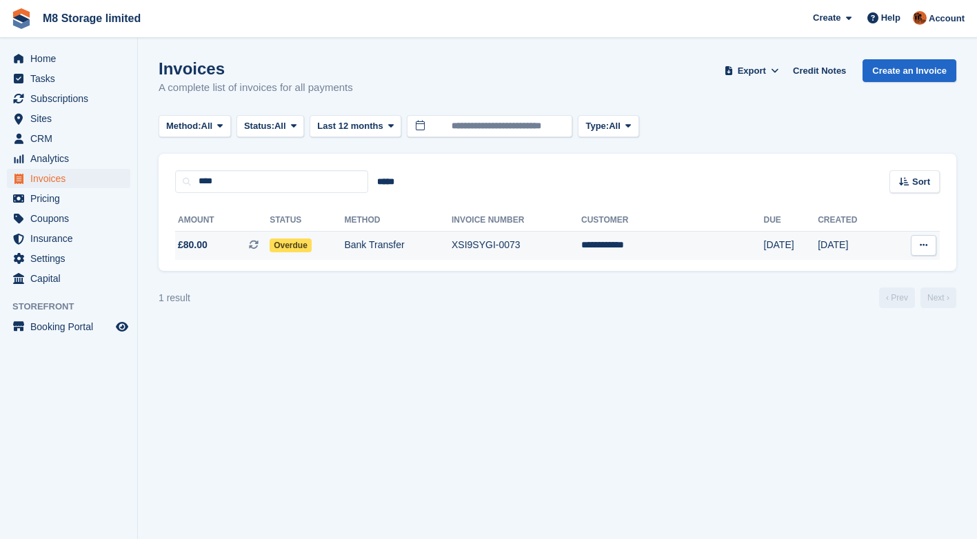
click at [306, 243] on span "Overdue" at bounding box center [290, 245] width 42 height 14
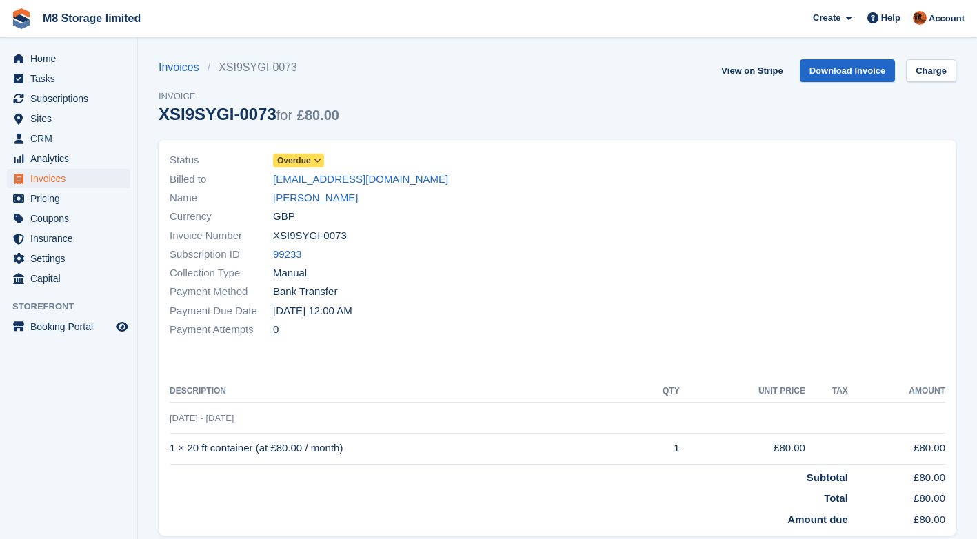
click at [284, 154] on span "Overdue" at bounding box center [294, 160] width 34 height 12
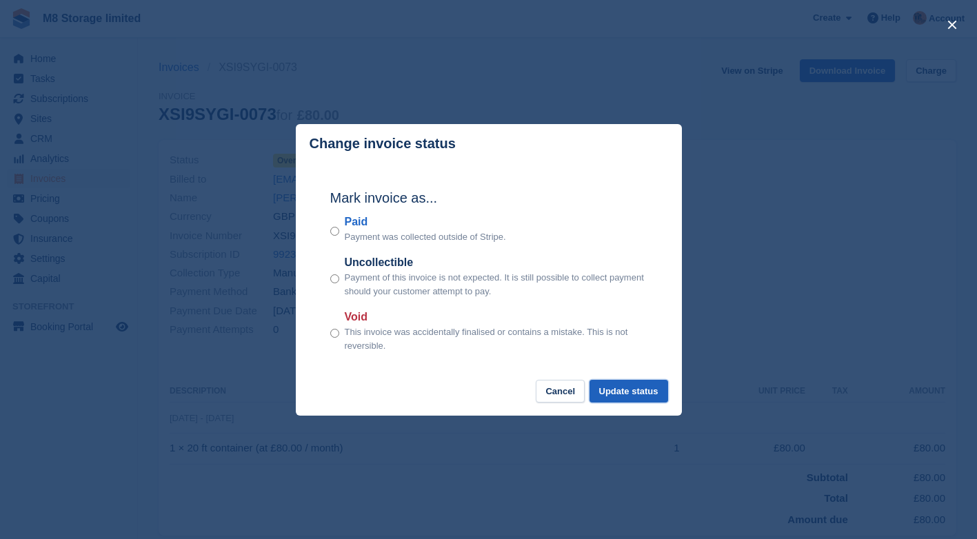
click at [651, 393] on button "Update status" at bounding box center [628, 391] width 79 height 23
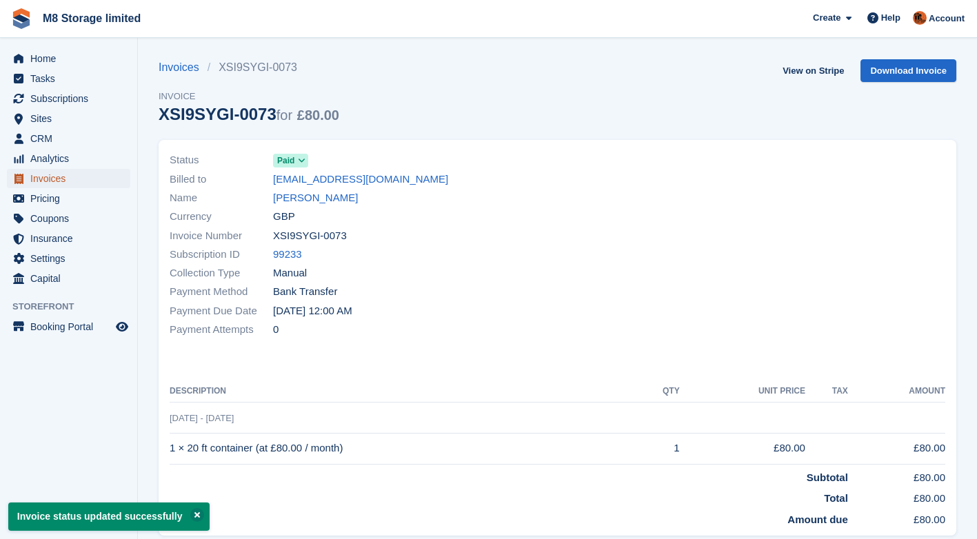
click at [47, 176] on span "Invoices" at bounding box center [71, 178] width 83 height 19
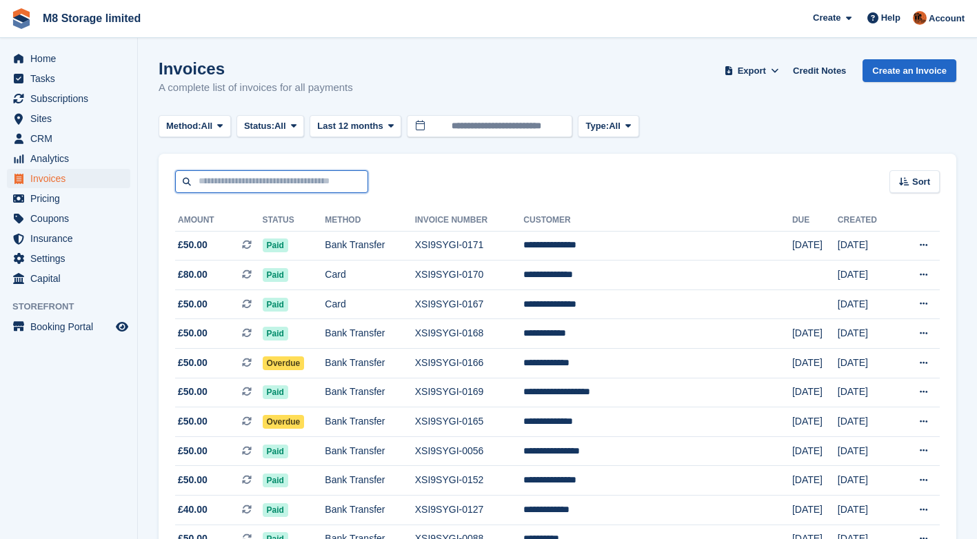
click at [245, 182] on input "text" at bounding box center [271, 181] width 193 height 23
type input "*****"
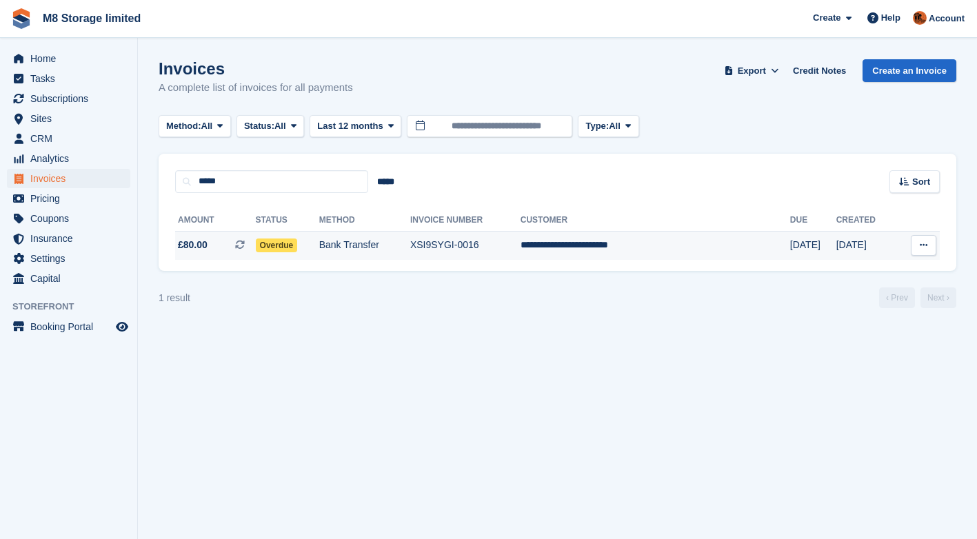
click at [298, 248] on span "Overdue" at bounding box center [277, 245] width 42 height 14
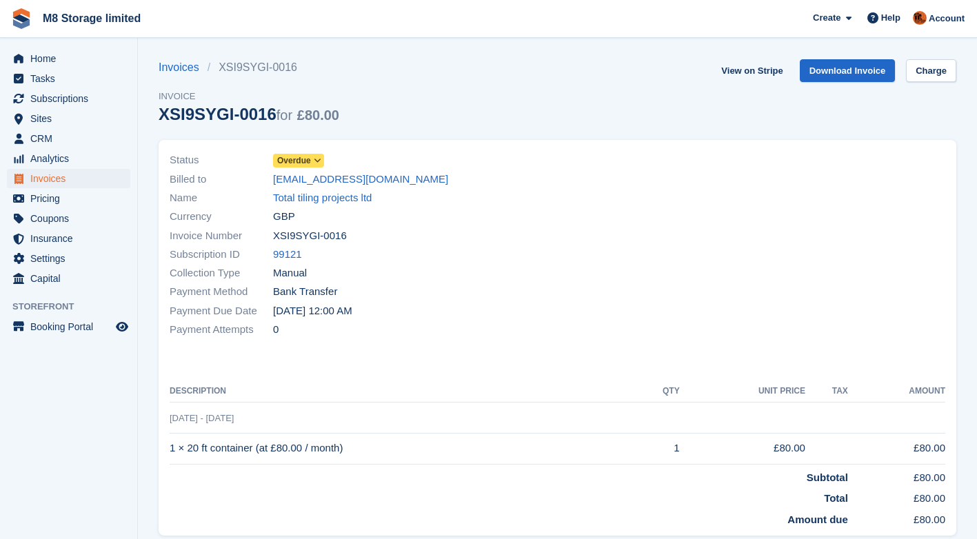
click at [290, 156] on span "Overdue" at bounding box center [294, 160] width 34 height 12
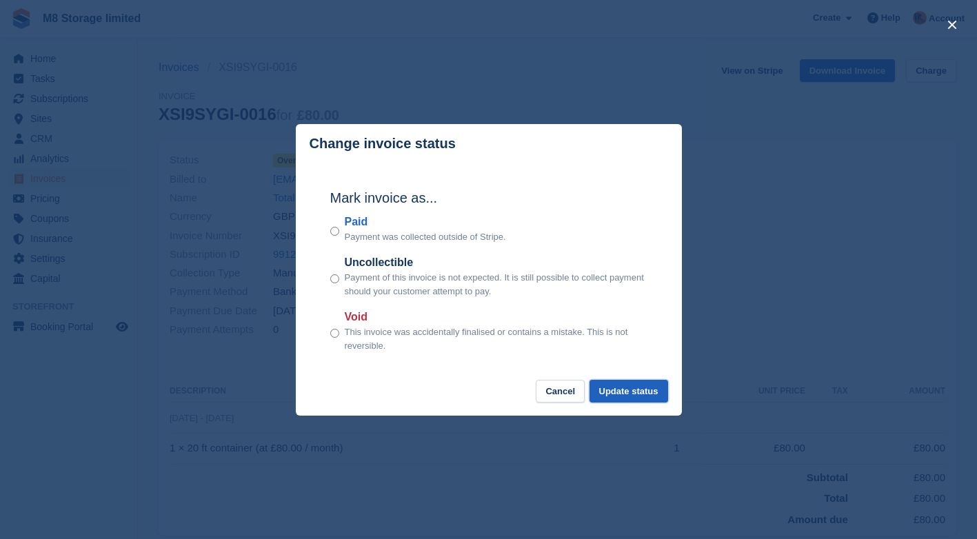
click at [631, 396] on button "Update status" at bounding box center [628, 391] width 79 height 23
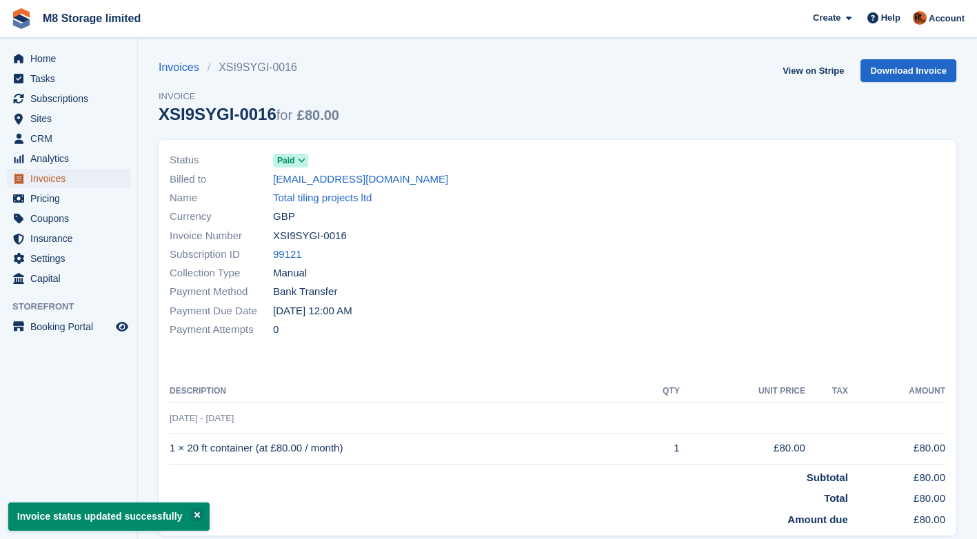
click at [54, 179] on span "Invoices" at bounding box center [71, 178] width 83 height 19
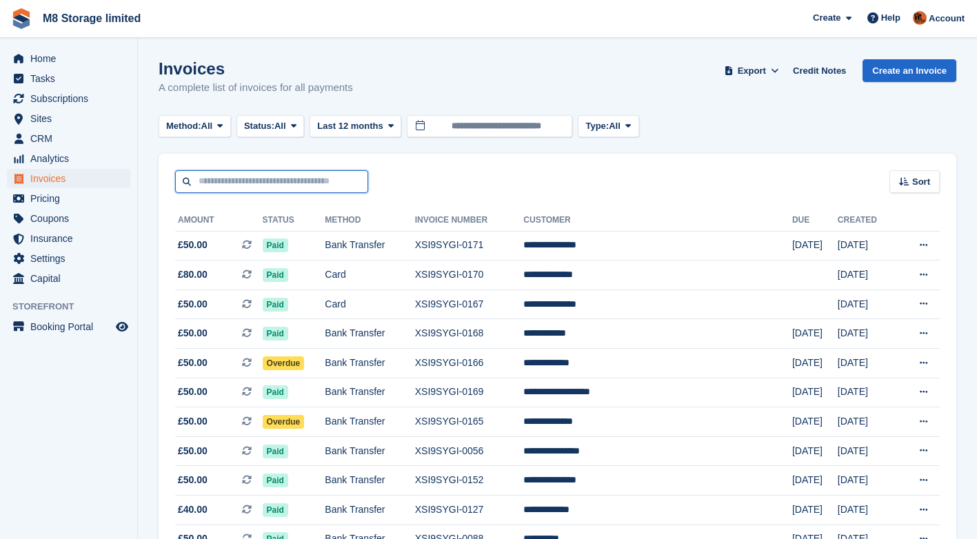
click at [204, 178] on input "text" at bounding box center [271, 181] width 193 height 23
type input "****"
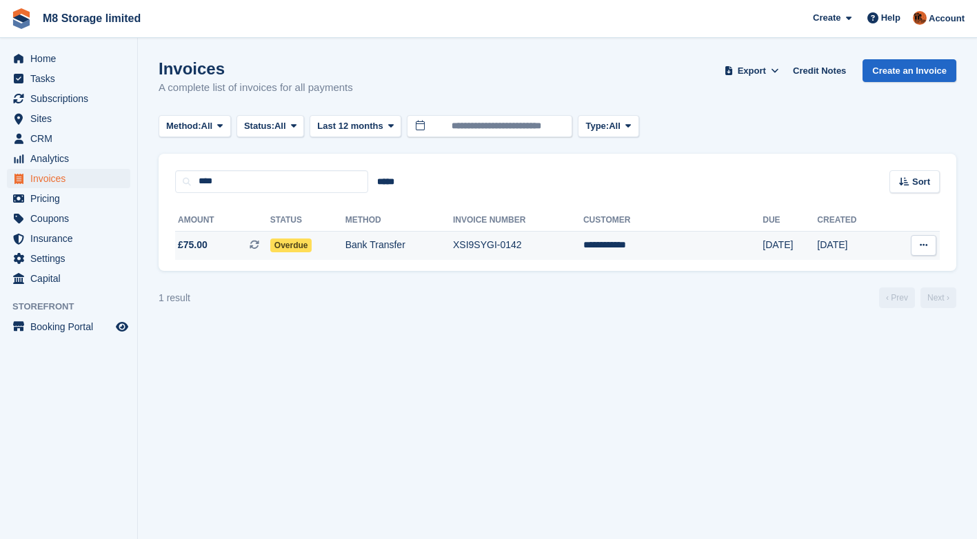
click at [308, 245] on span "Overdue" at bounding box center [291, 245] width 42 height 14
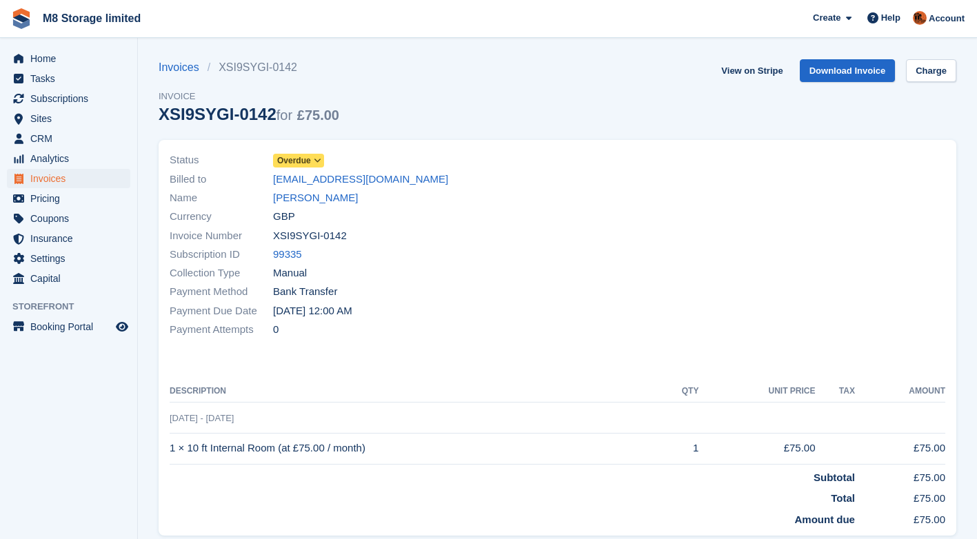
click at [306, 159] on span "Overdue" at bounding box center [294, 160] width 34 height 12
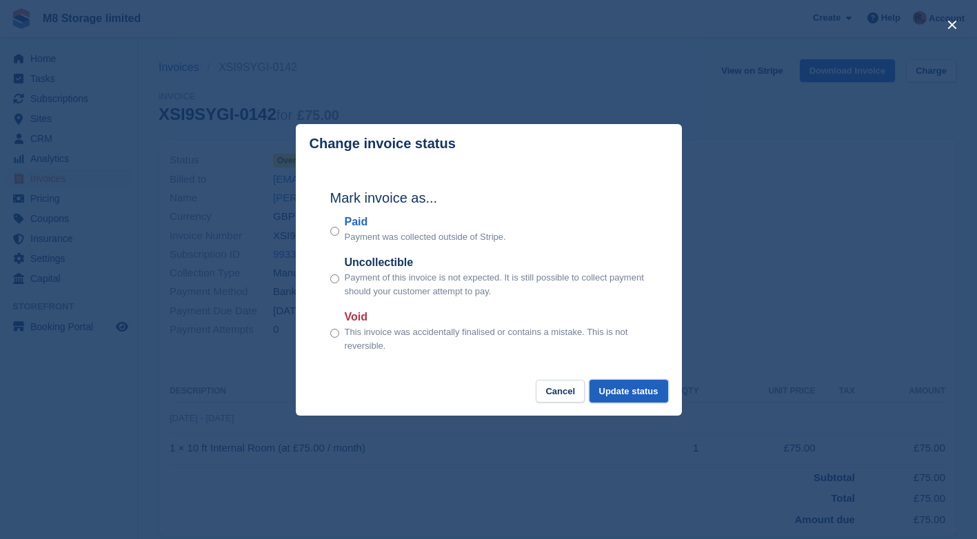
click at [604, 394] on button "Update status" at bounding box center [628, 391] width 79 height 23
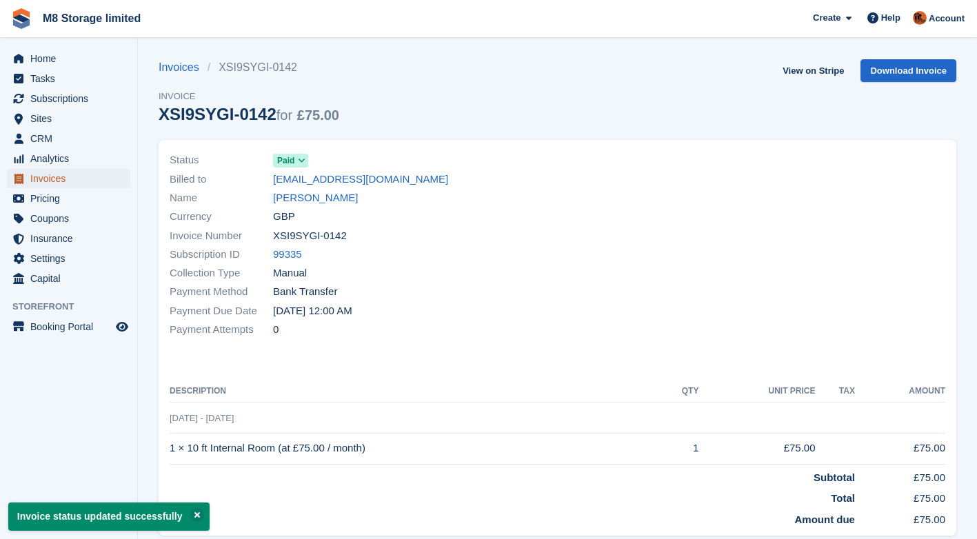
click at [60, 180] on span "Invoices" at bounding box center [71, 178] width 83 height 19
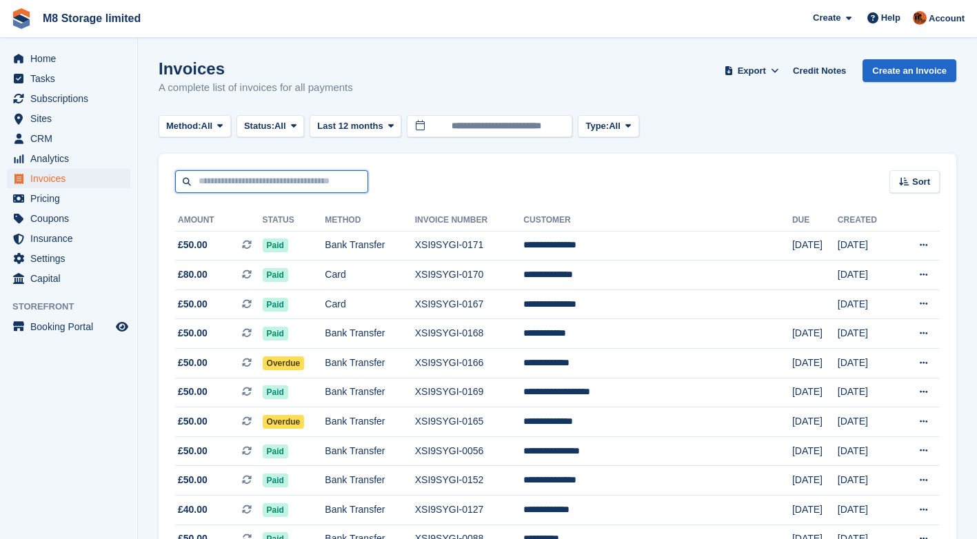
click at [282, 181] on input "text" at bounding box center [271, 181] width 193 height 23
type input "****"
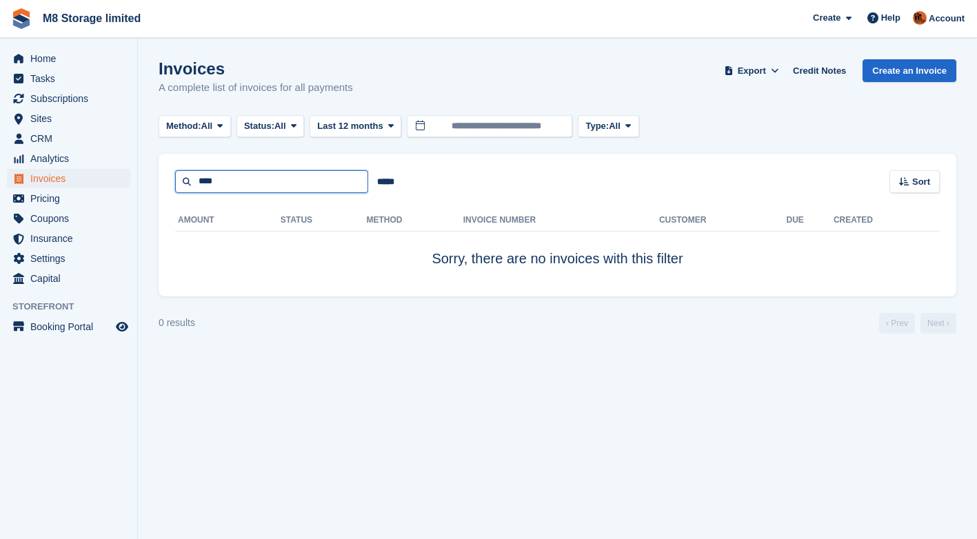
click at [267, 181] on input "****" at bounding box center [271, 181] width 193 height 23
type input "******"
click at [267, 182] on input "******" at bounding box center [271, 181] width 193 height 23
type input "*"
type input "******"
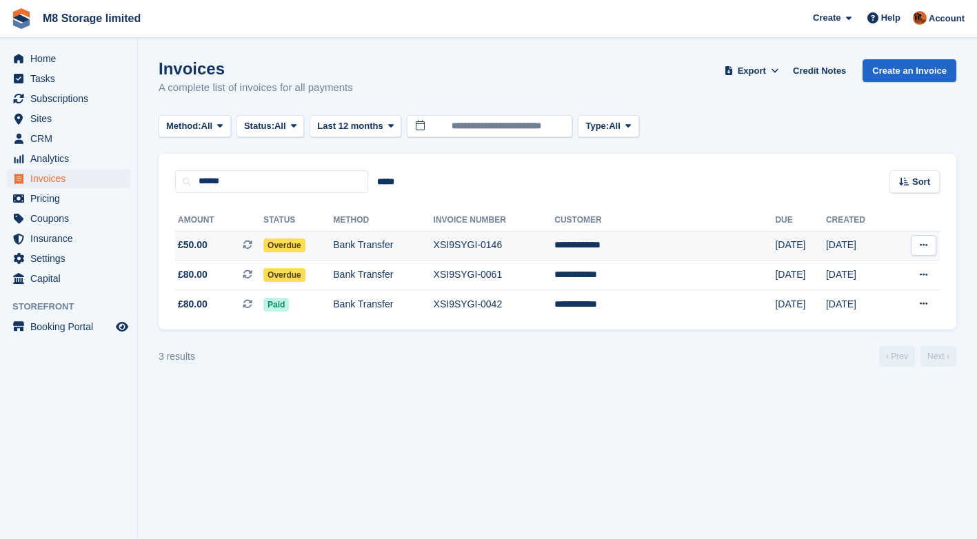
click at [305, 245] on span "Overdue" at bounding box center [284, 245] width 42 height 14
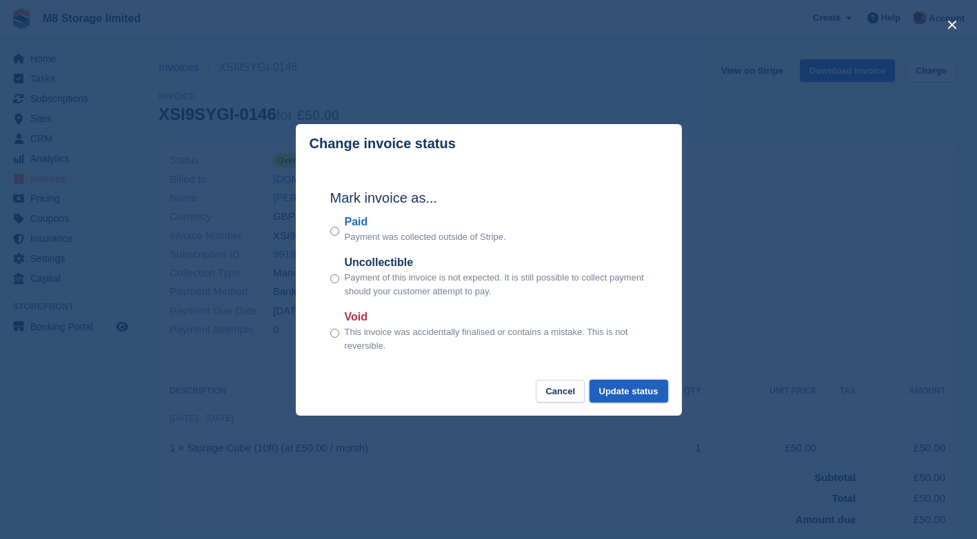
click at [618, 389] on button "Update status" at bounding box center [628, 391] width 79 height 23
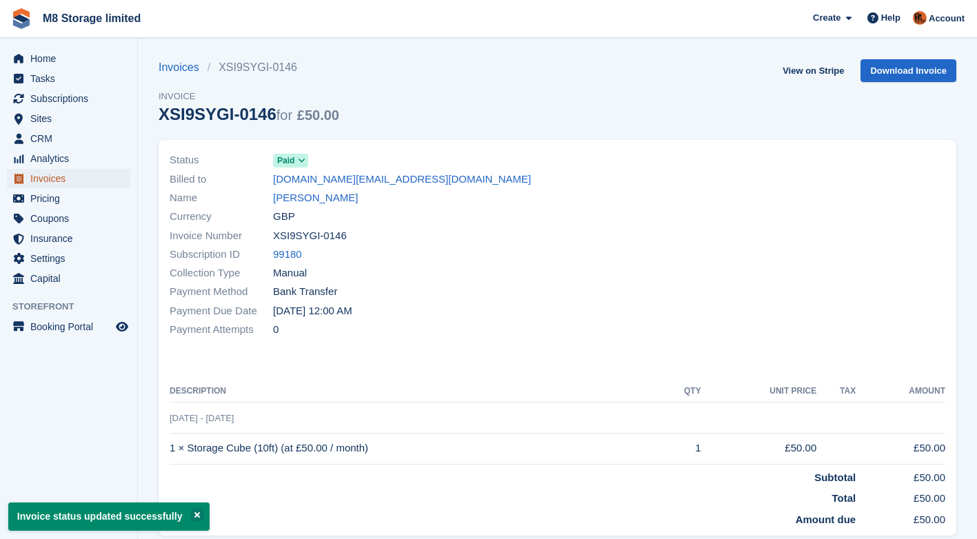
click at [65, 178] on span "Invoices" at bounding box center [71, 178] width 83 height 19
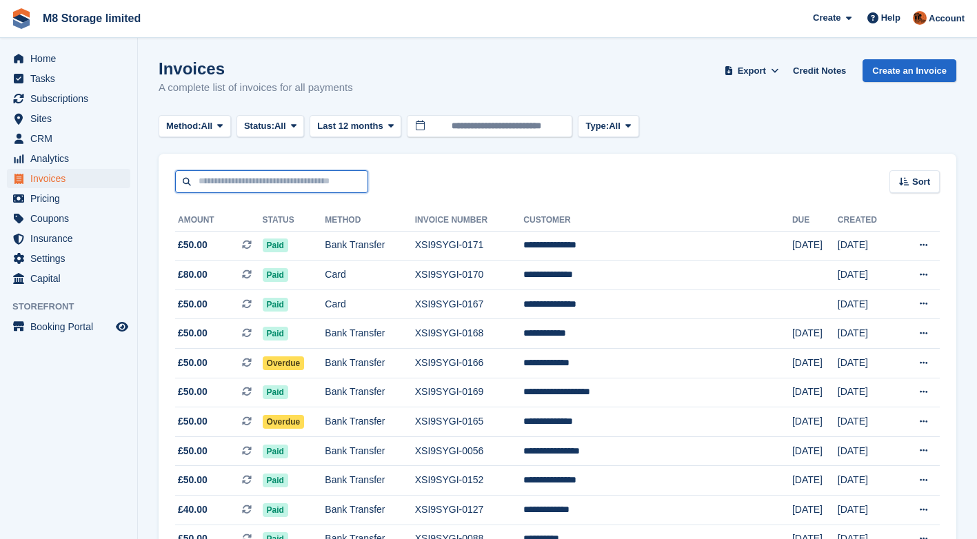
click at [248, 180] on input "text" at bounding box center [271, 181] width 193 height 23
type input "*****"
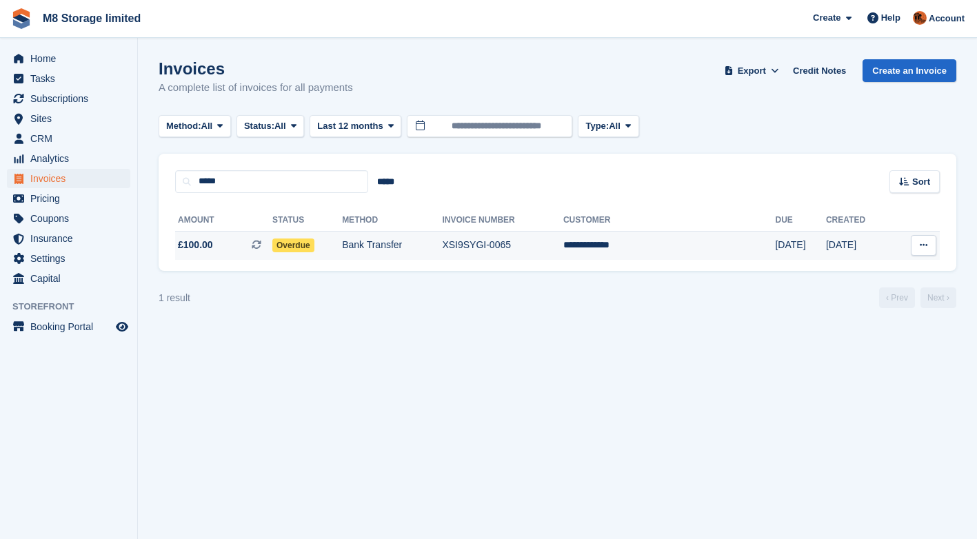
click at [311, 245] on span "Overdue" at bounding box center [293, 245] width 42 height 14
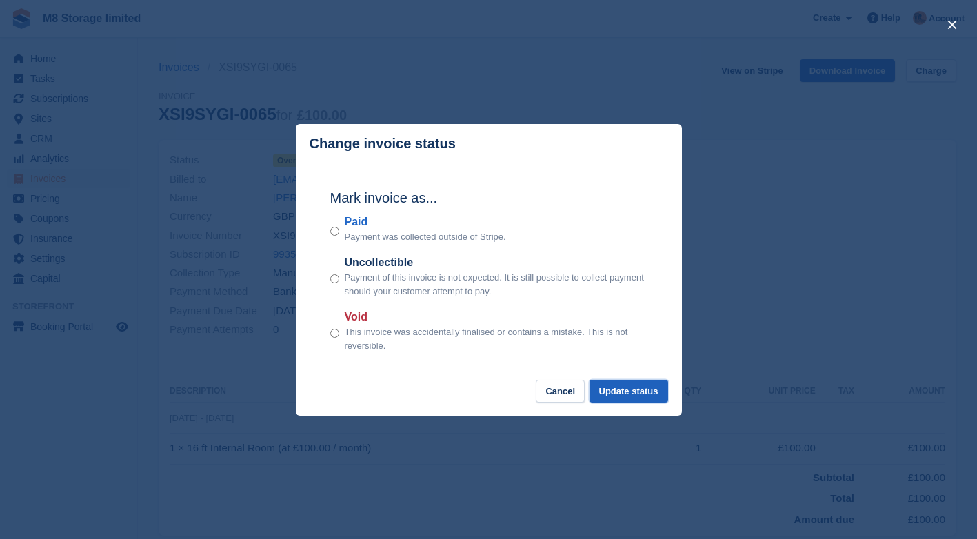
click at [622, 394] on button "Update status" at bounding box center [628, 391] width 79 height 23
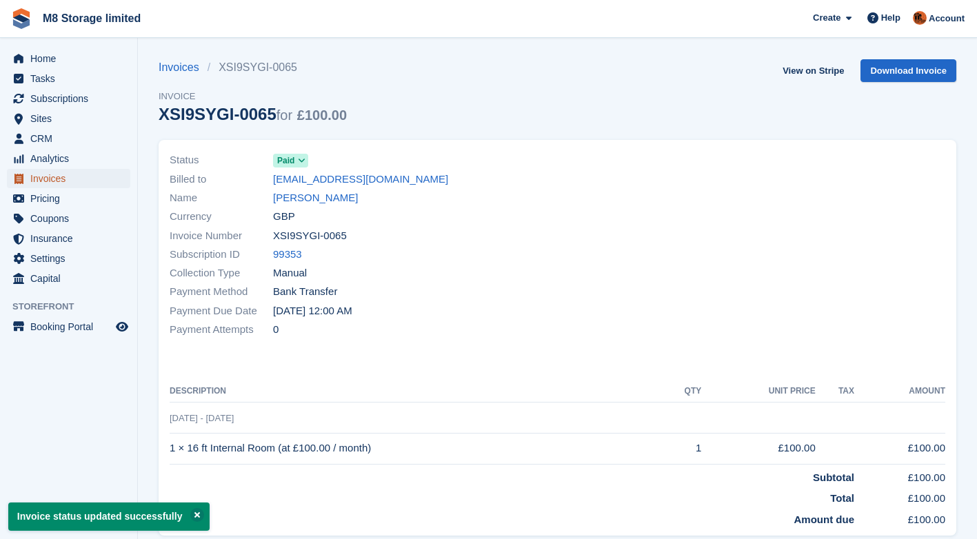
click at [58, 179] on span "Invoices" at bounding box center [71, 178] width 83 height 19
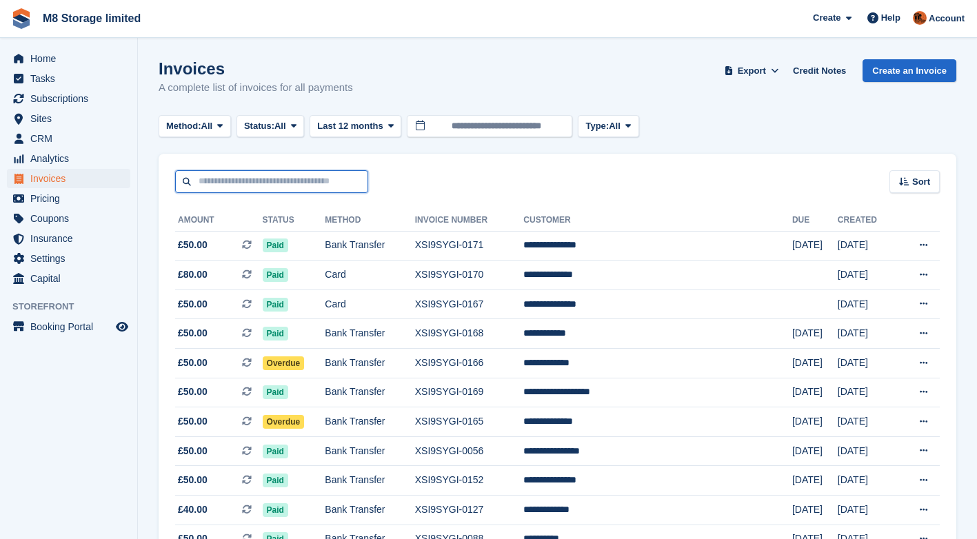
click at [217, 184] on input "text" at bounding box center [271, 181] width 193 height 23
type input "****"
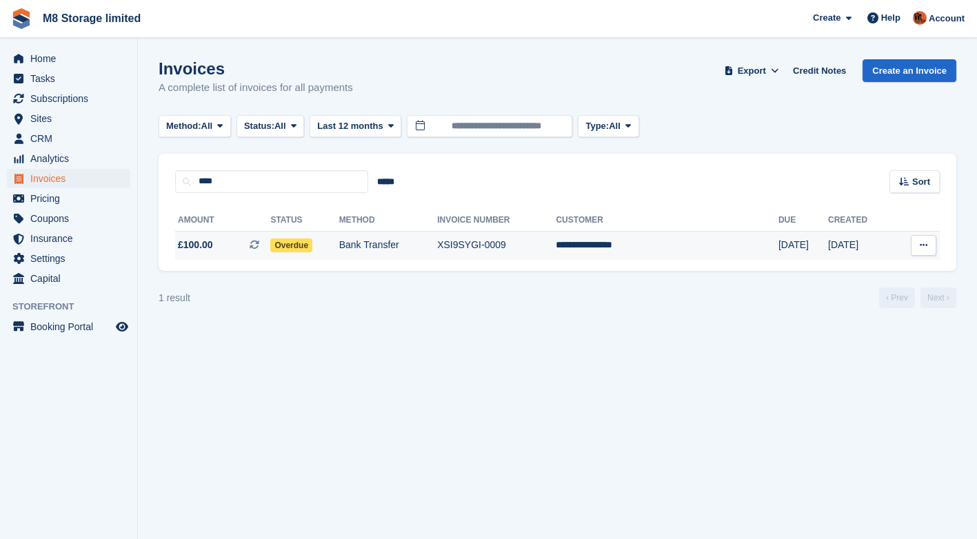
click at [312, 244] on span "Overdue" at bounding box center [291, 245] width 42 height 14
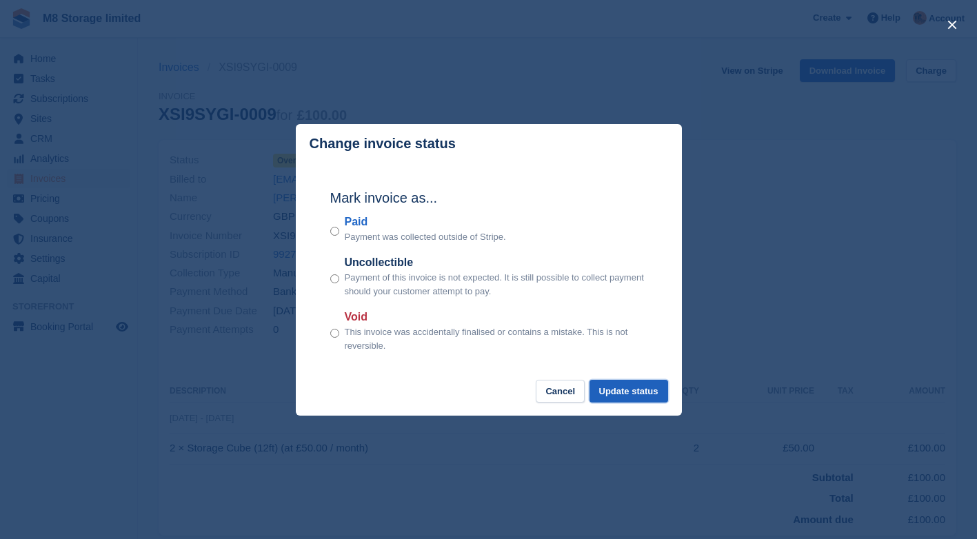
click at [609, 395] on button "Update status" at bounding box center [628, 391] width 79 height 23
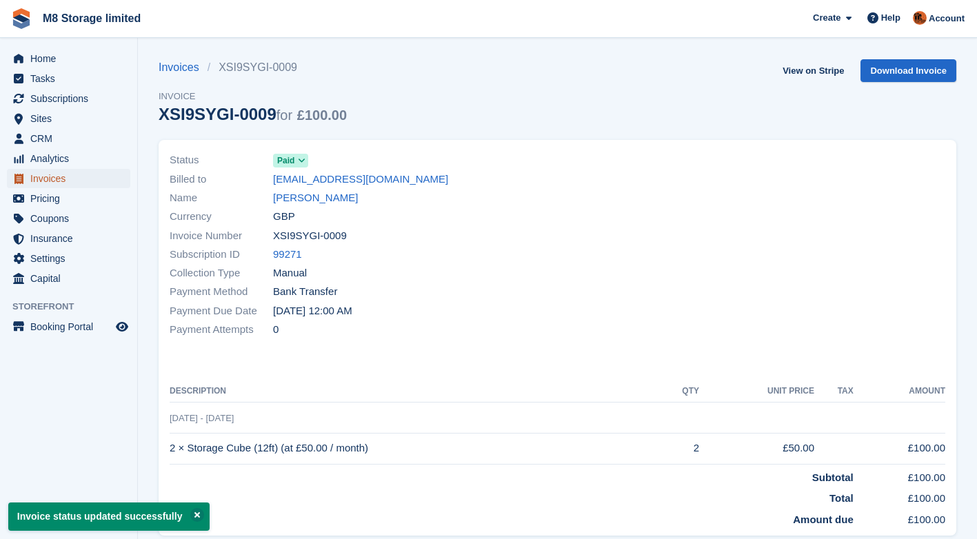
click at [61, 177] on span "Invoices" at bounding box center [71, 178] width 83 height 19
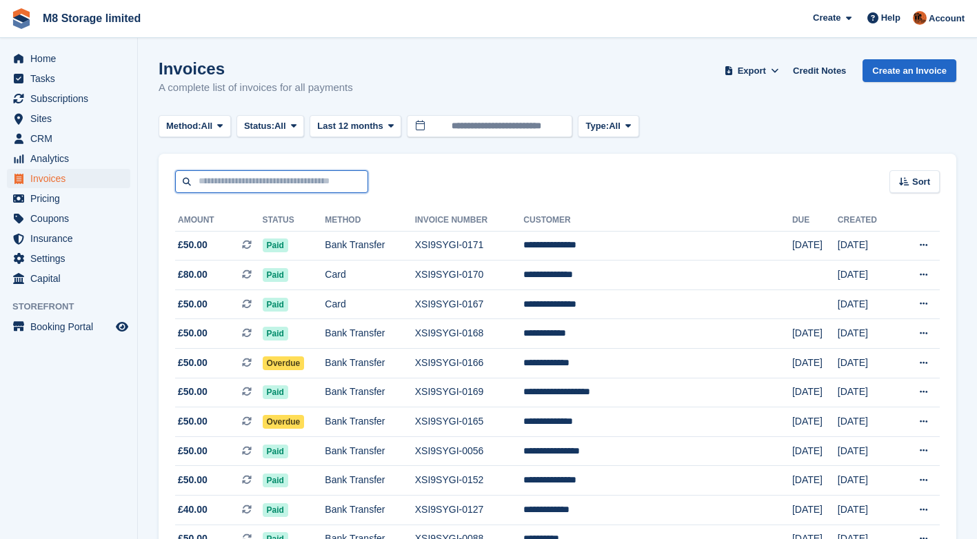
click at [263, 186] on input "text" at bounding box center [271, 181] width 193 height 23
type input "******"
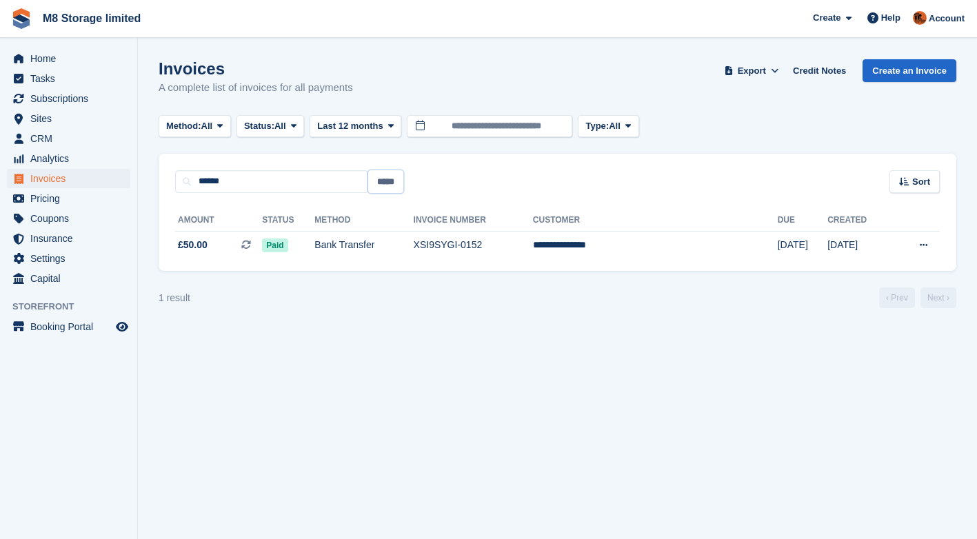
click at [391, 185] on input "*****" at bounding box center [385, 181] width 35 height 23
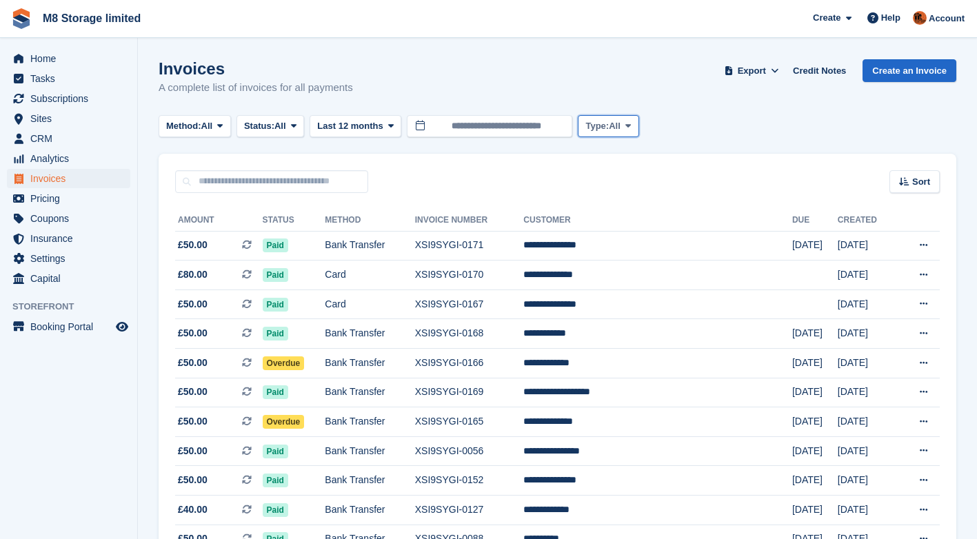
click at [618, 127] on span "All" at bounding box center [615, 126] width 12 height 14
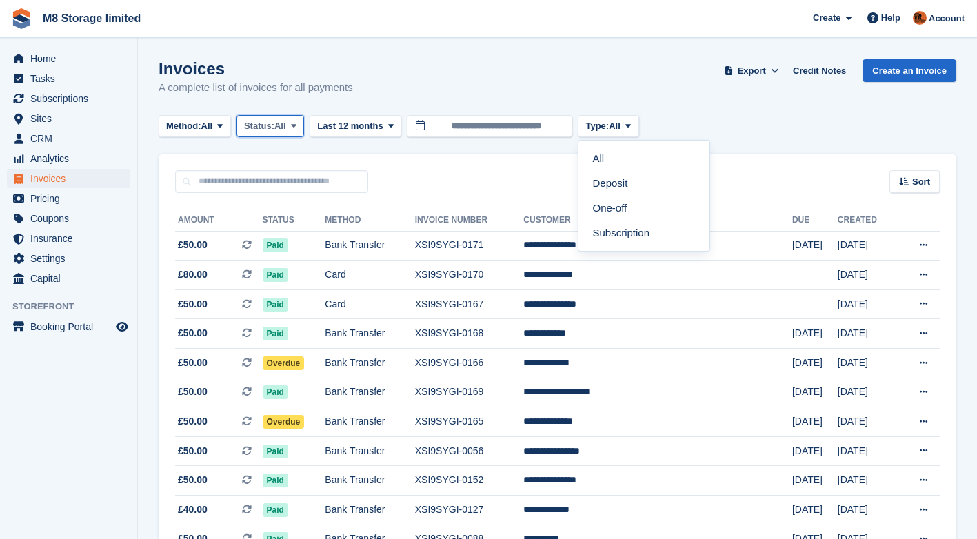
click at [293, 124] on span at bounding box center [293, 126] width 11 height 11
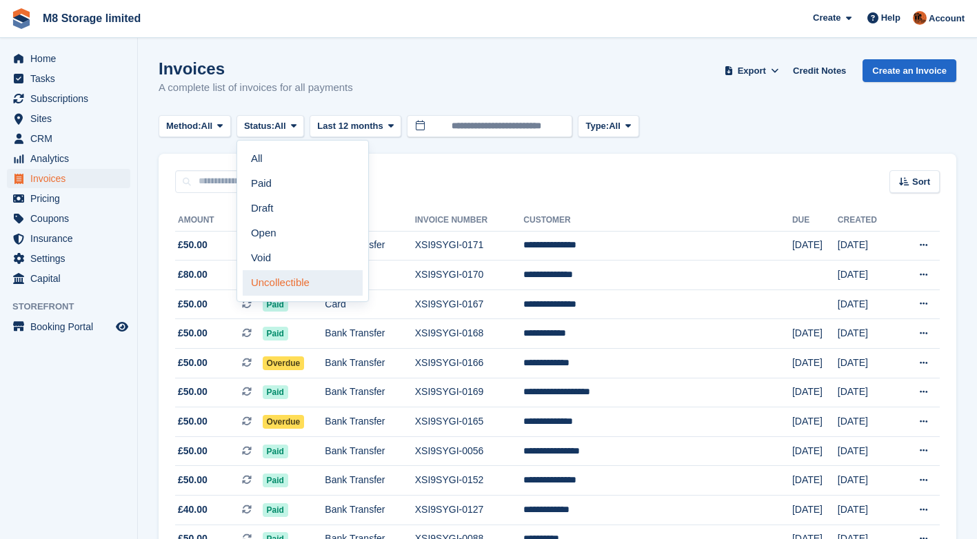
click at [276, 283] on link "Uncollectible" at bounding box center [303, 282] width 120 height 25
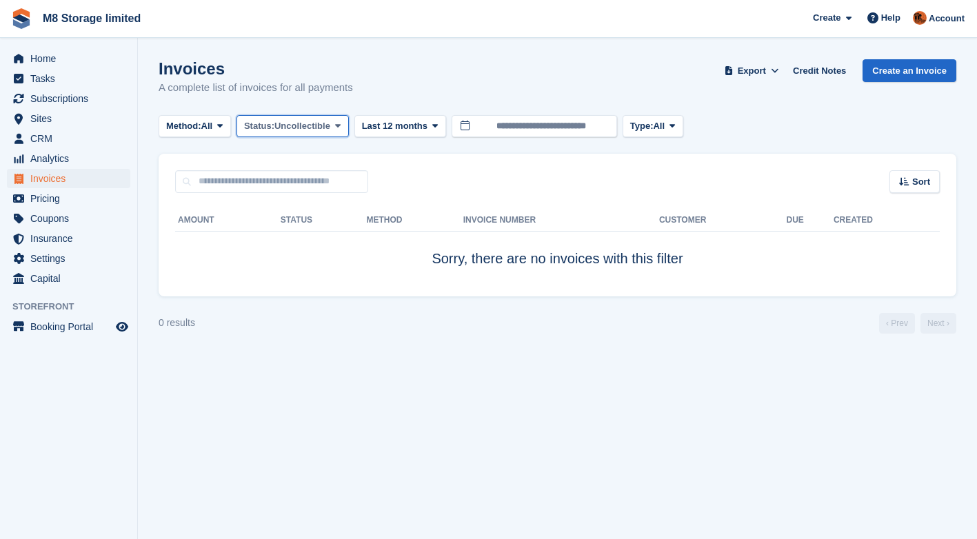
click at [338, 129] on icon at bounding box center [338, 125] width 6 height 9
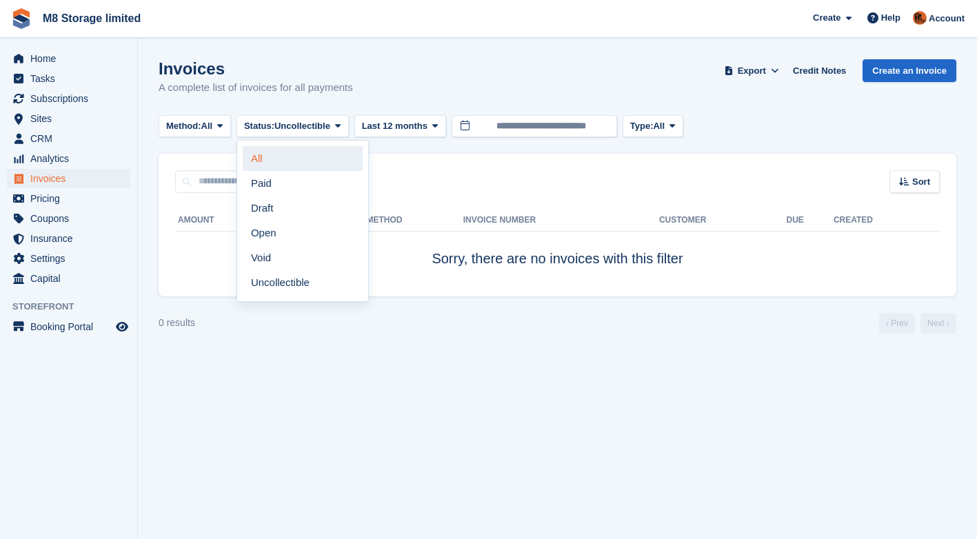
click at [266, 160] on link "All" at bounding box center [303, 158] width 120 height 25
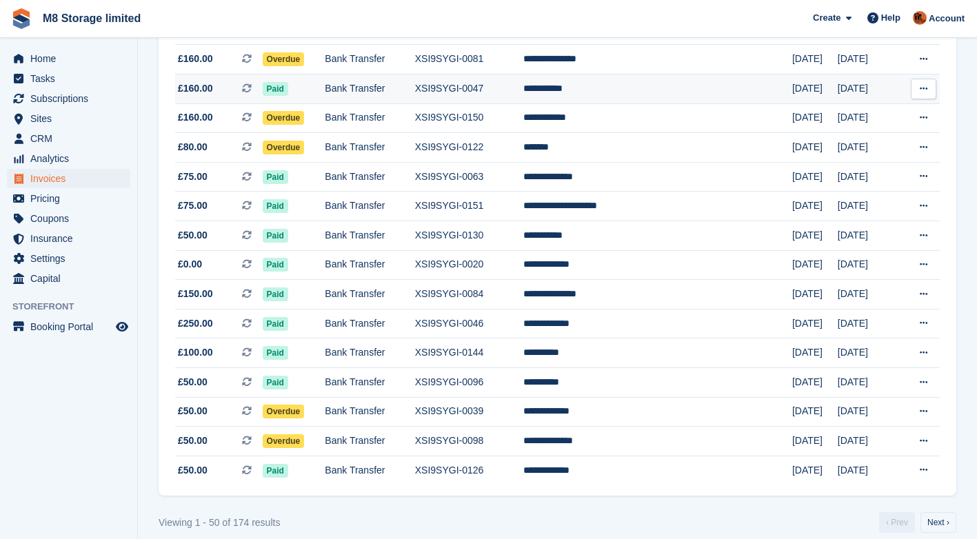
scroll to position [1228, 0]
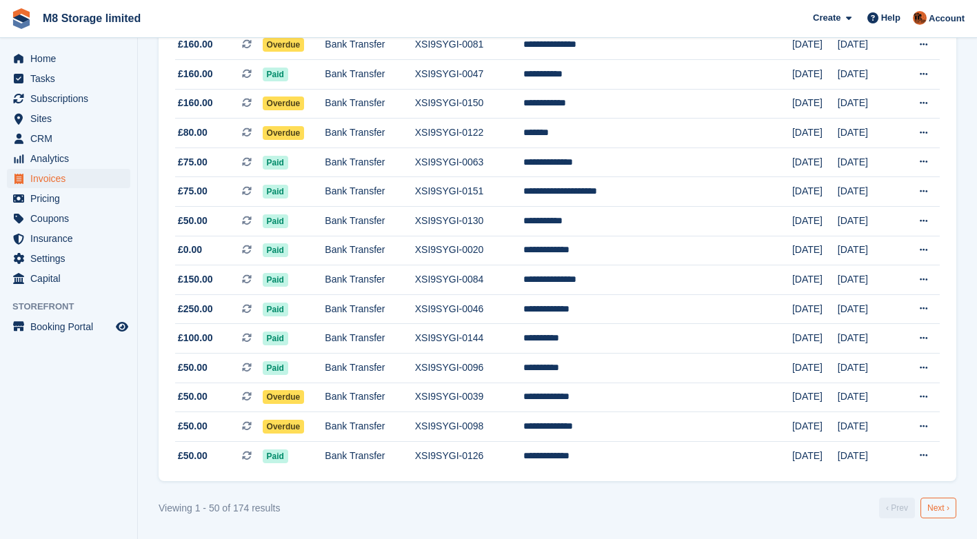
click at [930, 505] on link "Next ›" at bounding box center [938, 508] width 36 height 21
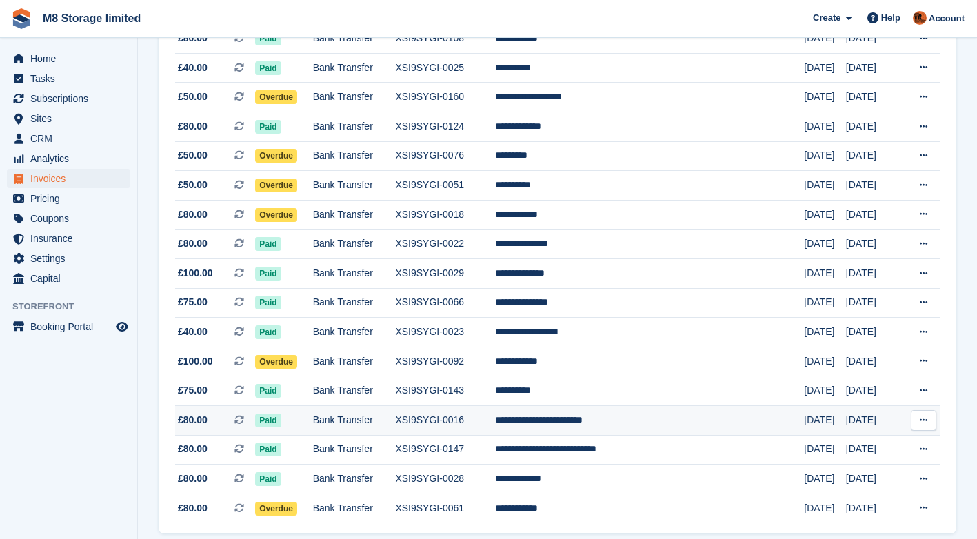
scroll to position [1228, 0]
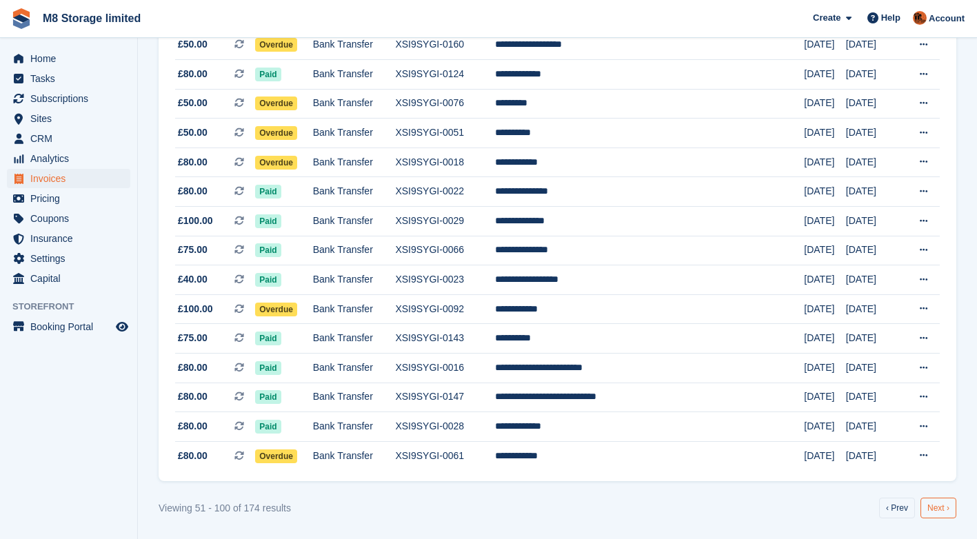
click at [932, 509] on link "Next ›" at bounding box center [938, 508] width 36 height 21
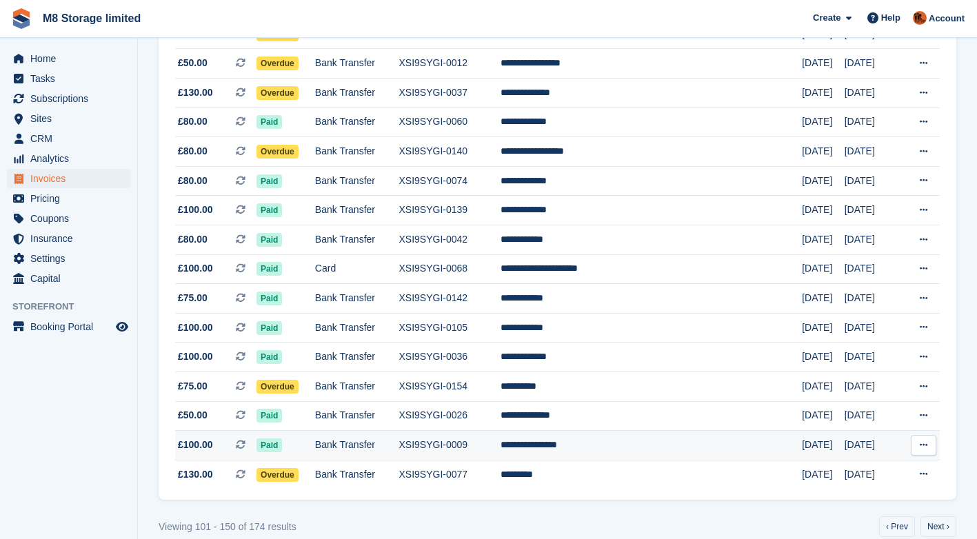
scroll to position [1228, 0]
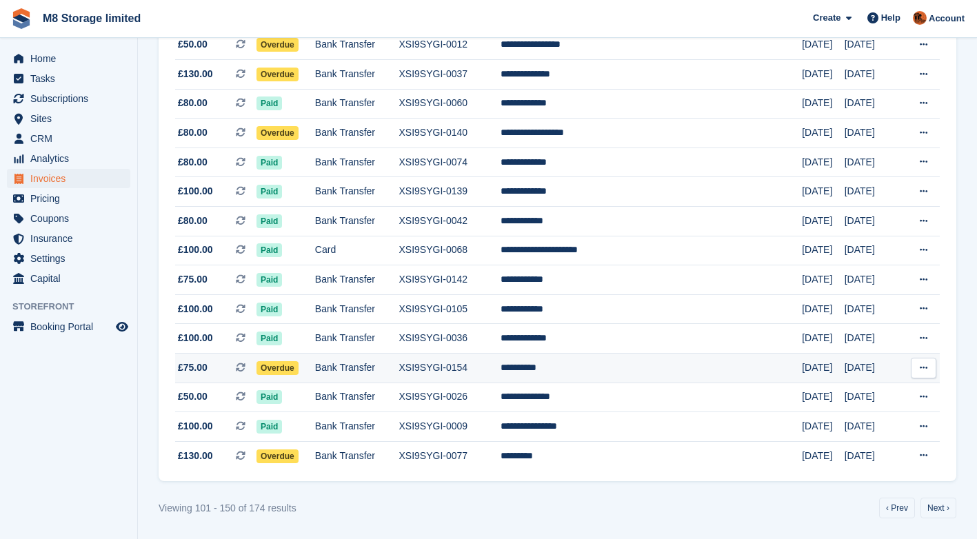
click at [606, 369] on td "**********" at bounding box center [651, 369] width 302 height 30
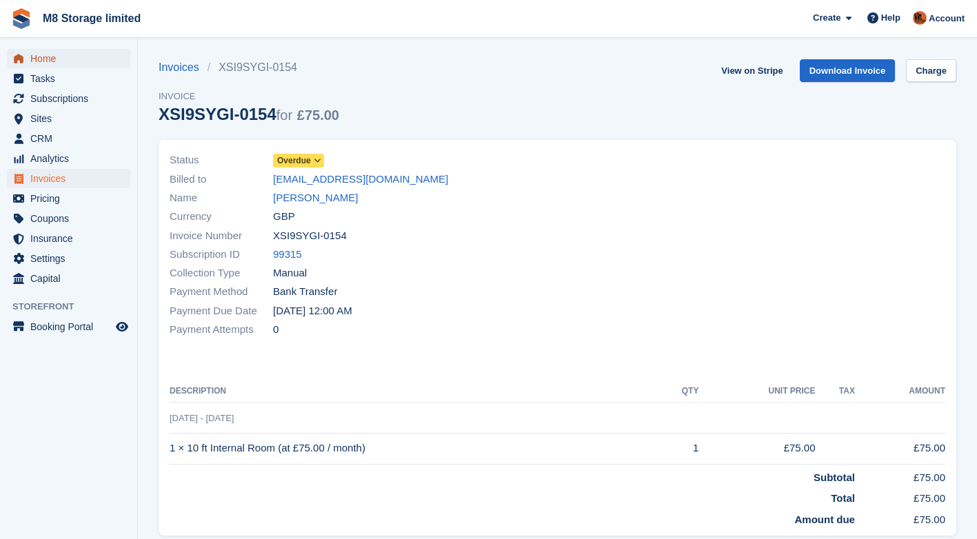
click at [44, 54] on span "Home" at bounding box center [71, 58] width 83 height 19
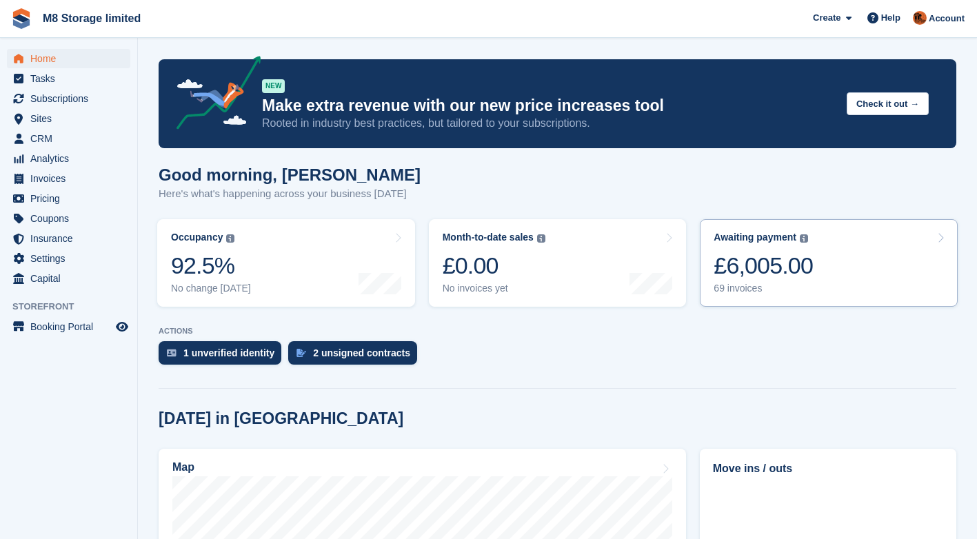
click at [778, 269] on div "£6,005.00" at bounding box center [762, 266] width 99 height 28
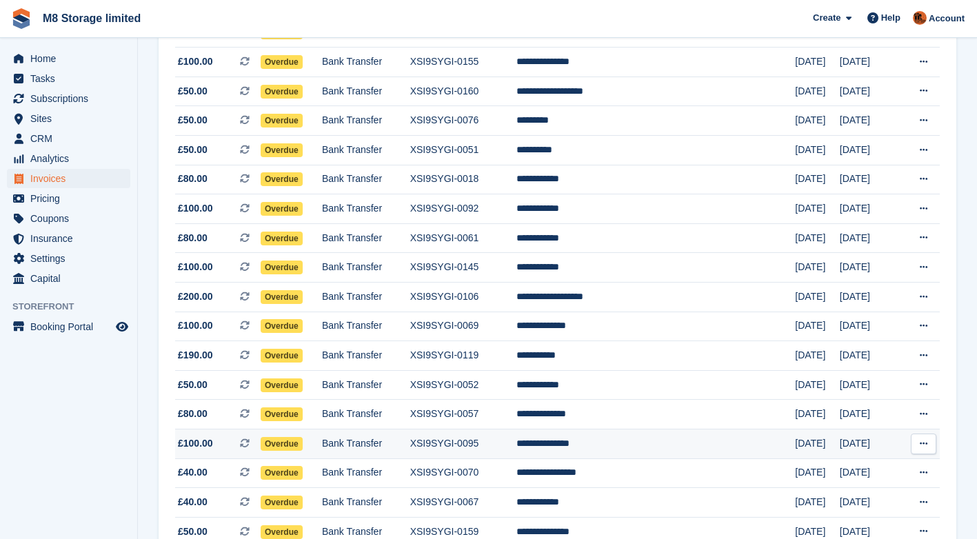
scroll to position [1228, 0]
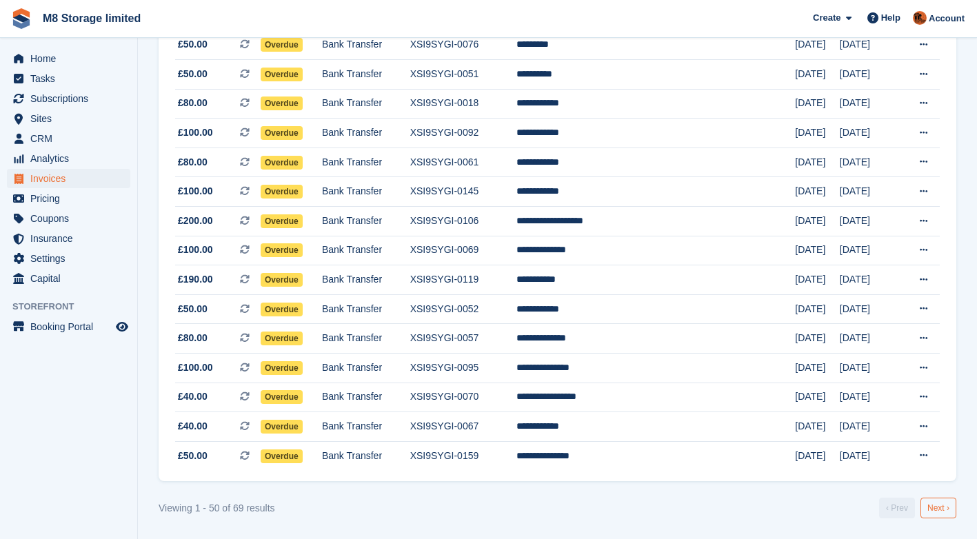
click at [941, 509] on link "Next ›" at bounding box center [938, 508] width 36 height 21
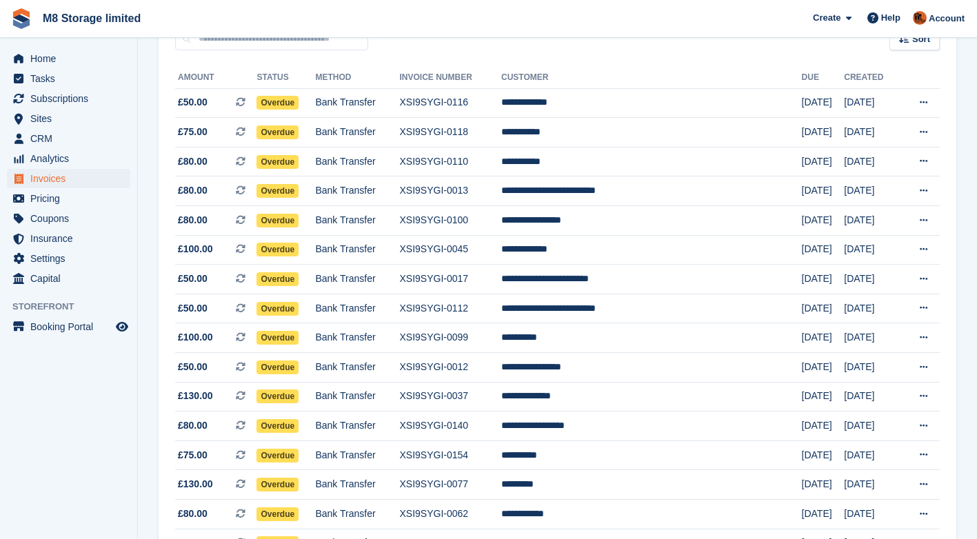
scroll to position [318, 0]
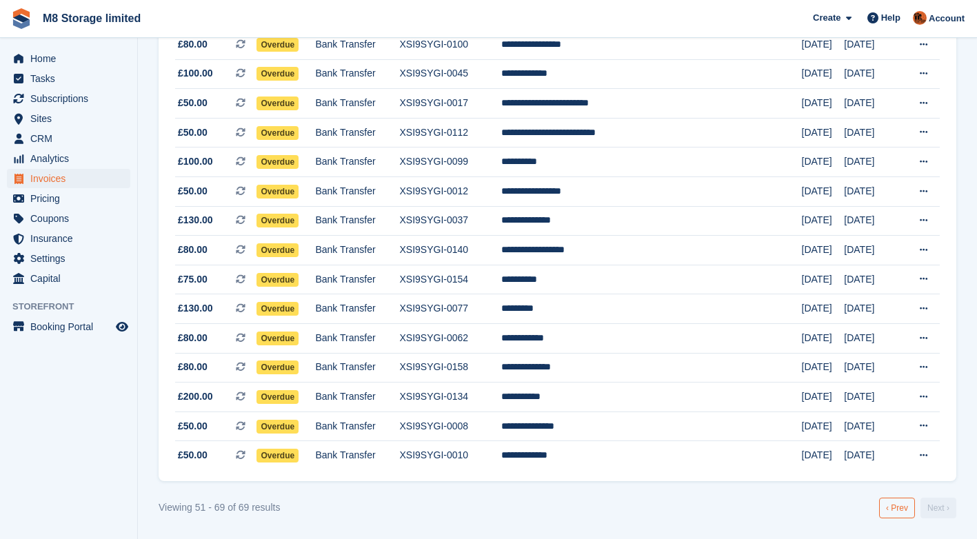
click at [901, 513] on link "‹ Prev" at bounding box center [897, 508] width 36 height 21
